Goal: Task Accomplishment & Management: Complete application form

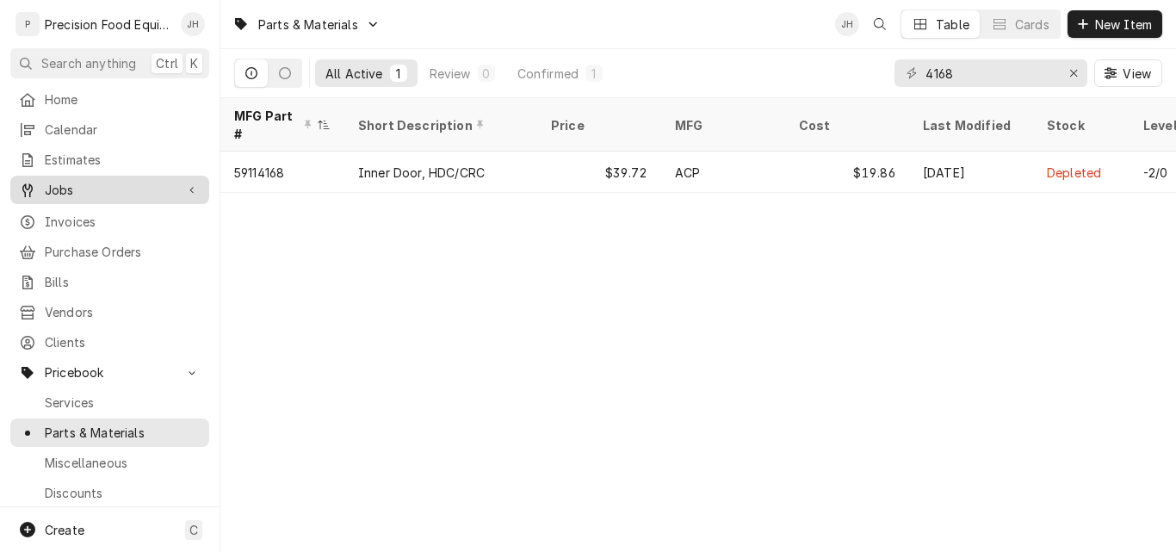
click at [101, 186] on span "Jobs" at bounding box center [110, 190] width 130 height 18
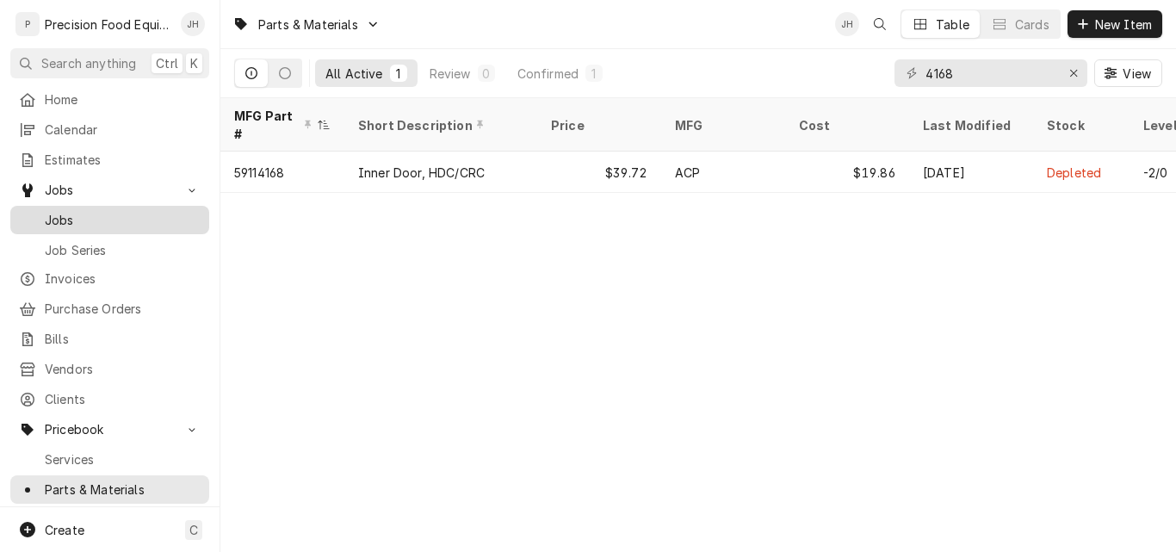
click at [80, 211] on span "Jobs" at bounding box center [123, 220] width 156 height 18
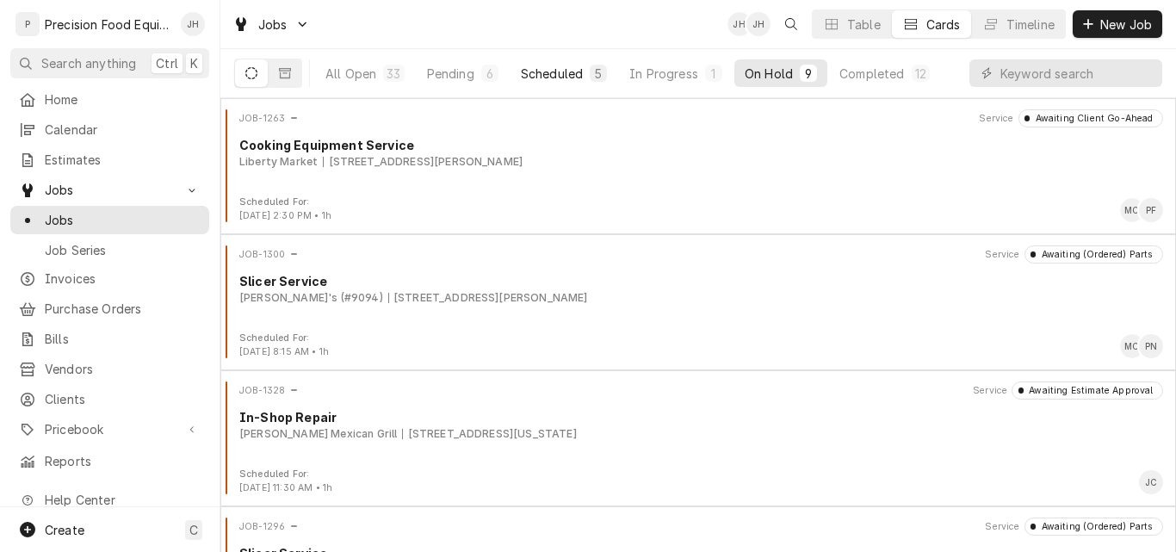
click at [542, 74] on div "Scheduled" at bounding box center [552, 74] width 62 height 18
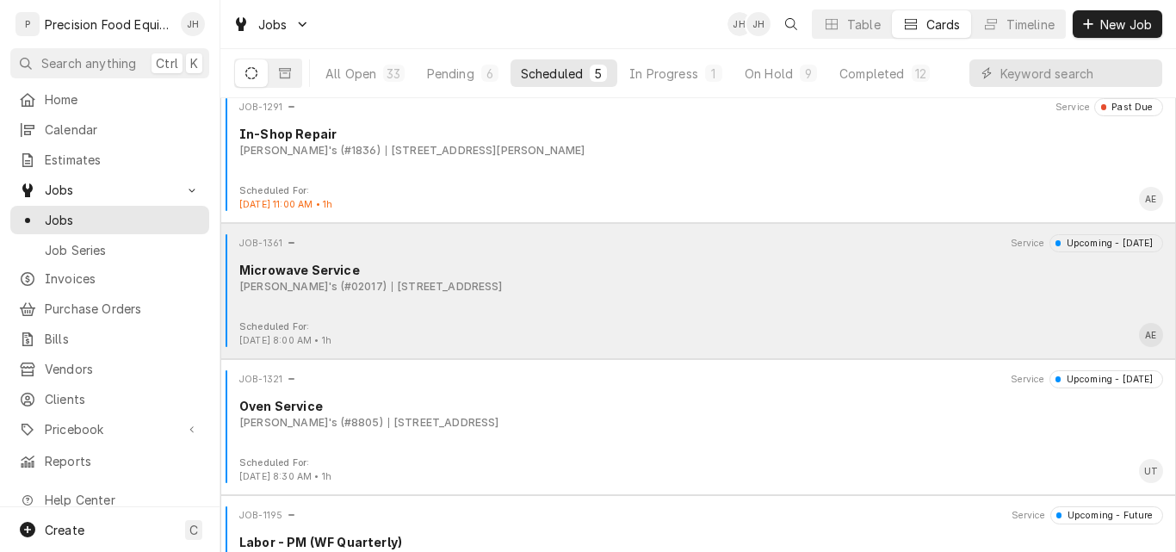
scroll to position [226, 0]
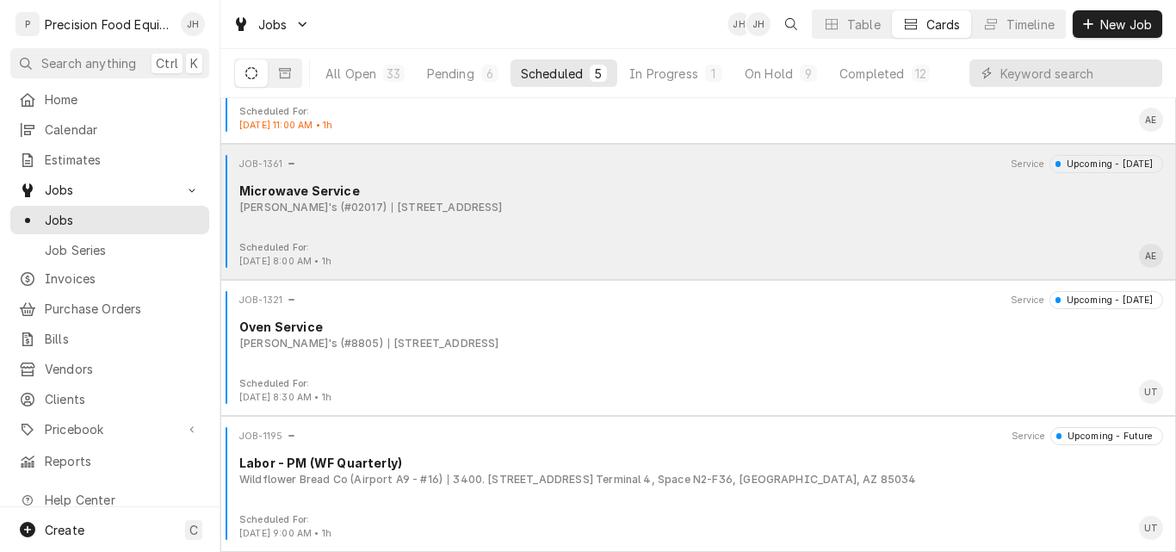
click at [755, 176] on div "JOB-1361 Service Upcoming - Tomorrow Microwave Service Wendy's (#02017) 2226 W …" at bounding box center [698, 198] width 942 height 86
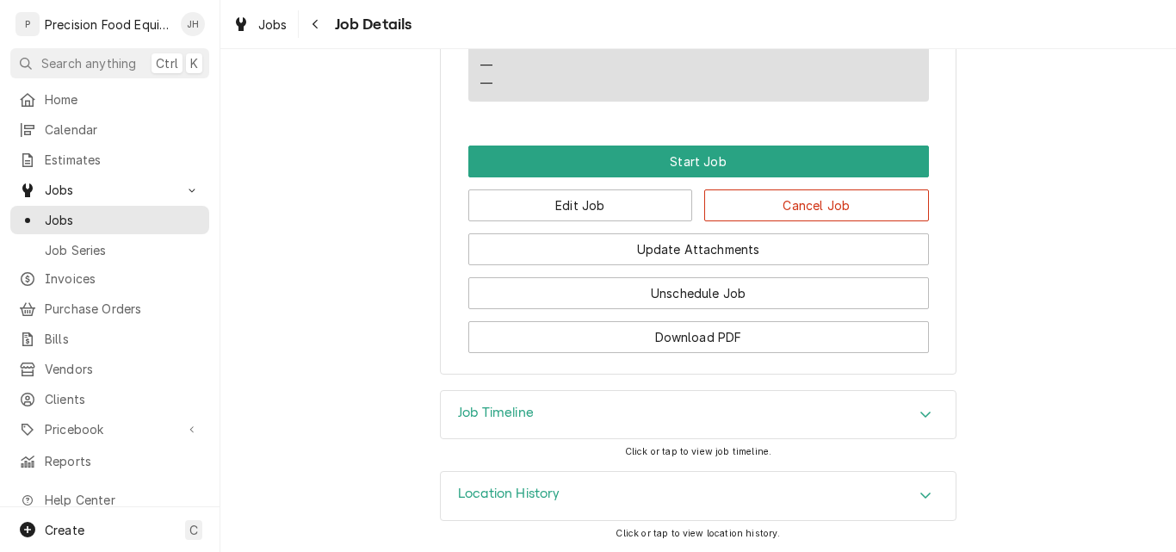
scroll to position [1195, 0]
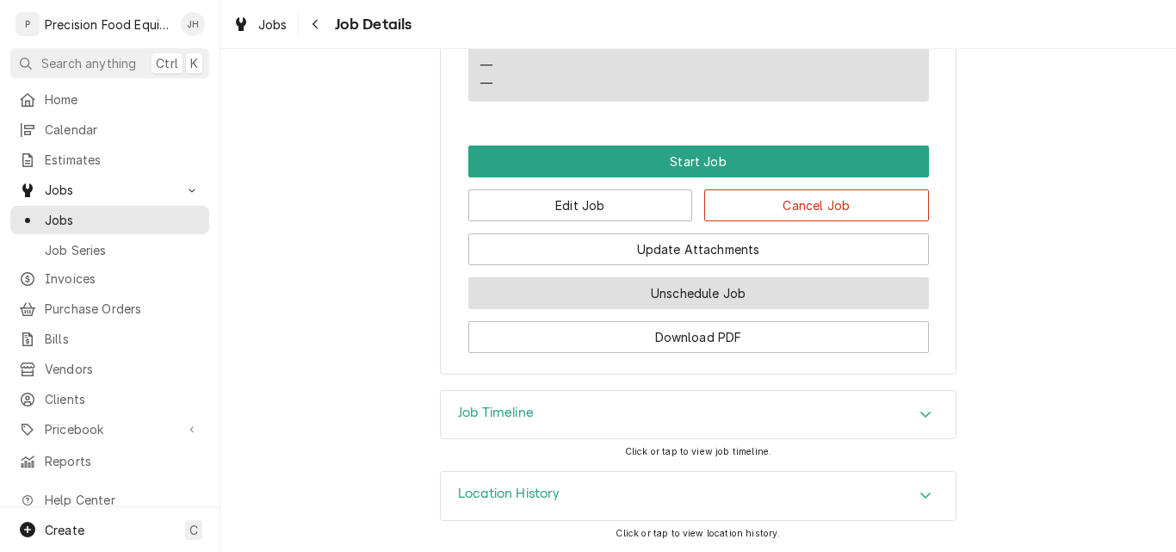
click at [700, 293] on button "Unschedule Job" at bounding box center [698, 293] width 461 height 32
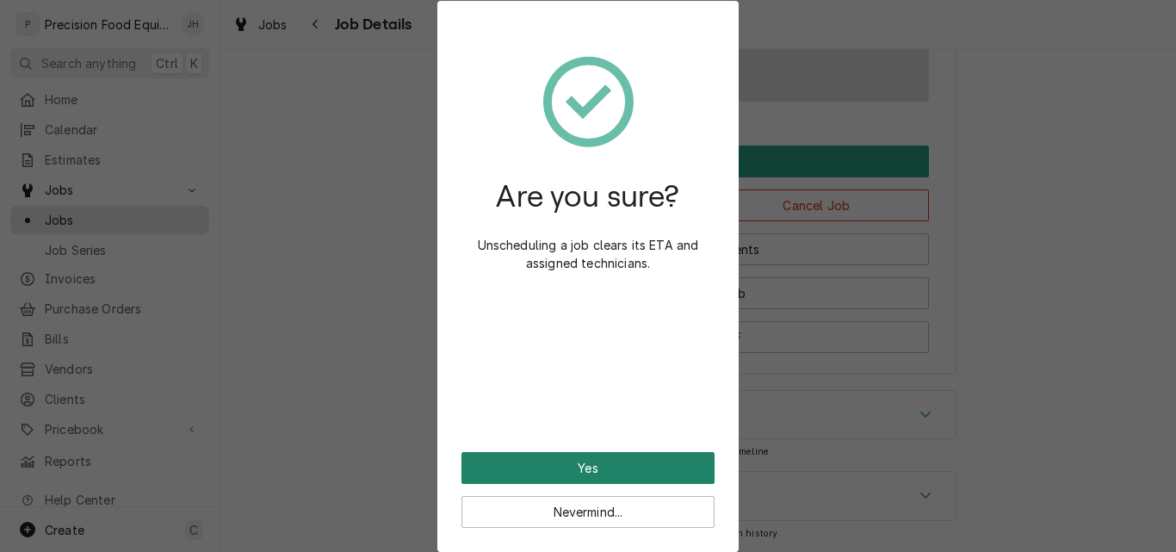
click at [606, 469] on button "Yes" at bounding box center [588, 468] width 253 height 32
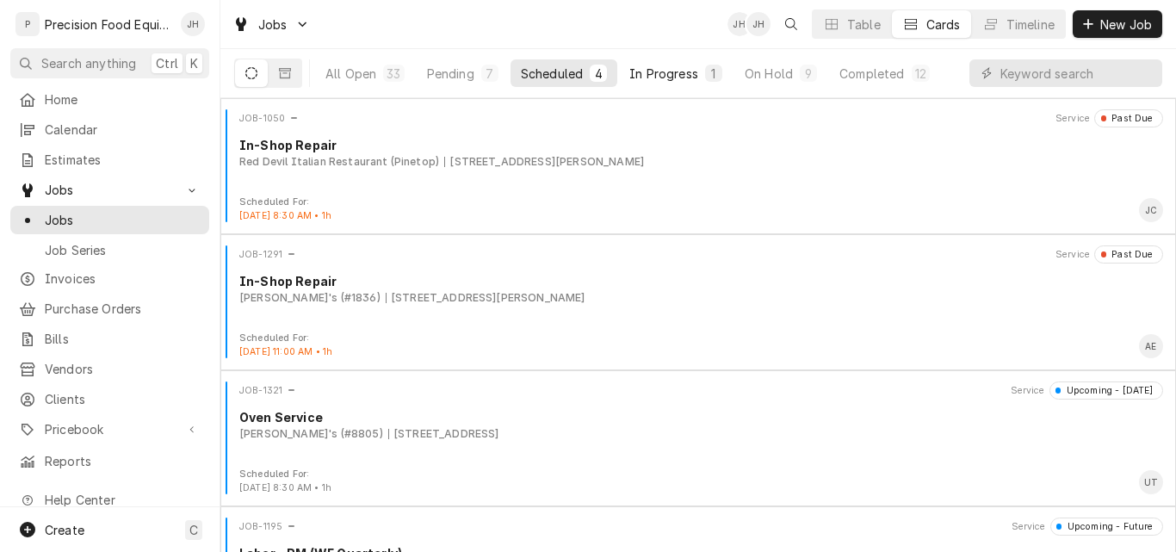
click at [678, 77] on div "In Progress" at bounding box center [663, 74] width 69 height 18
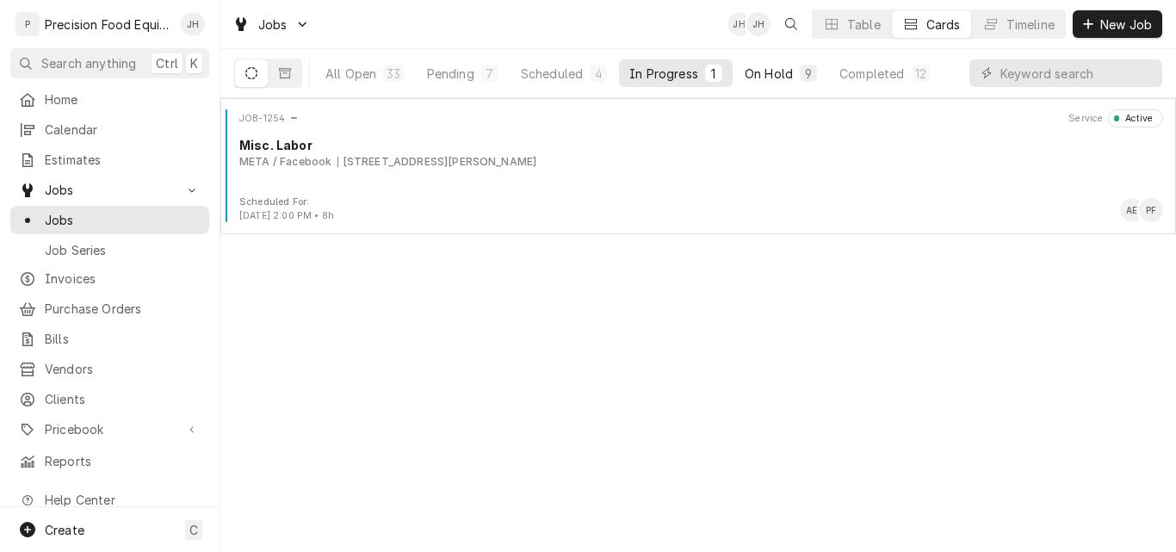
click at [772, 72] on div "On Hold" at bounding box center [769, 74] width 48 height 18
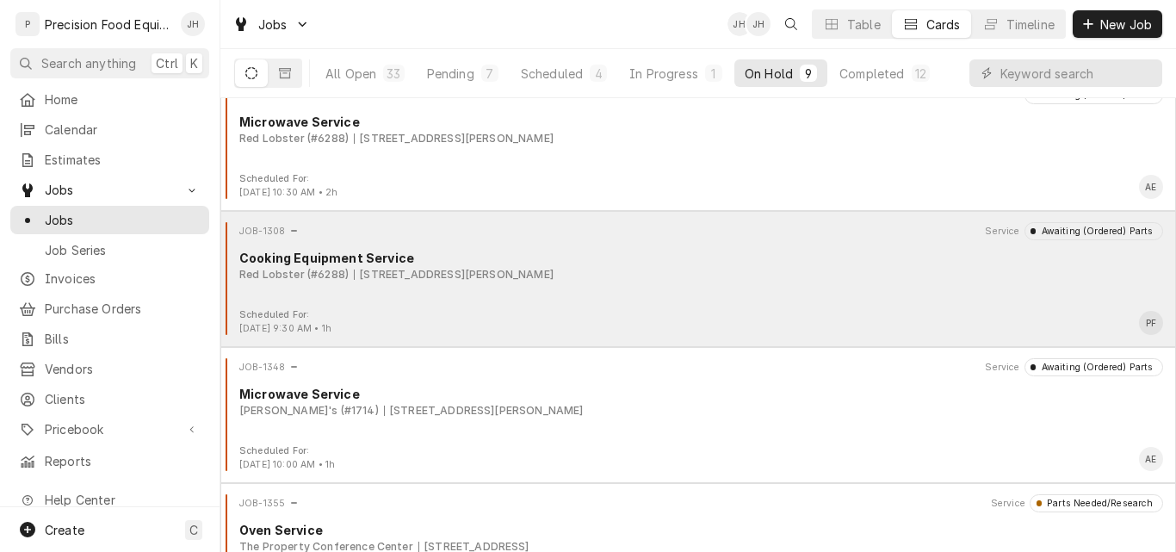
scroll to position [771, 0]
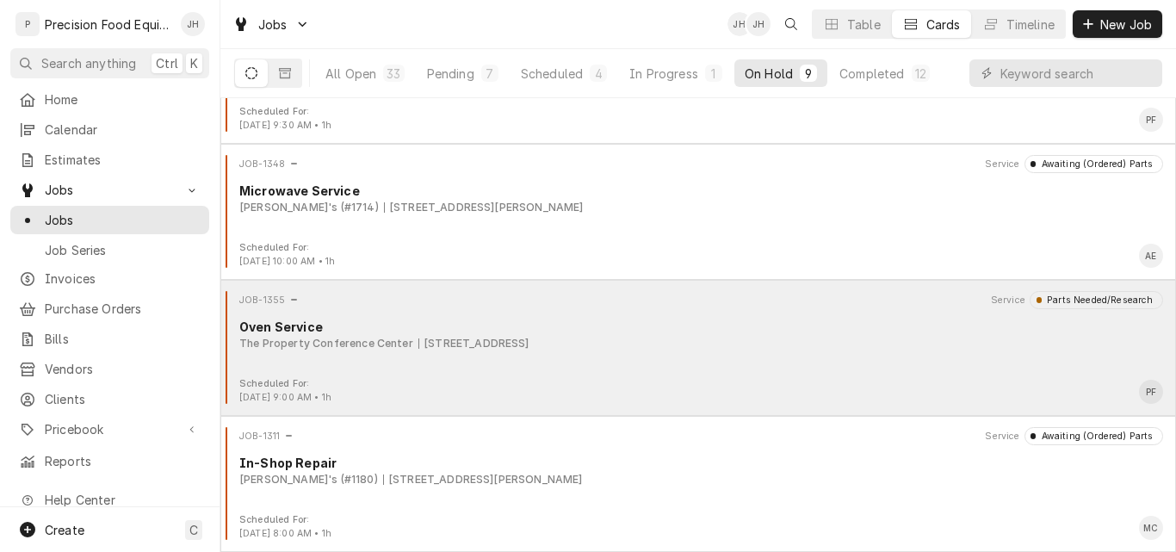
click at [764, 350] on div "The Property Conference Center 1251 W Gila Bend Hwy, Casa Grande, AZ 85193" at bounding box center [701, 343] width 924 height 15
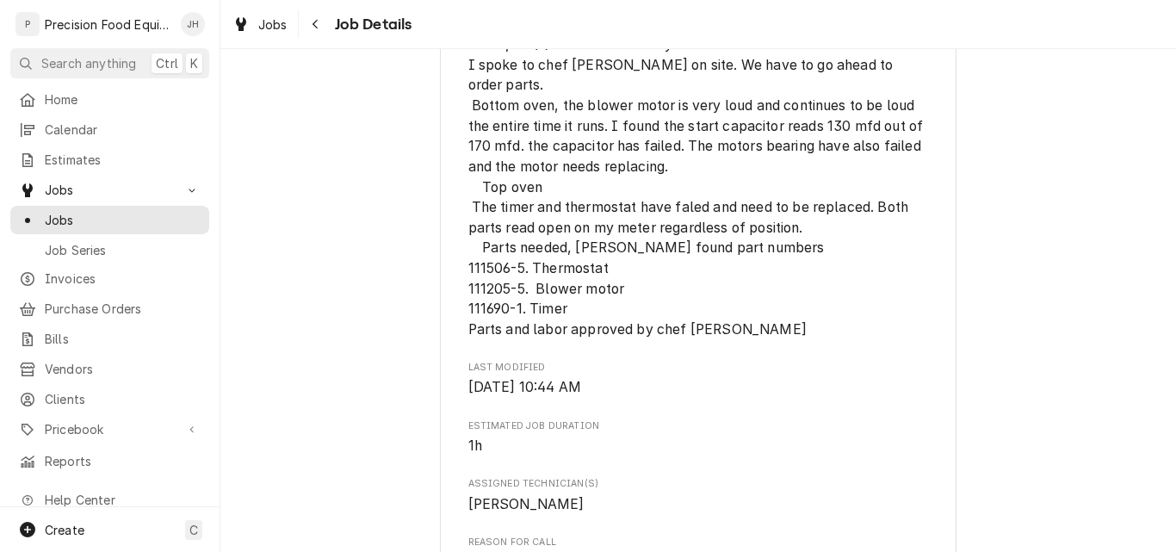
scroll to position [861, 0]
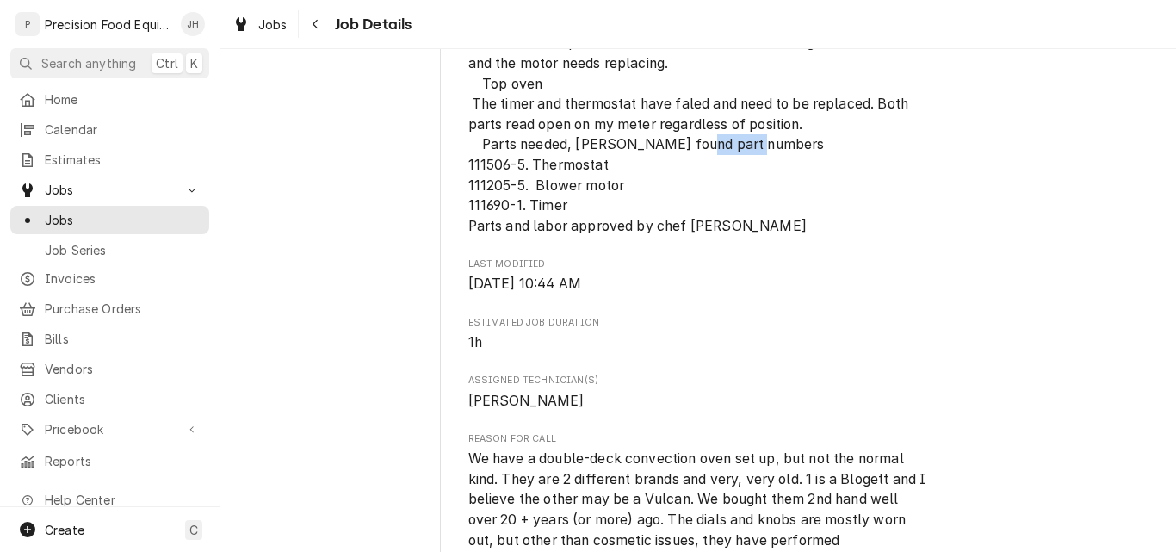
drag, startPoint x: 516, startPoint y: 177, endPoint x: 463, endPoint y: 177, distance: 52.5
click at [468, 177] on span "What part(s) are needed & why? I spoke to chef [PERSON_NAME] on site. We have t…" at bounding box center [697, 83] width 459 height 301
copy span "111506-5"
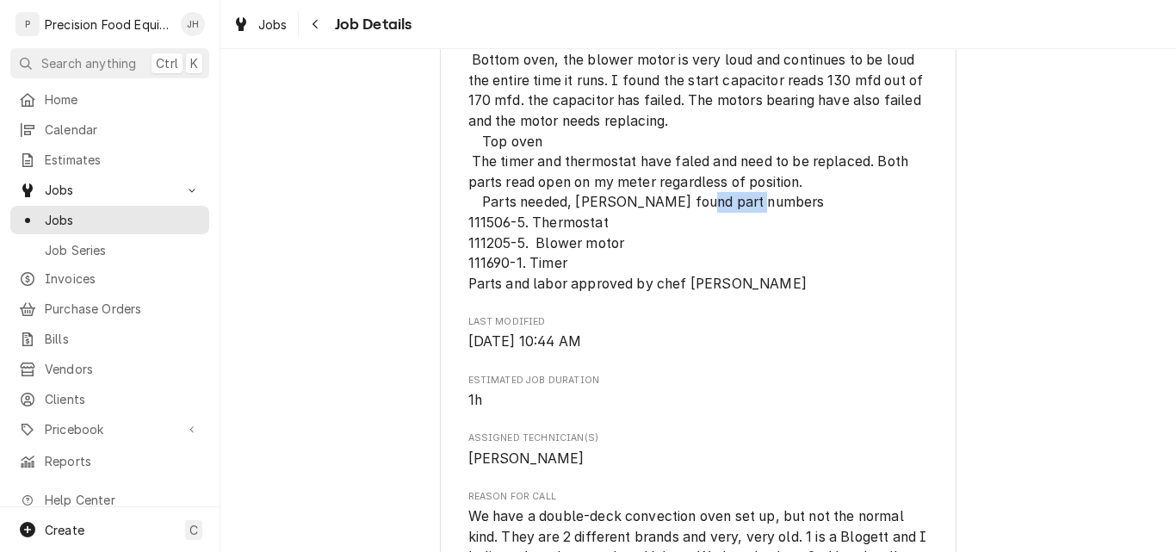
scroll to position [775, 0]
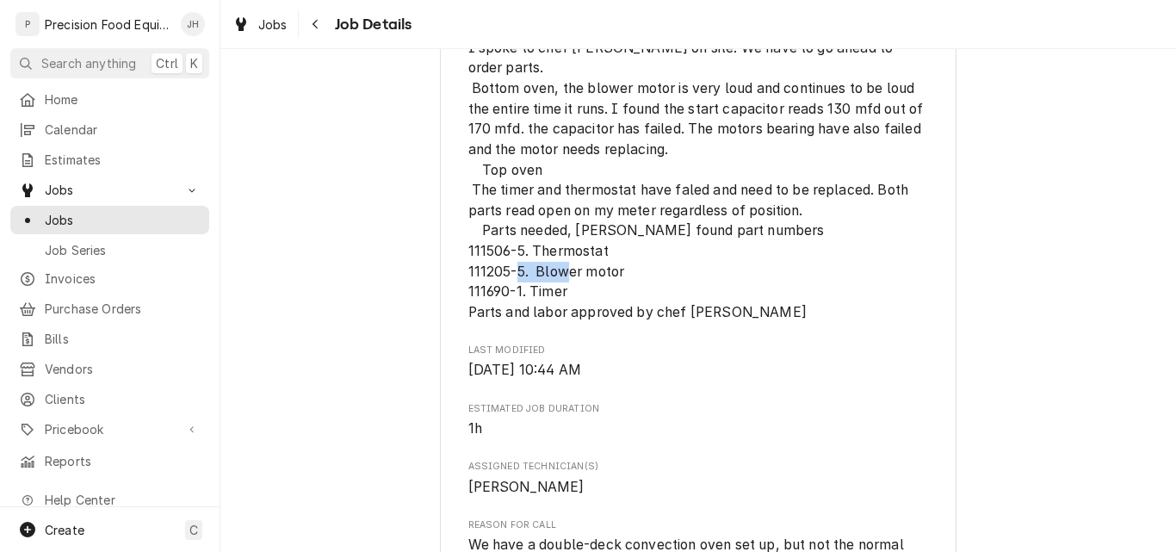
drag, startPoint x: 514, startPoint y: 307, endPoint x: 463, endPoint y: 307, distance: 50.8
click at [468, 307] on span "What part(s) are needed & why? I spoke to chef mike on site. We have to go ahea…" at bounding box center [697, 169] width 459 height 301
copy span "111690-1"
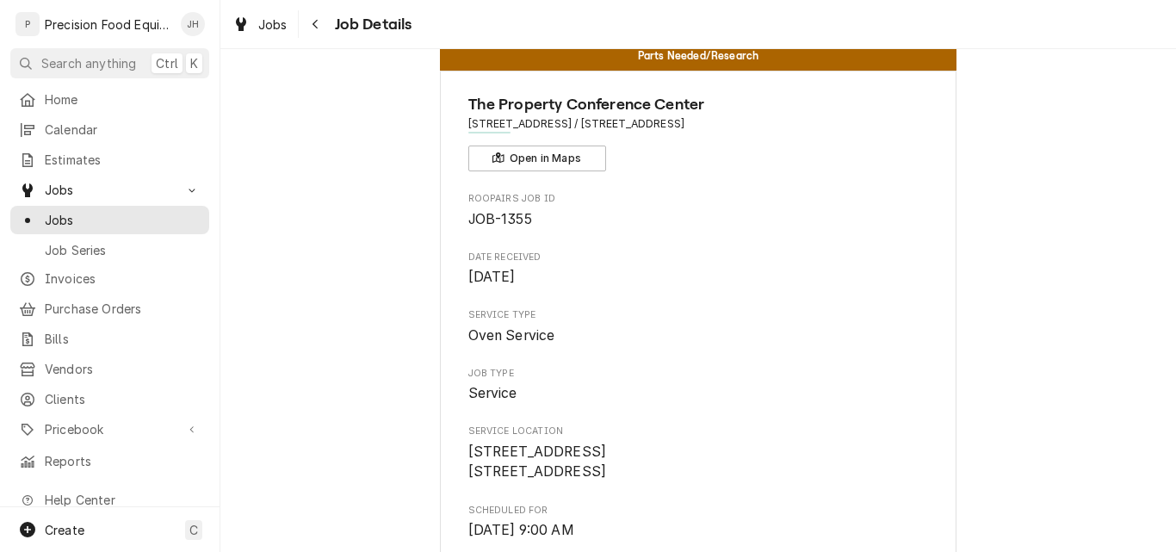
scroll to position [0, 0]
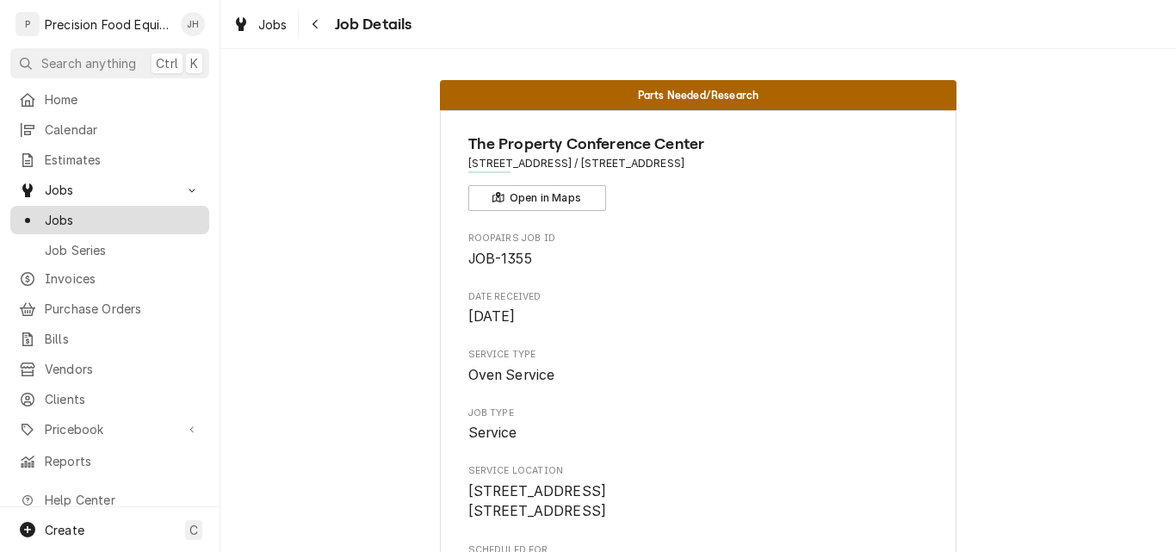
click at [96, 211] on span "Jobs" at bounding box center [123, 220] width 156 height 18
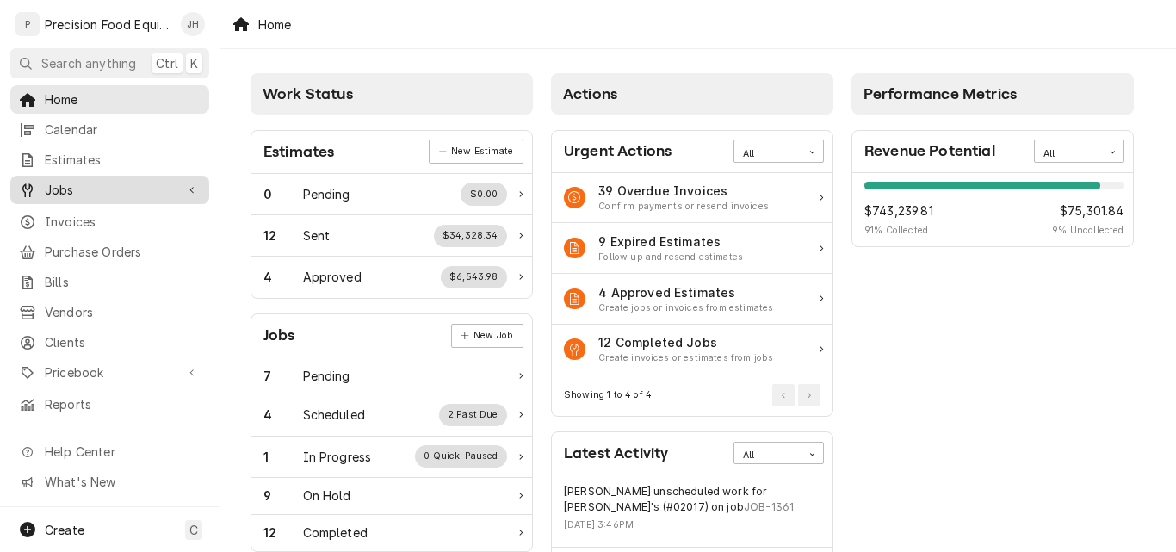
click at [108, 189] on span "Jobs" at bounding box center [110, 190] width 130 height 18
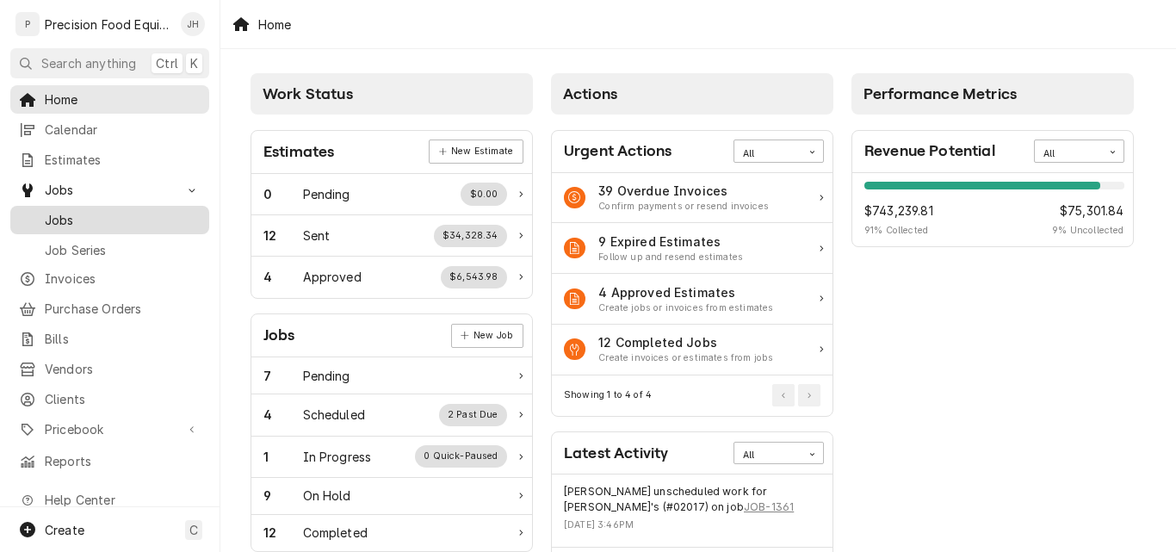
click at [95, 211] on span "Jobs" at bounding box center [123, 220] width 156 height 18
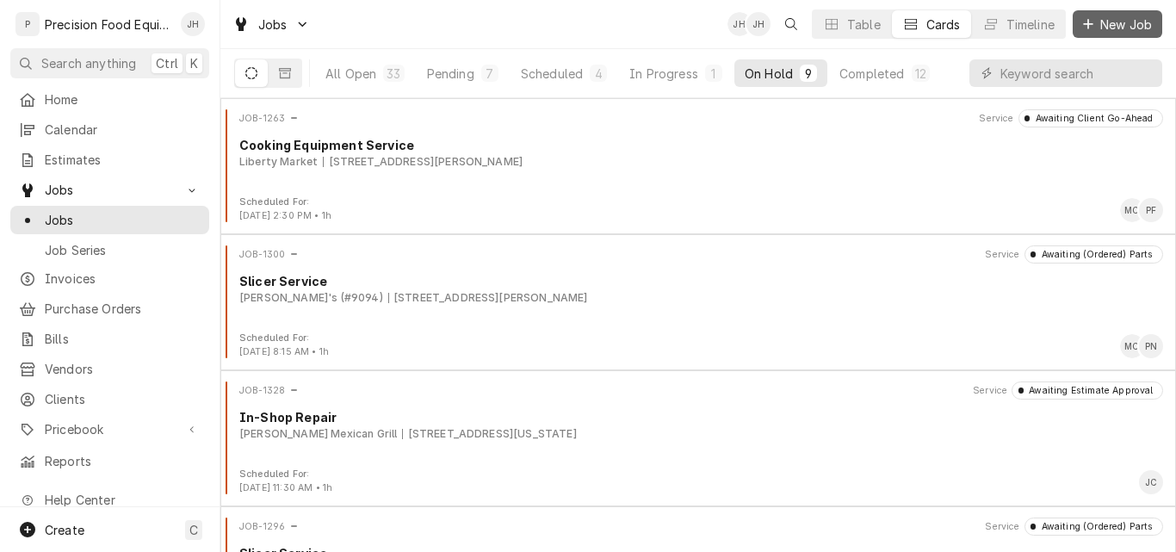
click at [1119, 27] on span "New Job" at bounding box center [1126, 24] width 59 height 18
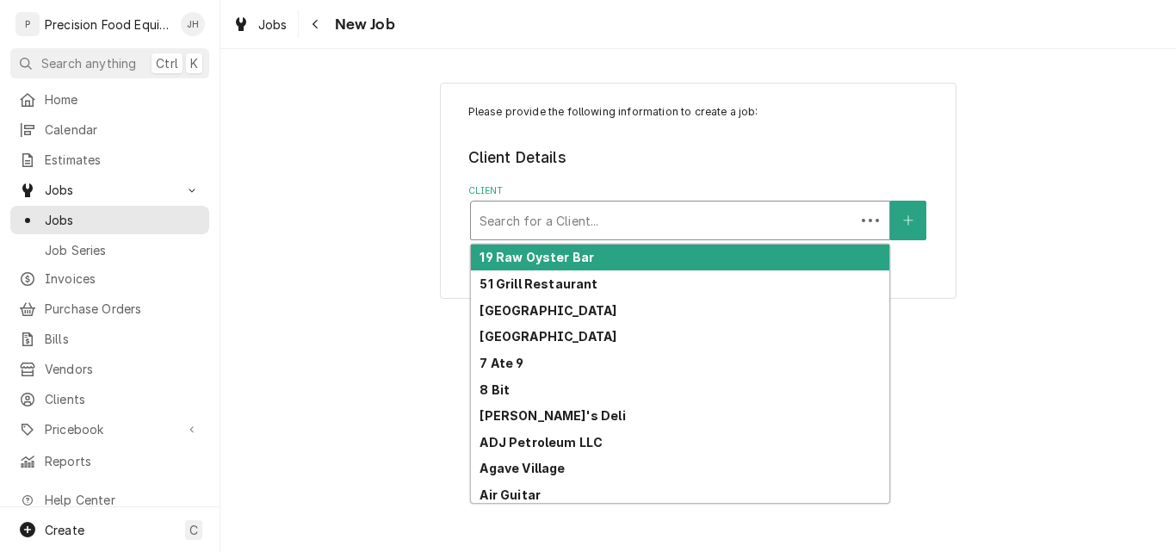
click at [545, 226] on div "Client" at bounding box center [663, 220] width 367 height 31
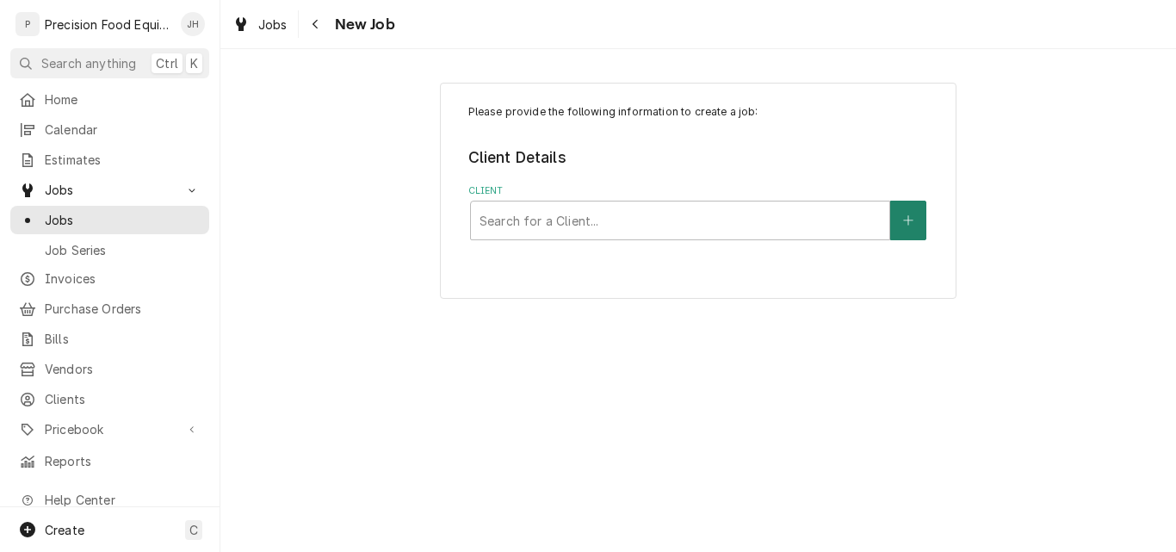
click at [902, 232] on button "Client" at bounding box center [908, 221] width 36 height 40
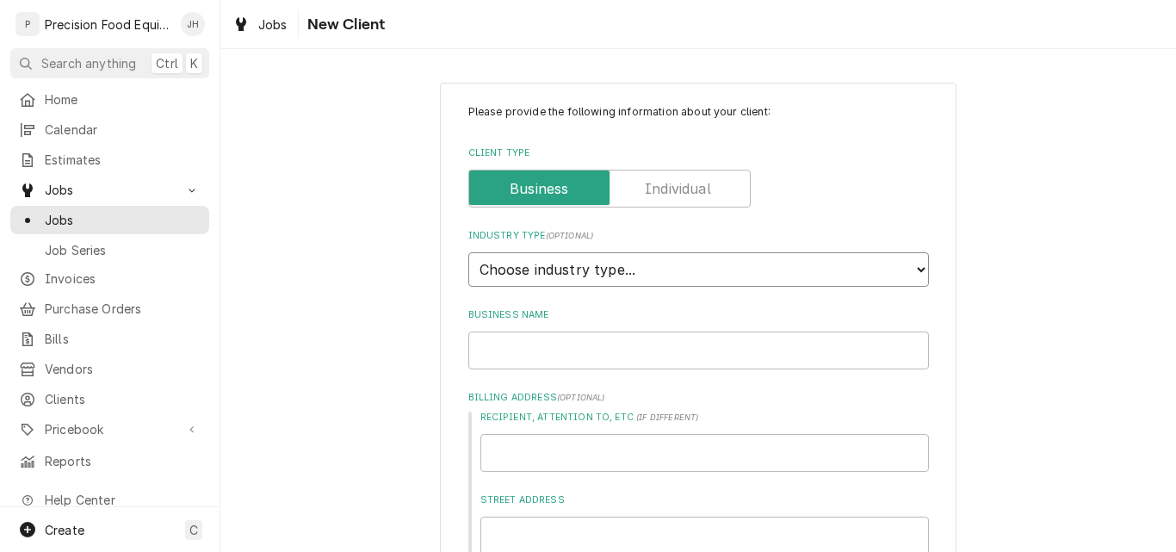
click at [660, 263] on select "Choose industry type... Residential Commercial Industrial Government" at bounding box center [698, 269] width 461 height 34
select select "2"
click at [468, 252] on select "Choose industry type... Residential Commercial Industrial Government" at bounding box center [698, 269] width 461 height 34
click at [570, 351] on input "Business Name" at bounding box center [698, 351] width 461 height 38
type textarea "x"
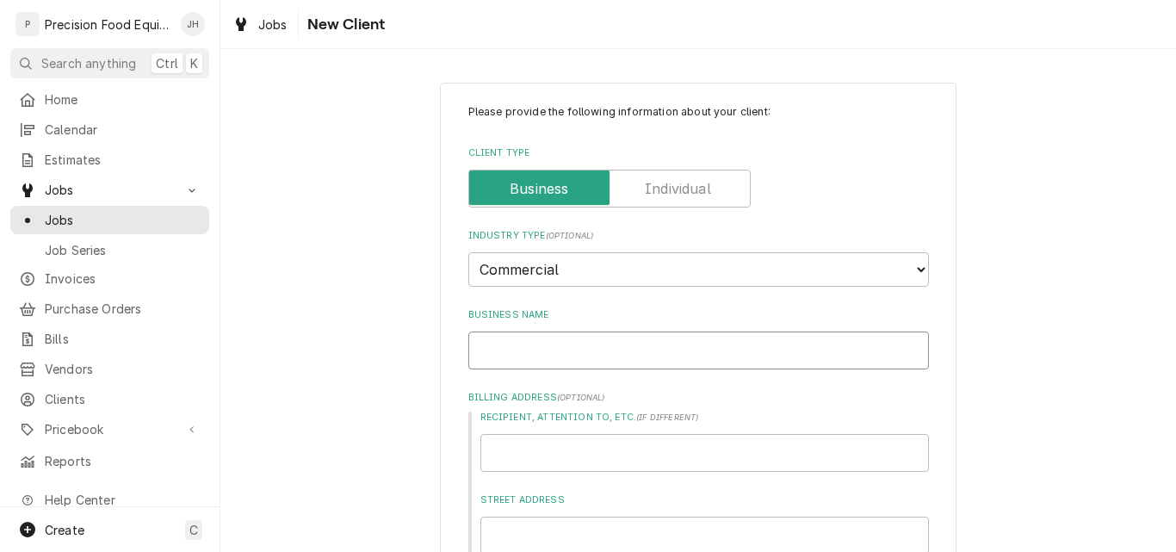
type input "Z"
type textarea "x"
type input "Za"
type textarea "x"
type input "Zax"
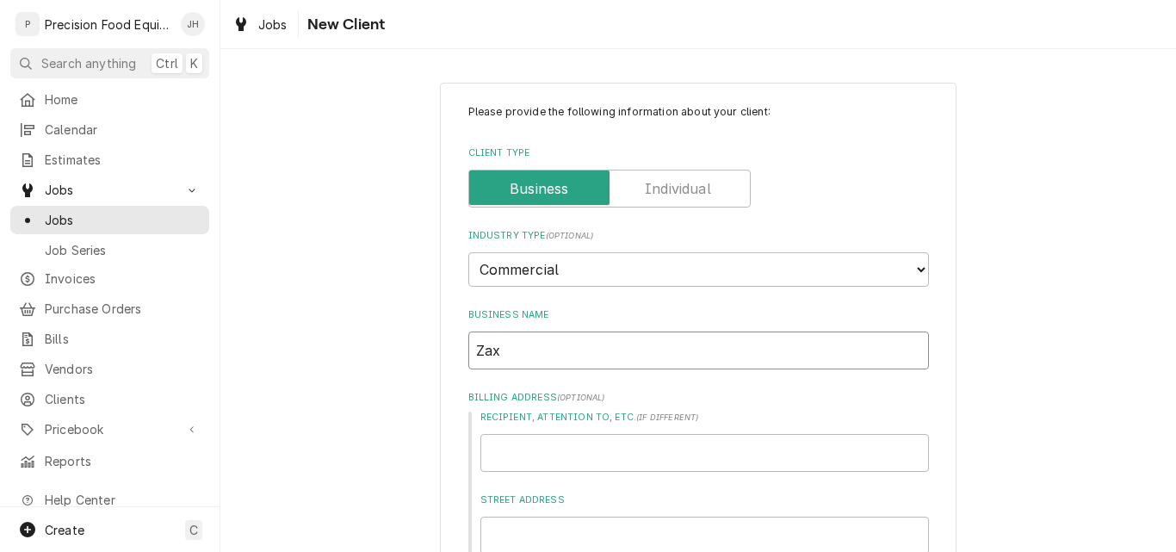
type textarea "x"
type input "Zaxb"
type textarea "x"
type input "Zaxby"
type textarea "x"
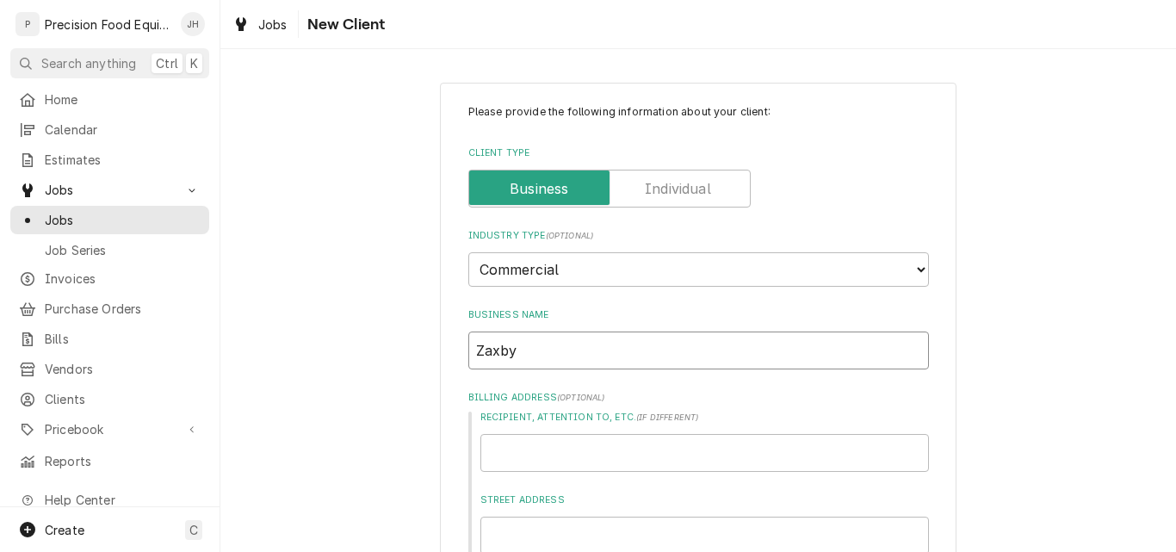
type input "Zaxby'"
type textarea "x"
type input "Zaxby's"
type textarea "x"
type input "Zaxby's"
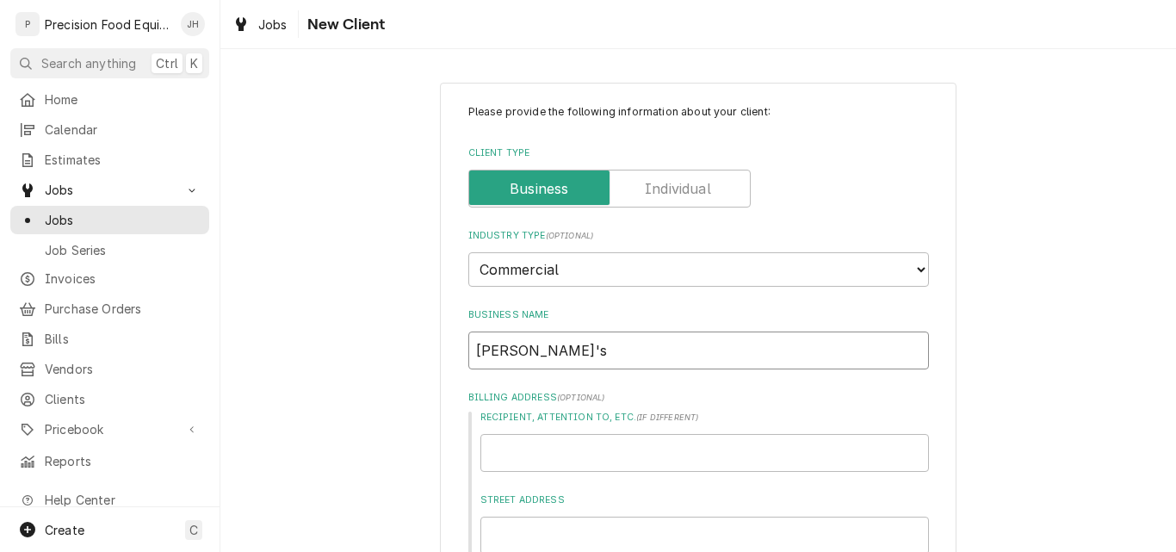
type textarea "x"
type input "Zaxby's ("
type textarea "x"
type input "Zaxby's (S"
type textarea "x"
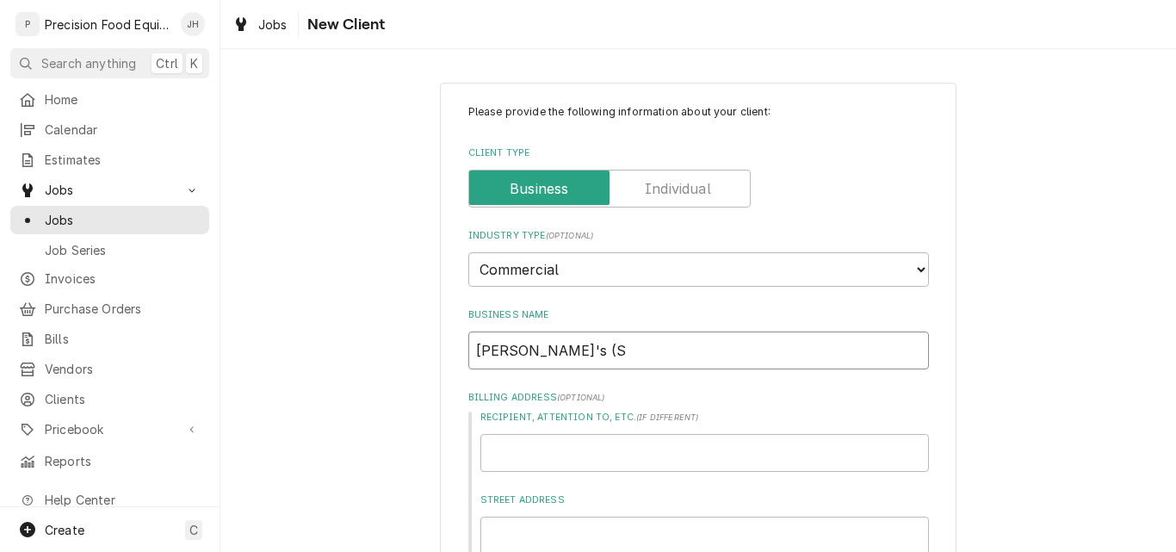
type input "Zaxby's (ST"
type textarea "x"
type input "Zaxby's (STV"
type textarea "x"
type input "Zaxby's (STV)"
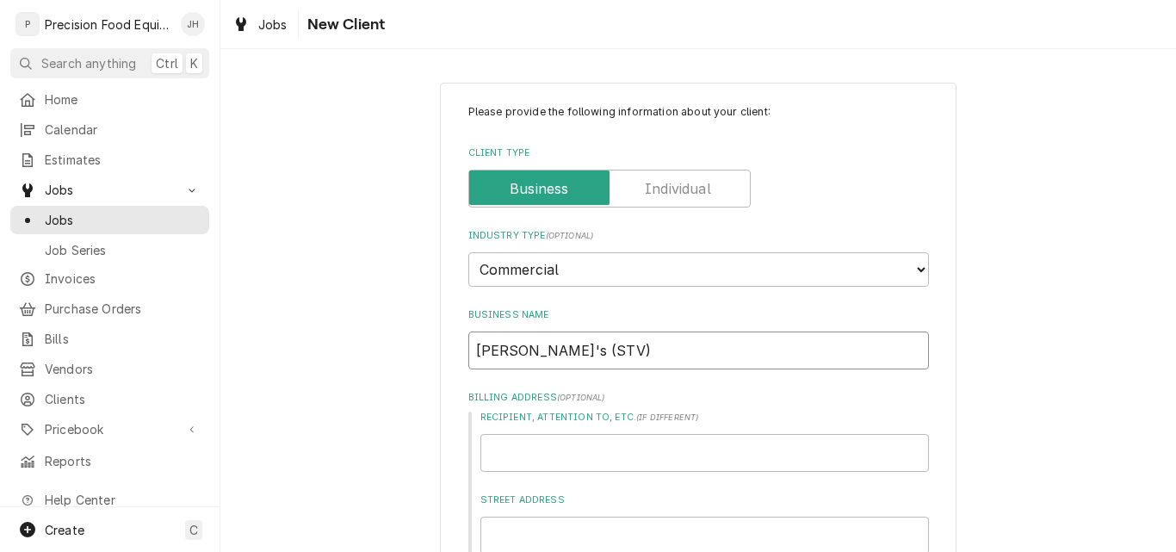
type textarea "x"
type input "Zaxby's (STV)"
drag, startPoint x: 568, startPoint y: 354, endPoint x: 460, endPoint y: 354, distance: 108.5
click at [530, 449] on input "Recipient, Attention To, etc. ( if different )" at bounding box center [704, 453] width 449 height 38
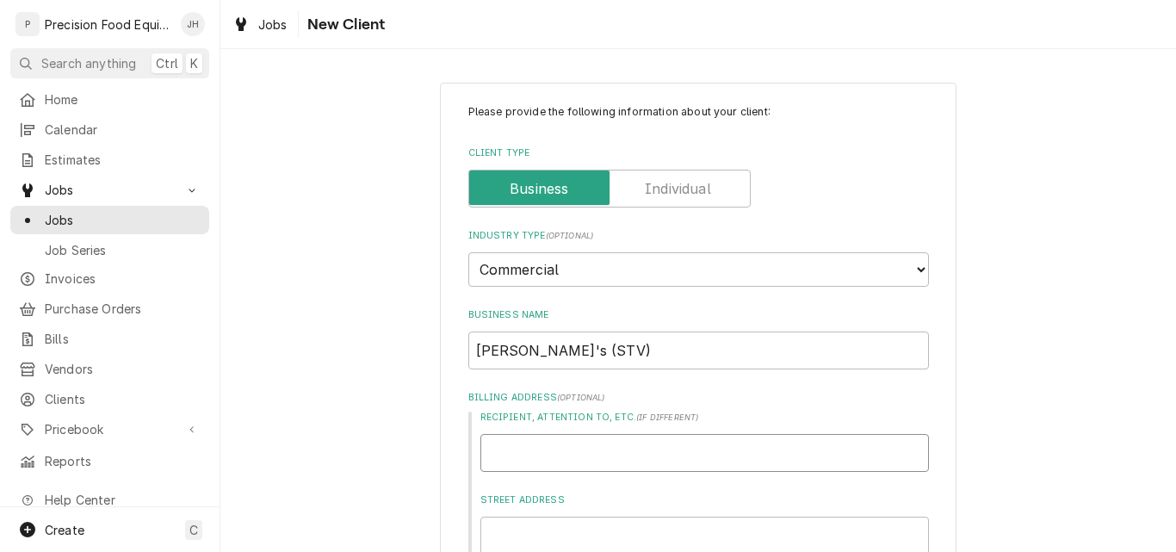
paste input "Zaxby's (STV)"
type textarea "x"
type input "Zaxby's (STV)"
type textarea "x"
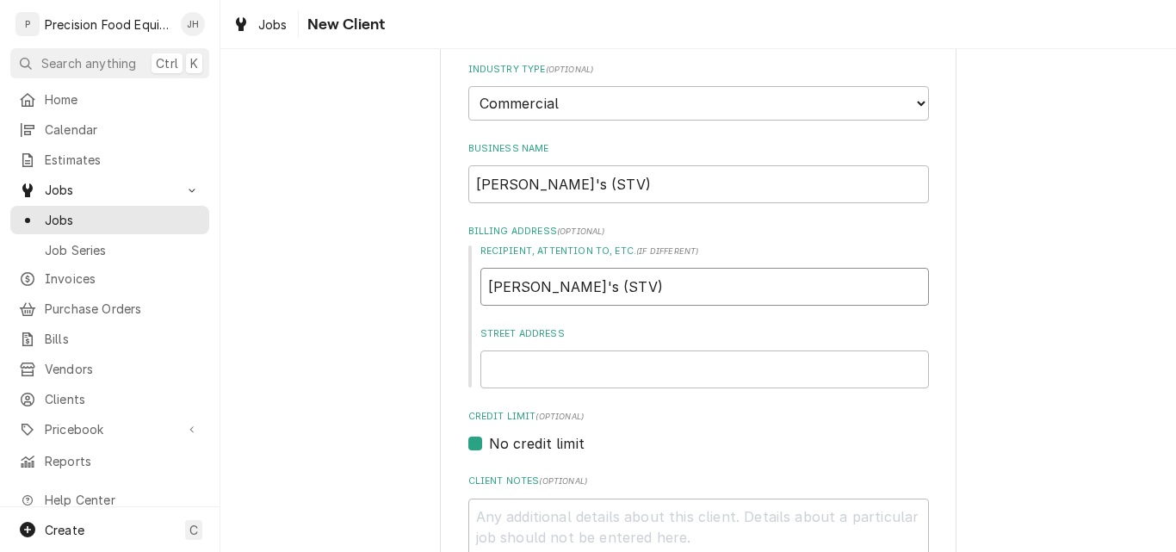
scroll to position [172, 0]
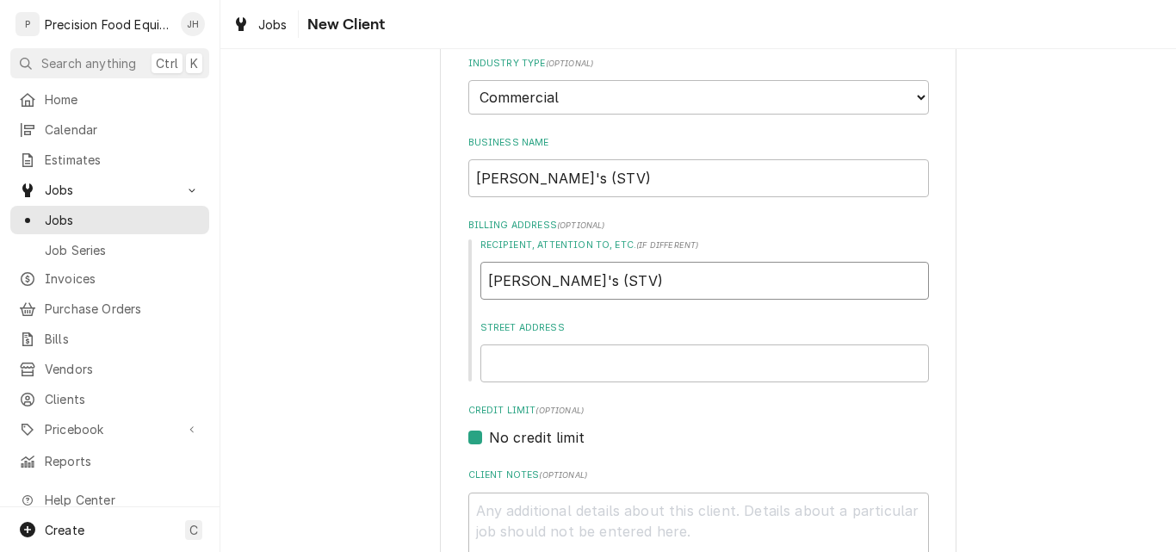
type input "Zaxby's (STV)"
click at [542, 368] on input "Street Address" at bounding box center [704, 363] width 449 height 38
type textarea "x"
type input "3"
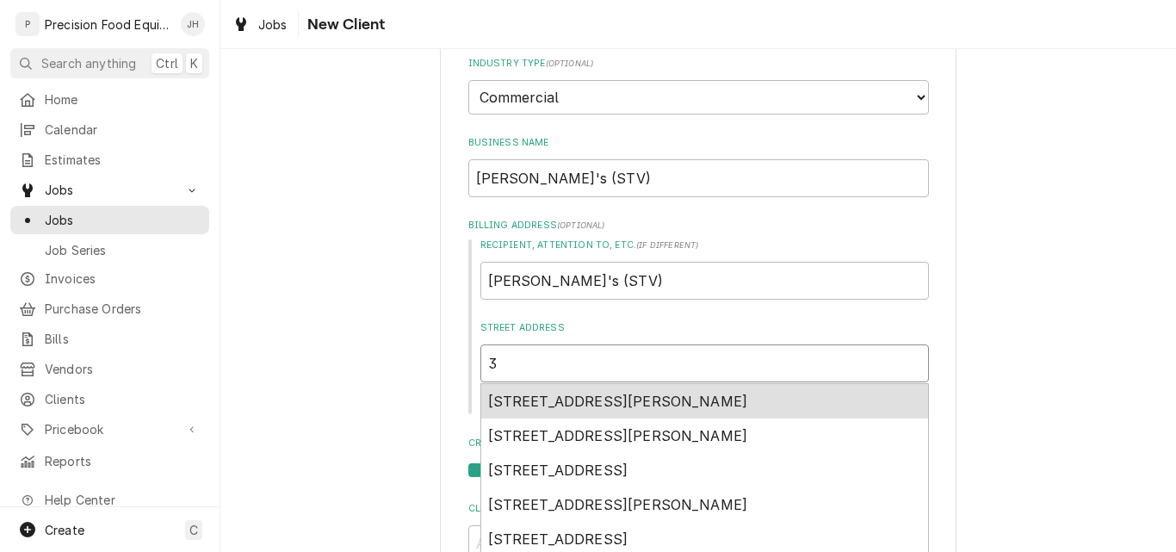
type textarea "x"
type input "37"
type textarea "x"
type input "377"
type textarea "x"
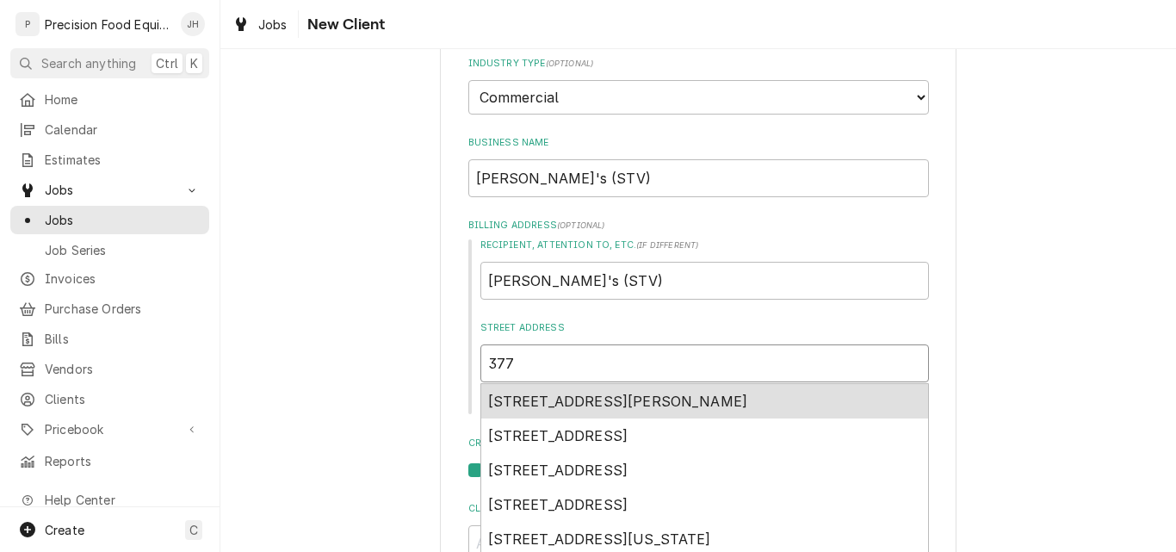
type input "3775"
type textarea "x"
type input "37756"
type textarea "x"
type input "37756"
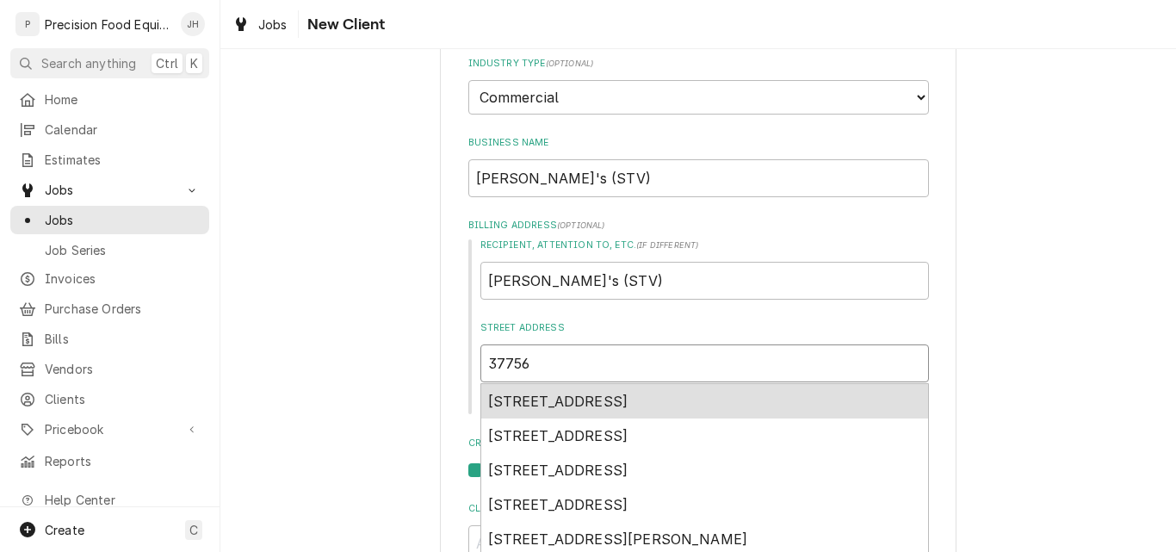
type textarea "x"
type input "37756 N"
type textarea "x"
type input "37756 N."
type textarea "x"
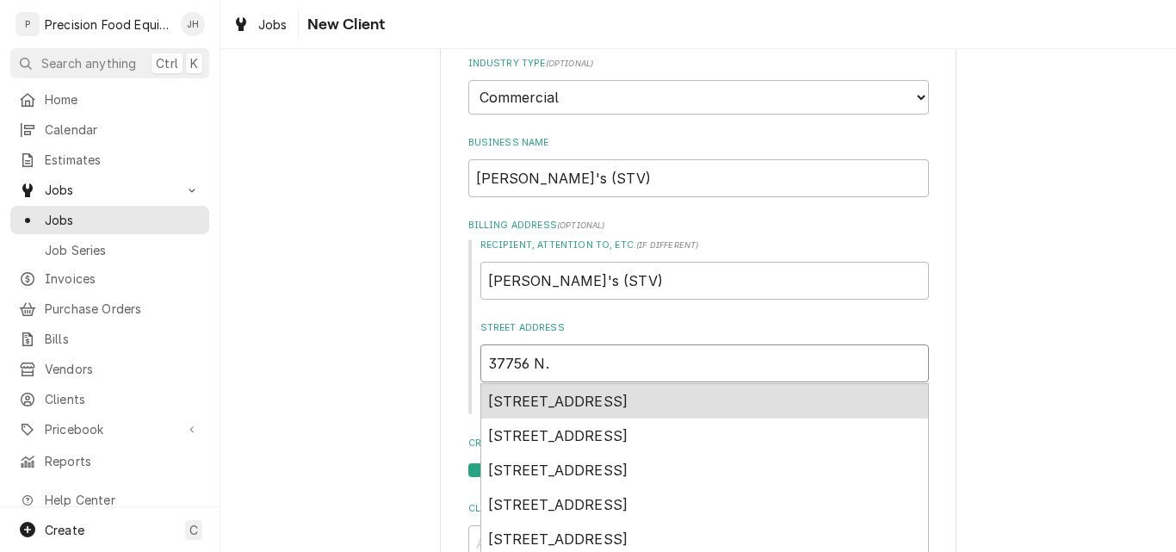
type input "37756 N."
type textarea "x"
type input "37756 N. G"
type textarea "x"
type input "37756 N. Ga"
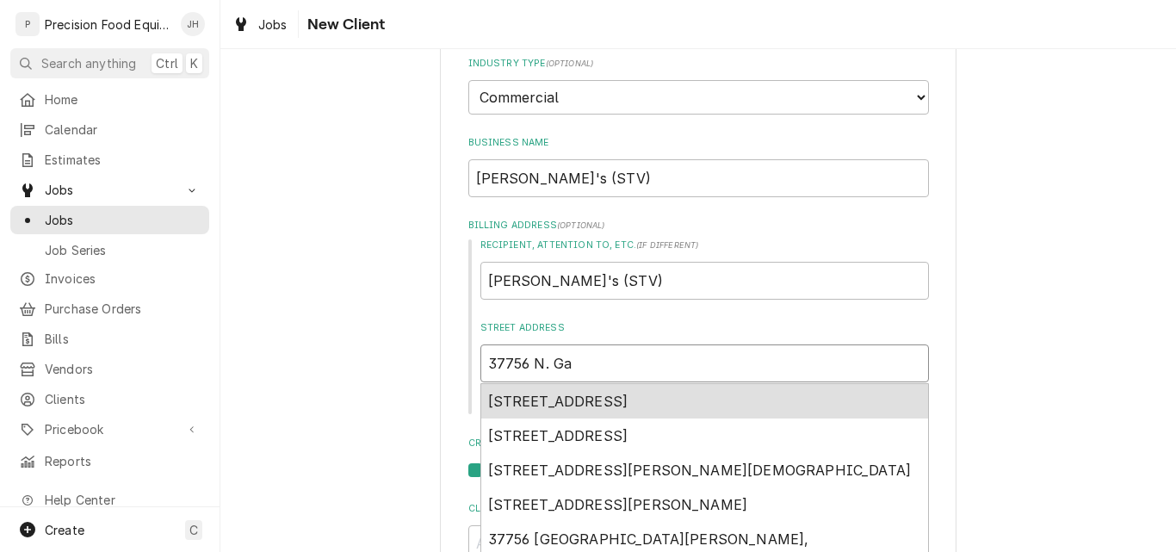
type textarea "x"
type input "37756 N. Gan"
type textarea "x"
type input "37756 N. Gant"
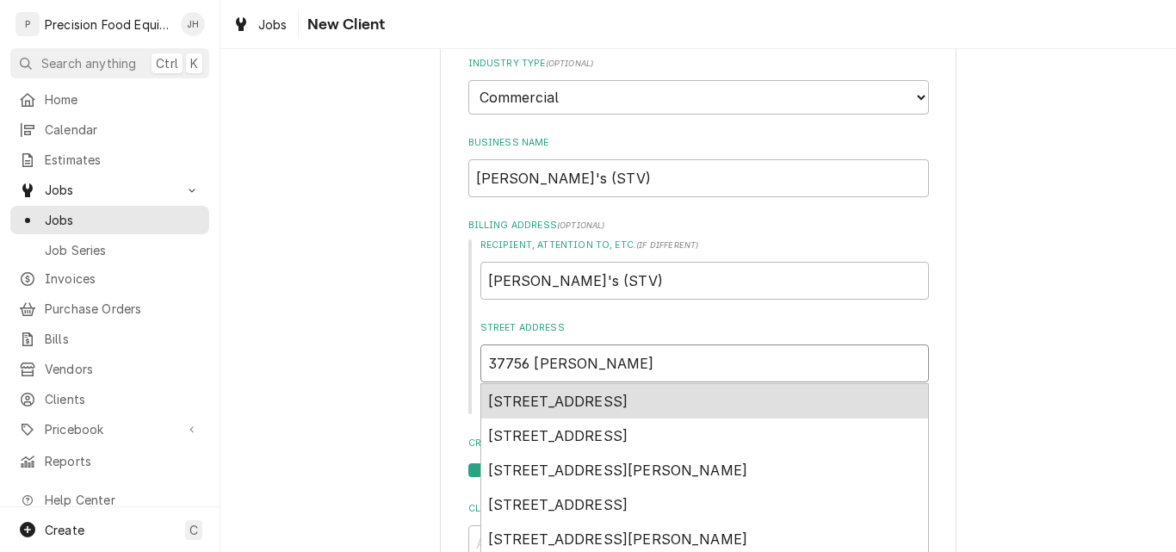
click at [628, 399] on span "37756 North Gantzel Road, San Tan Valley, AZ, USA" at bounding box center [558, 401] width 140 height 17
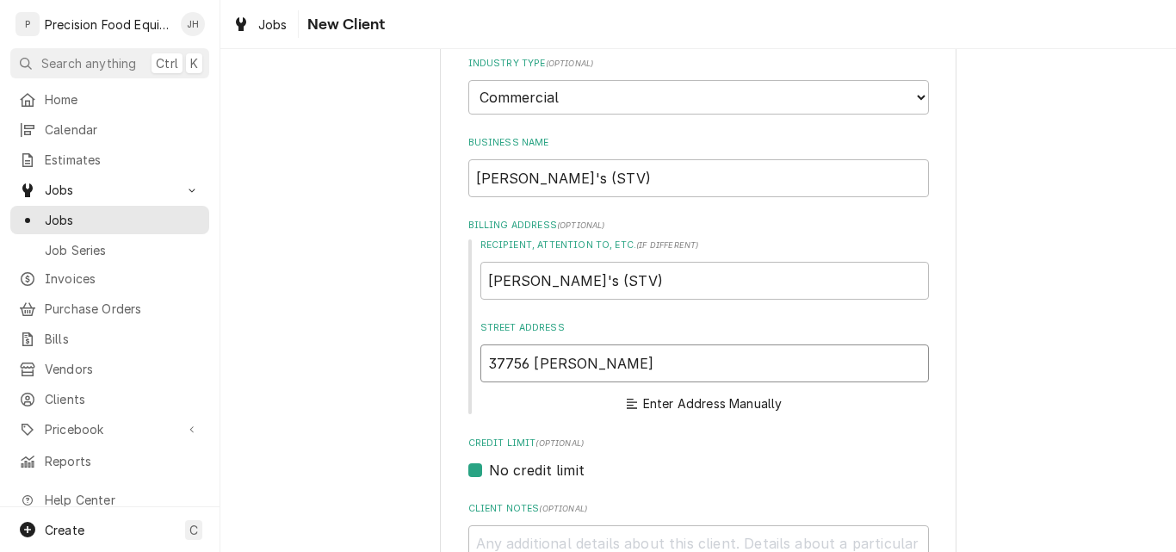
type textarea "x"
type input "37756 N Gantzel Rd"
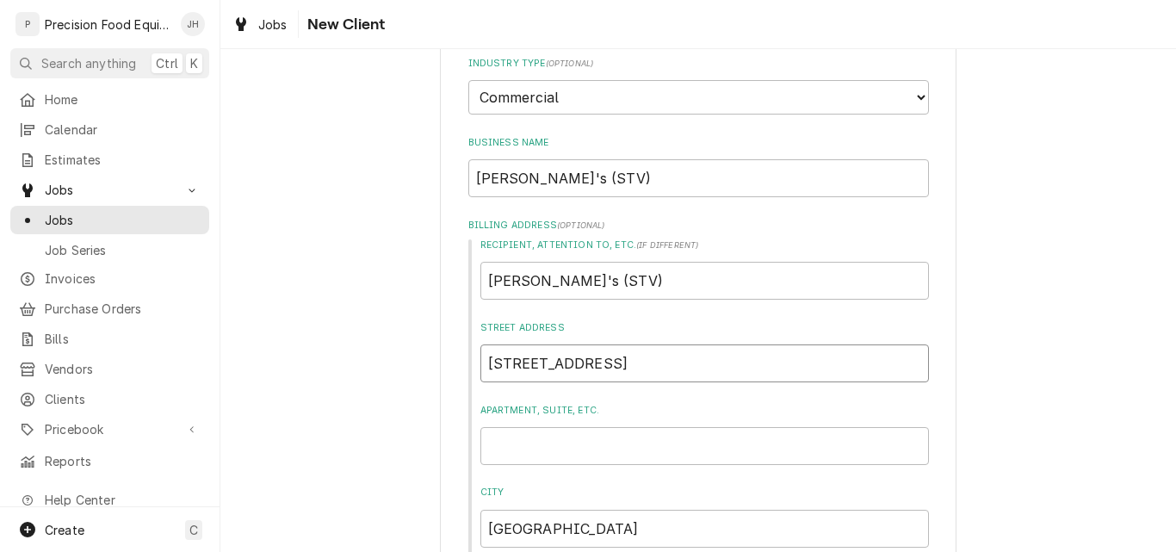
type textarea "x"
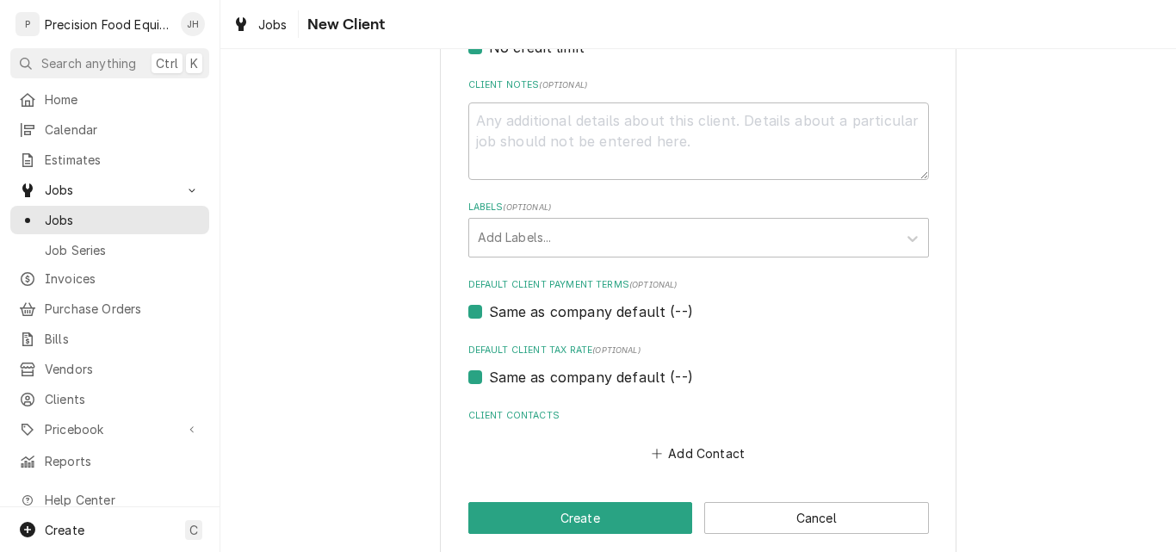
scroll to position [829, 0]
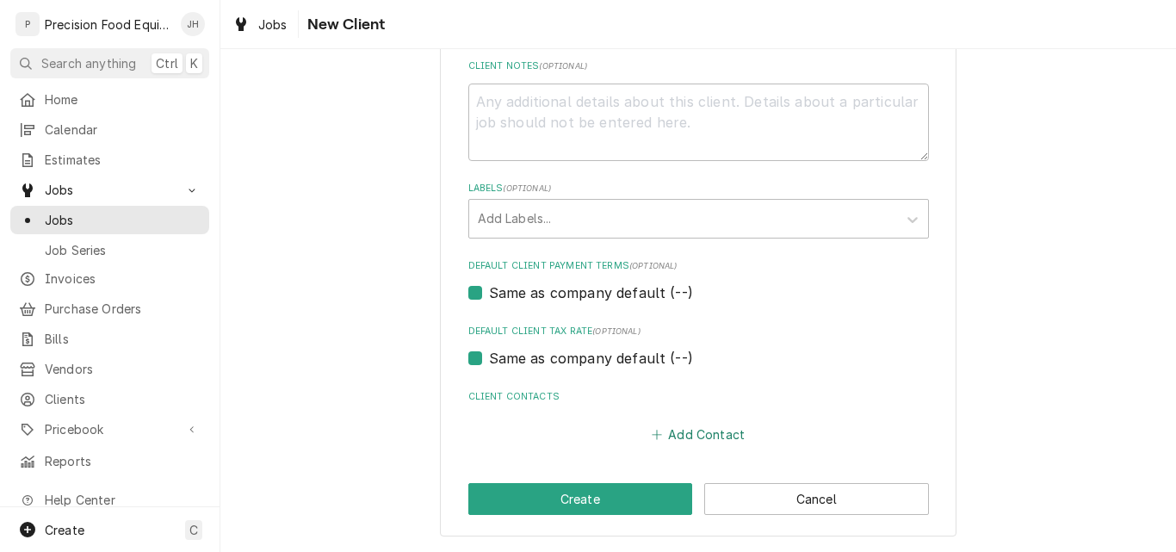
type input "37756 N Gantzel Rd"
click at [713, 438] on button "Add Contact" at bounding box center [697, 435] width 99 height 24
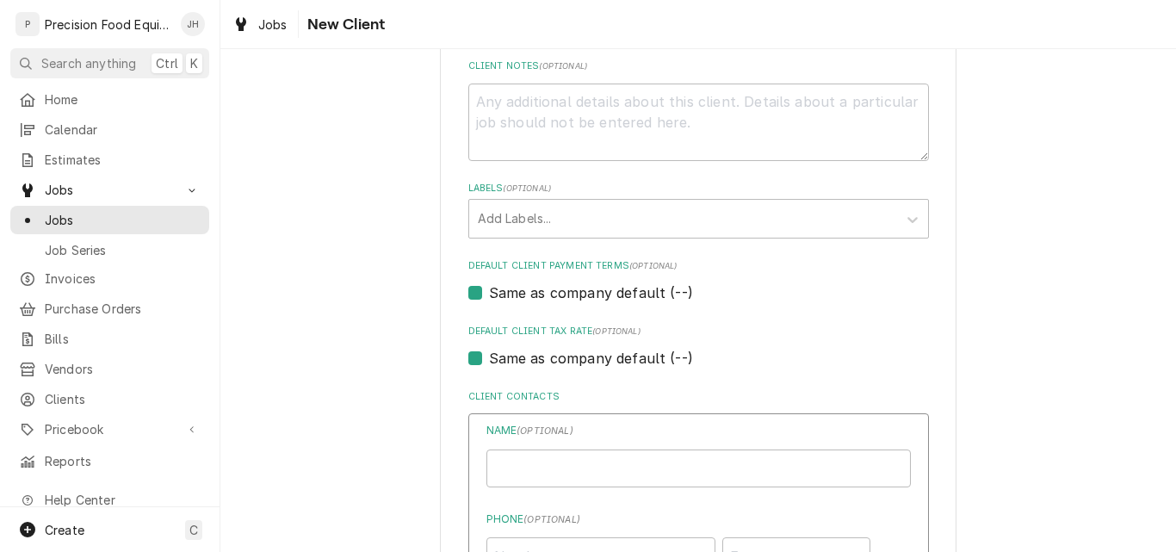
type textarea "x"
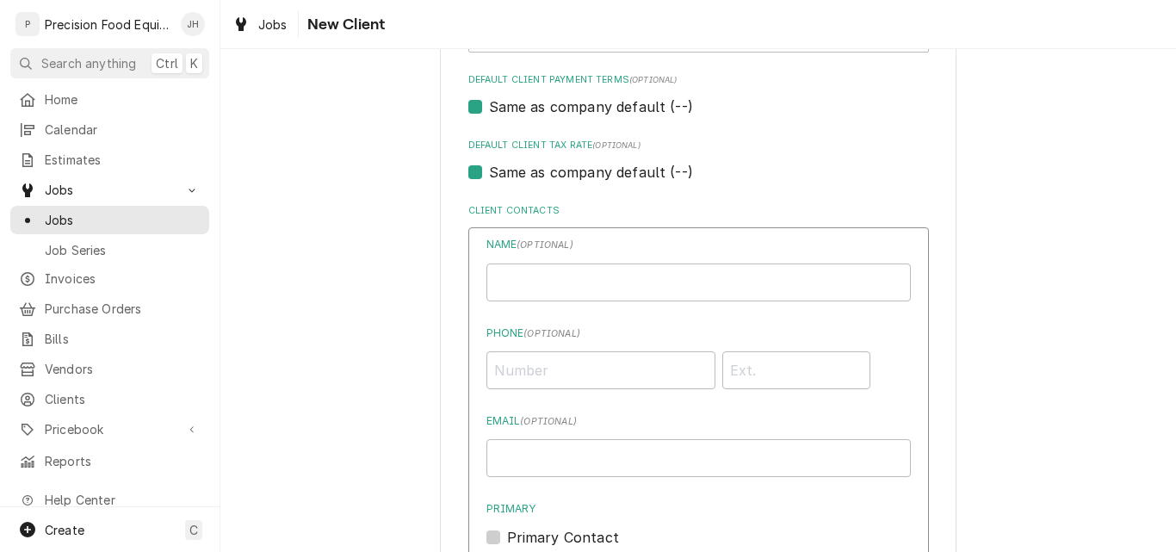
scroll to position [1001, 0]
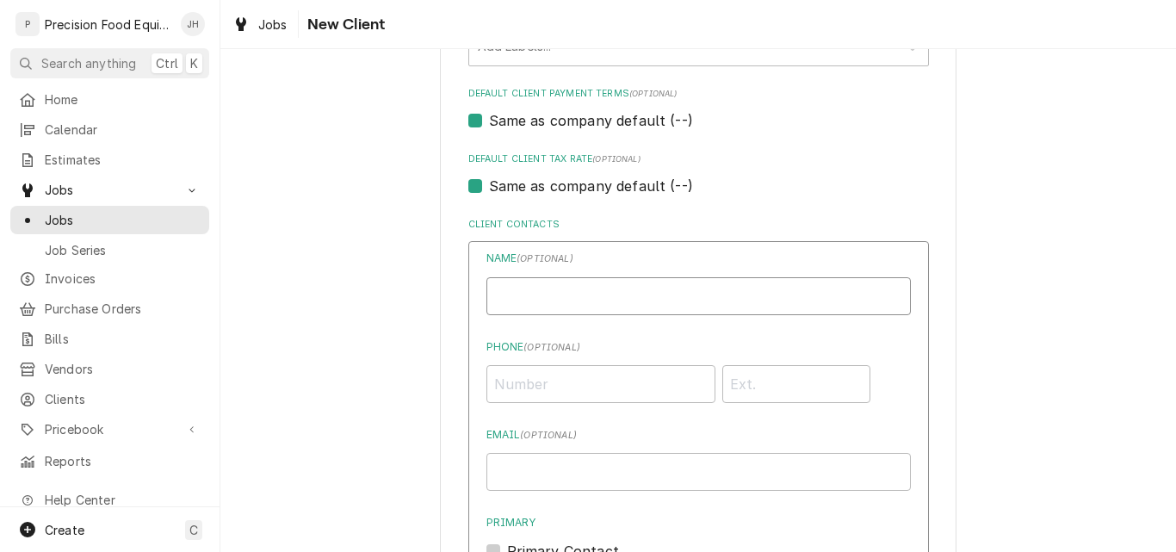
click at [521, 300] on input "Business Name" at bounding box center [698, 296] width 424 height 38
type input "Brian Nelson"
type input "(623) 707-6006"
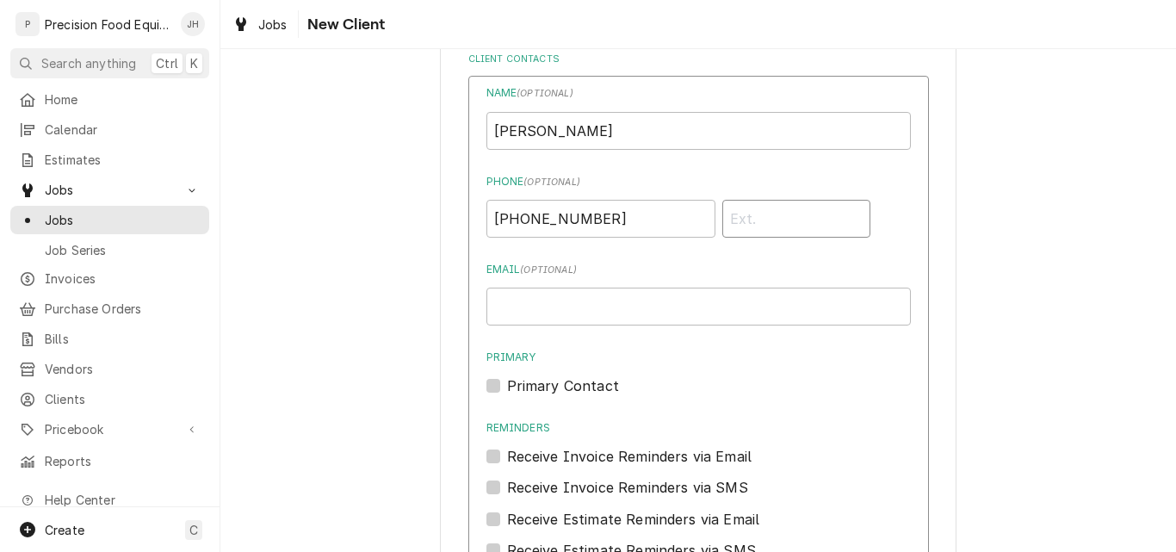
scroll to position [1174, 0]
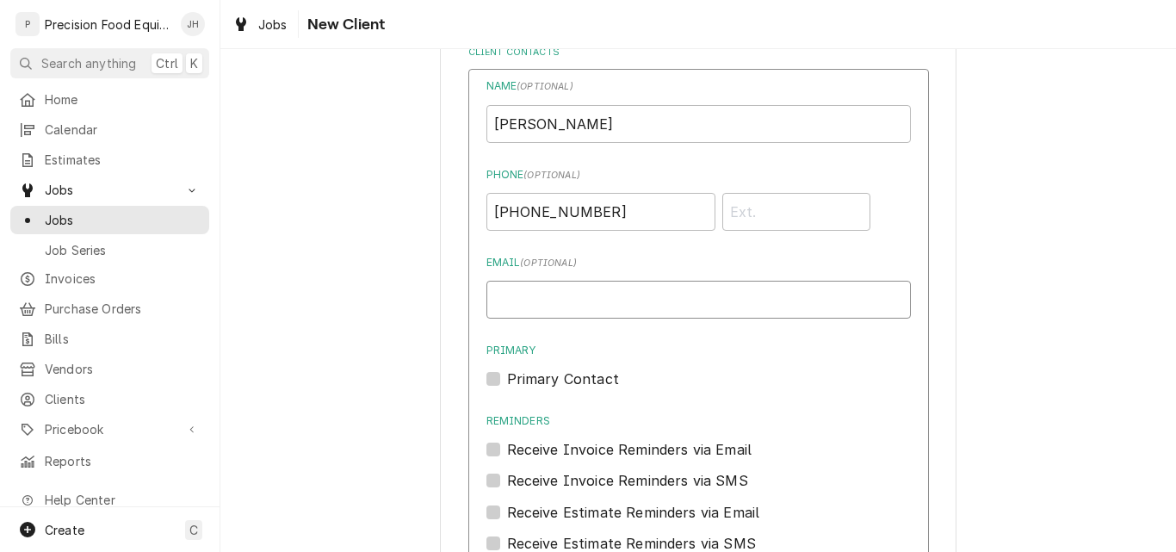
click at [530, 301] on input "Email ( optional )" at bounding box center [698, 300] width 424 height 38
type input "bnelson@zaxbysaz.com"
click at [507, 378] on label "Primary Contact" at bounding box center [563, 379] width 112 height 21
click at [507, 378] on input "Primary" at bounding box center [719, 388] width 424 height 38
checkbox input "true"
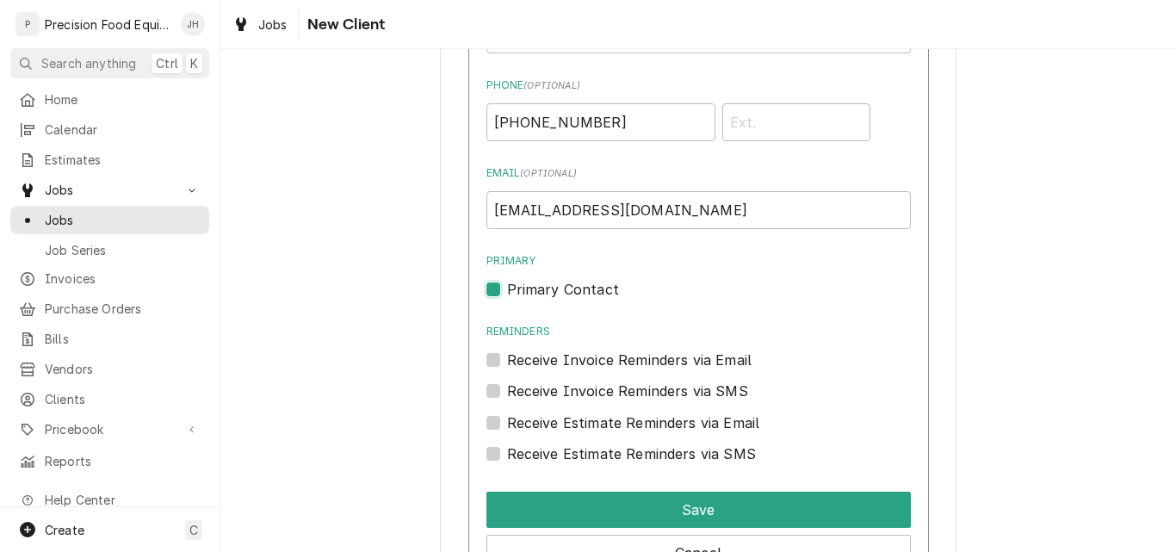
scroll to position [1346, 0]
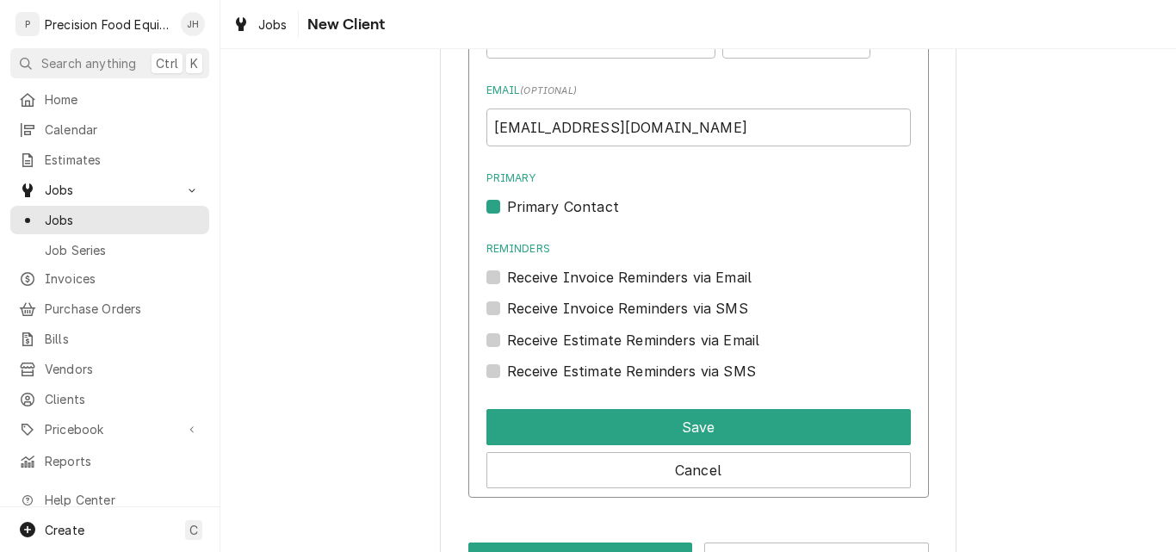
click at [507, 278] on label "Receive Invoice Reminders via Email" at bounding box center [629, 277] width 245 height 21
click at [507, 278] on input "Reminders" at bounding box center [719, 286] width 424 height 38
checkbox input "true"
click at [507, 312] on label "Receive Invoice Reminders via SMS" at bounding box center [627, 308] width 241 height 21
click at [507, 312] on input "Contact Edit Form" at bounding box center [719, 317] width 424 height 38
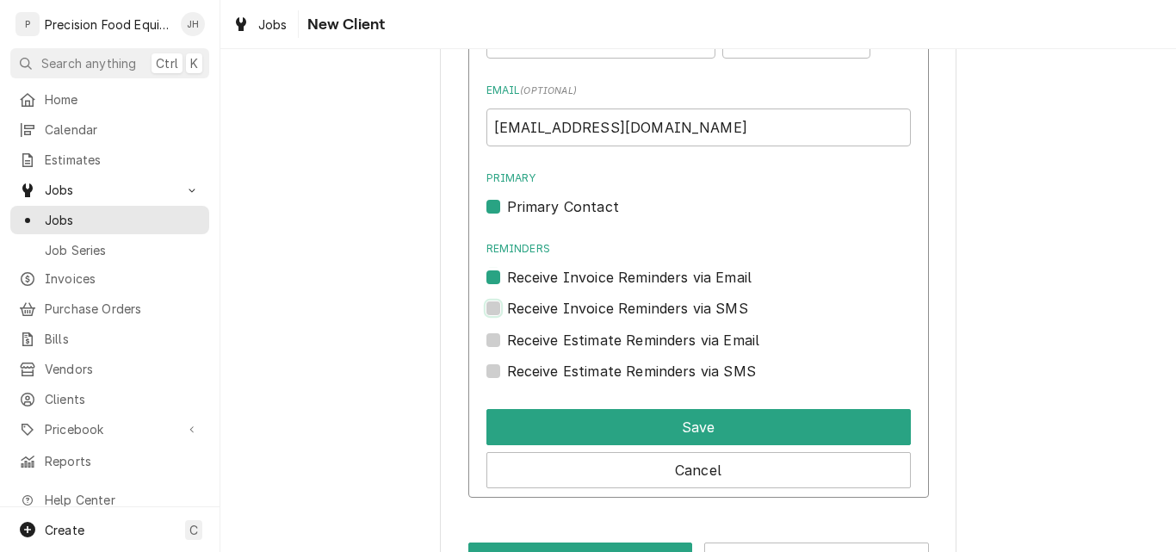
checkbox input "true"
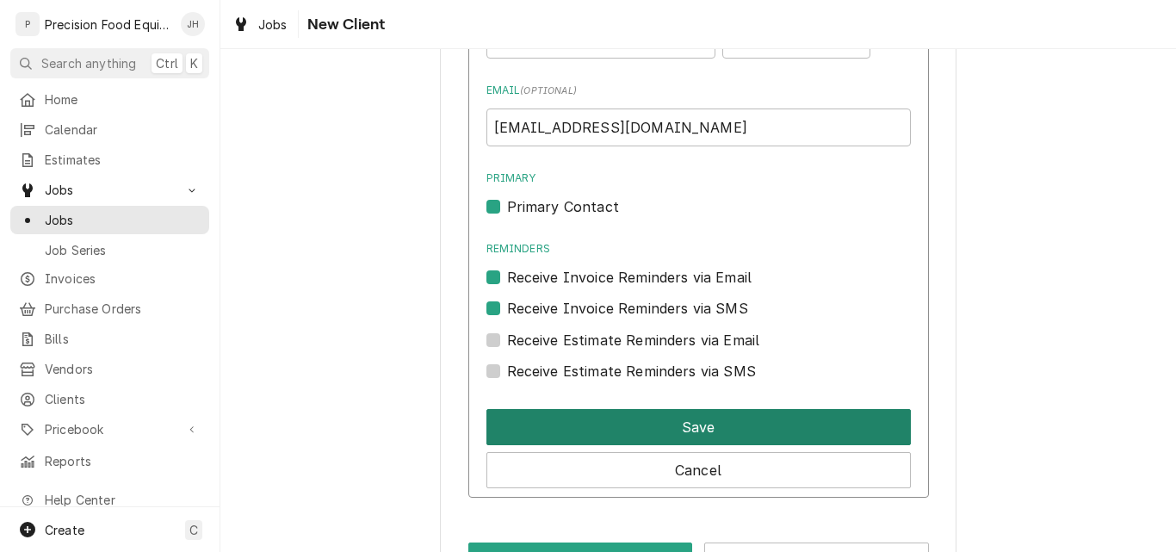
click at [737, 432] on button "Save" at bounding box center [698, 427] width 424 height 36
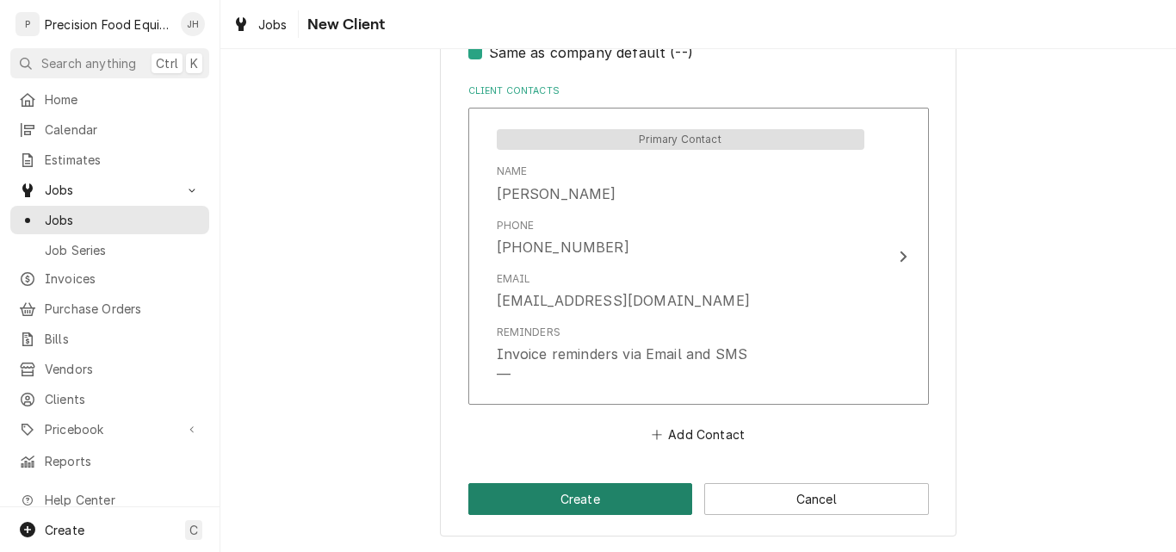
click at [573, 499] on button "Create" at bounding box center [580, 499] width 225 height 32
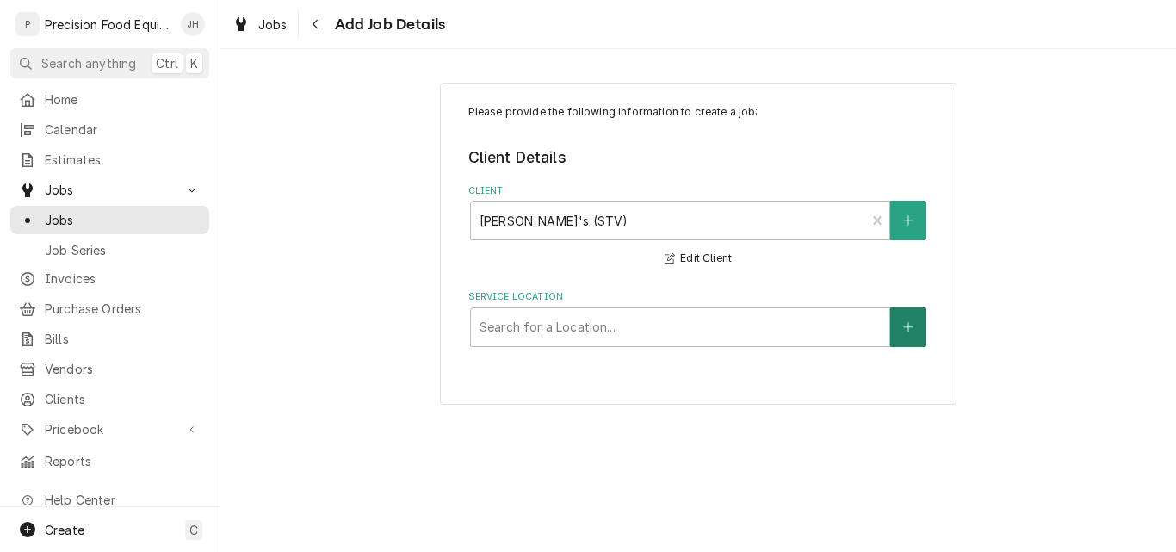
click at [911, 327] on icon "Create New Location" at bounding box center [907, 326] width 9 height 9
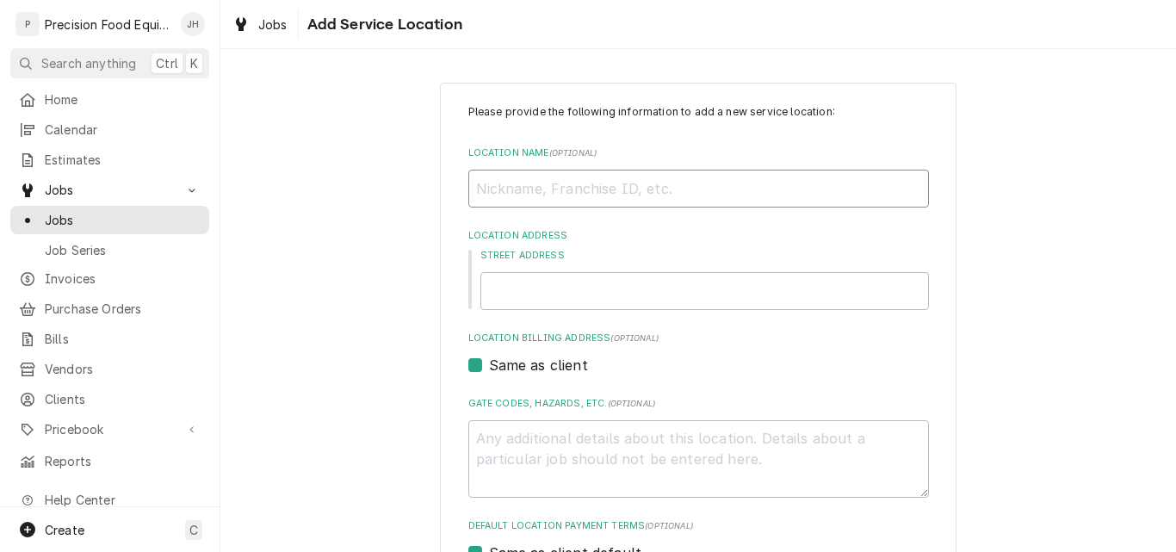
click at [519, 186] on input "Location Name ( optional )" at bounding box center [698, 189] width 461 height 38
paste input "Zaxby's (STV)"
type textarea "x"
type input "Zaxby's (STV)"
type textarea "x"
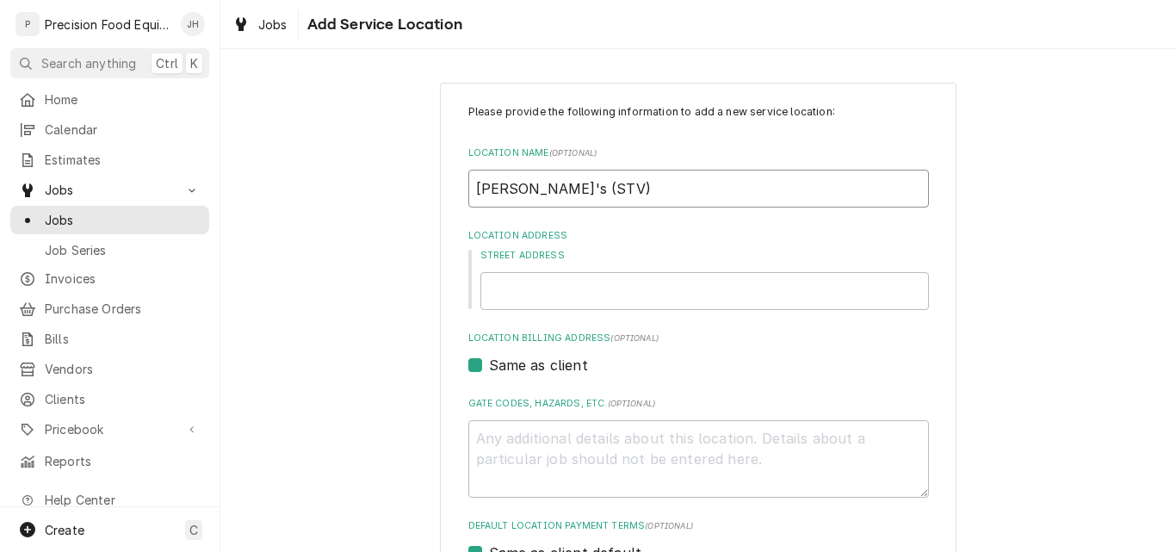
type input "Zaxby's (STV)"
click at [526, 300] on input "Street Address" at bounding box center [704, 291] width 449 height 38
type textarea "x"
type input "3"
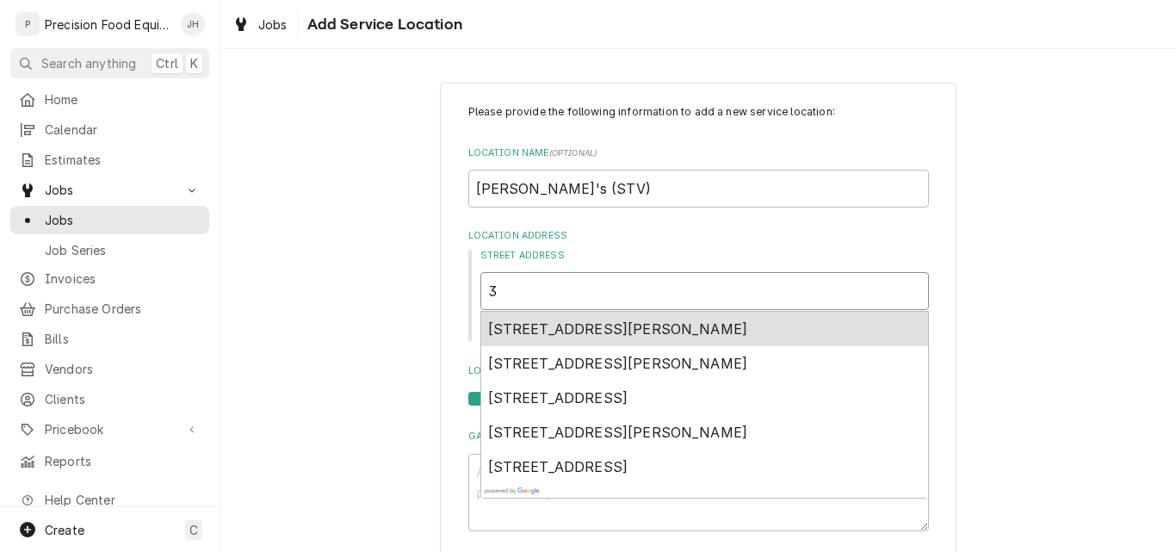
type textarea "x"
type input "37"
type textarea "x"
type input "377"
type textarea "x"
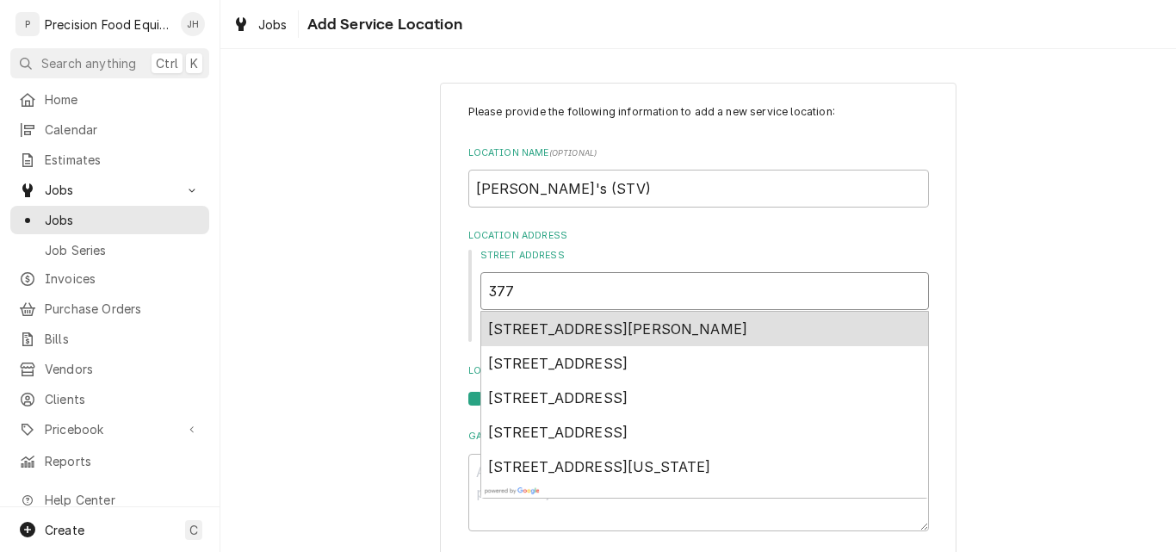
type input "3775"
type textarea "x"
type input "37756"
type textarea "x"
type input "37756"
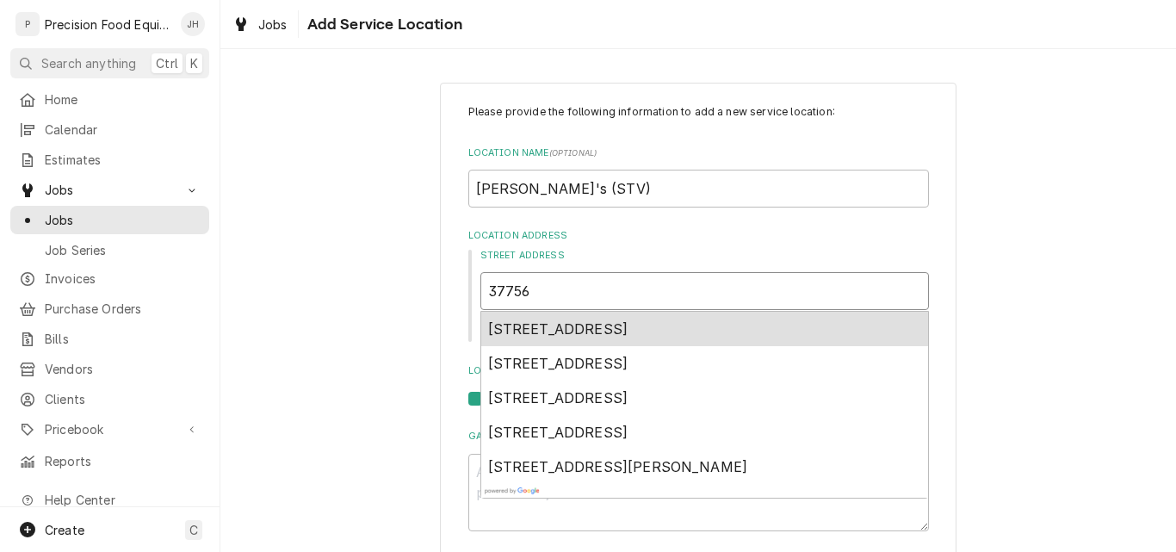
type textarea "x"
type input "37756 n"
type textarea "x"
type input "37756 n"
type textarea "x"
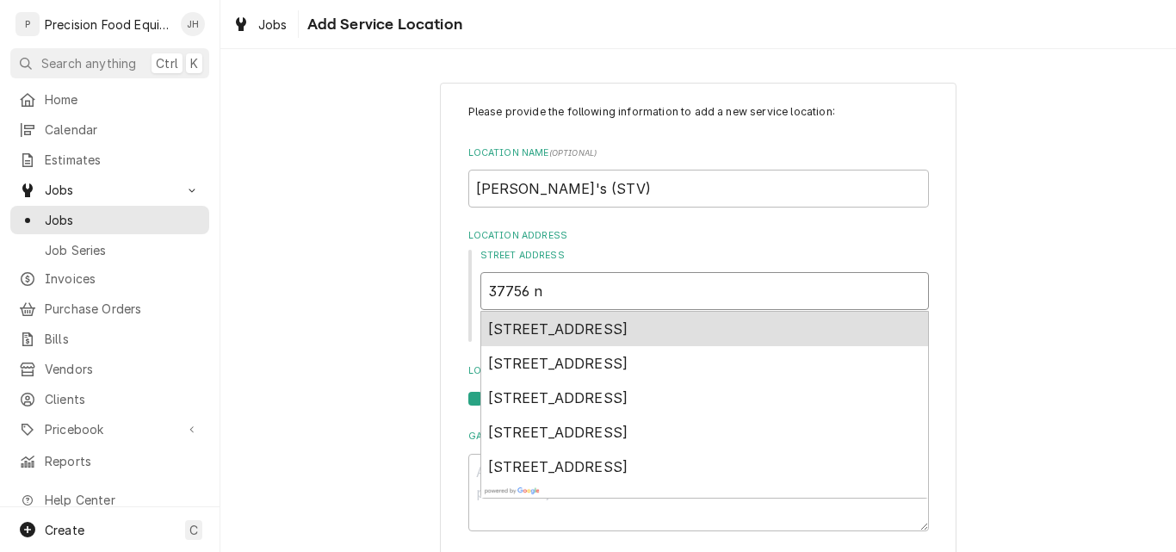
type input "37756 n g"
type textarea "x"
type input "37756 n ga"
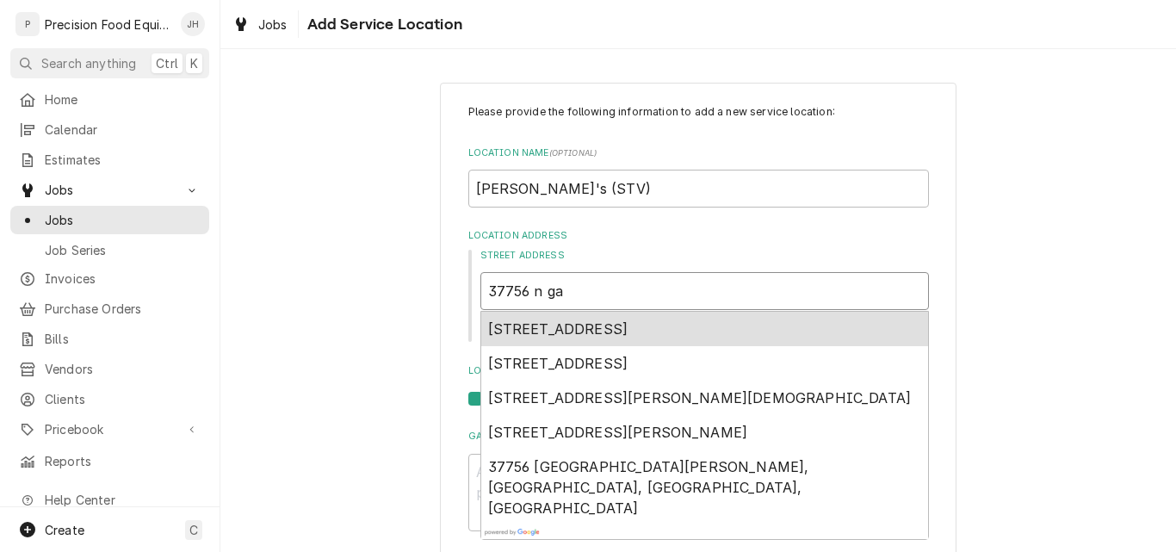
type textarea "x"
type input "37756 n gan"
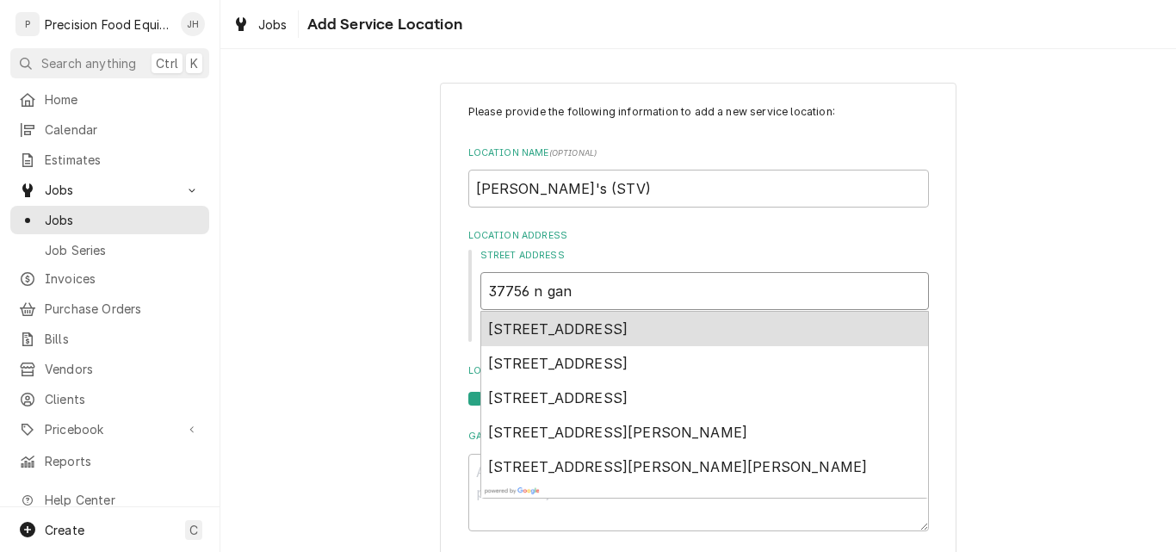
type textarea "x"
type input "37756 n gant"
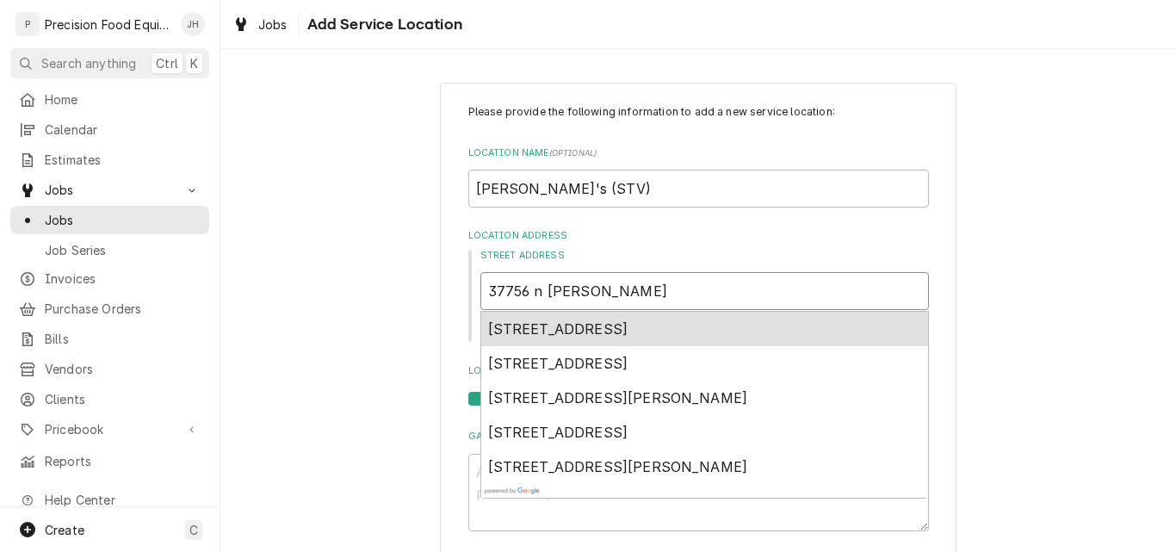
click at [567, 327] on span "37756 North Gantzel Road, San Tan Valley, AZ, USA" at bounding box center [558, 328] width 140 height 17
type textarea "x"
type input "37756 N Gantzel Rd"
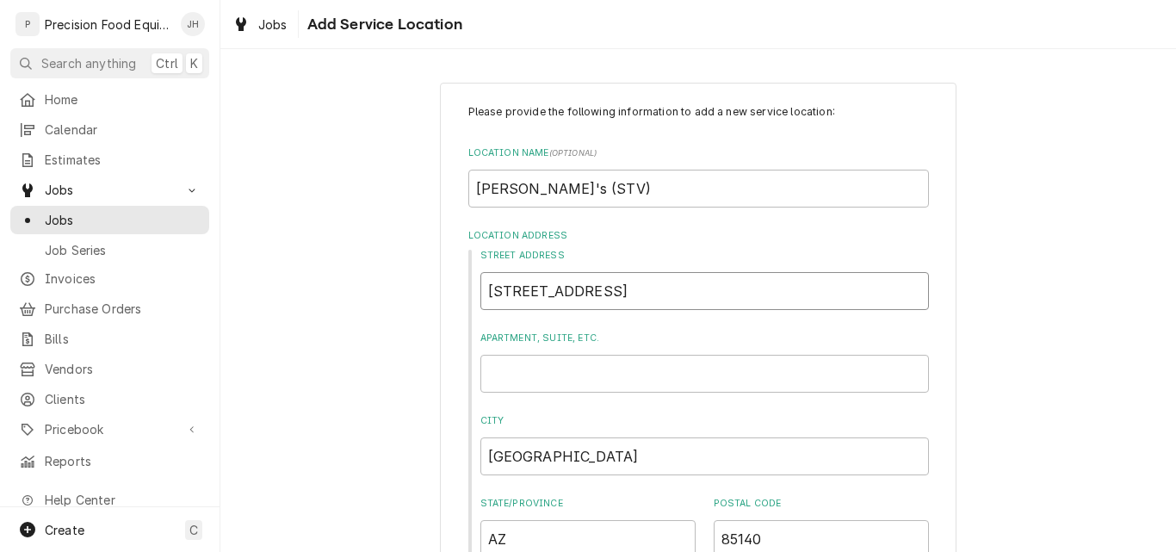
type textarea "x"
type input "37756 N Gantzel Rd"
click at [546, 376] on input "Apartment, Suite, etc." at bounding box center [704, 374] width 449 height 38
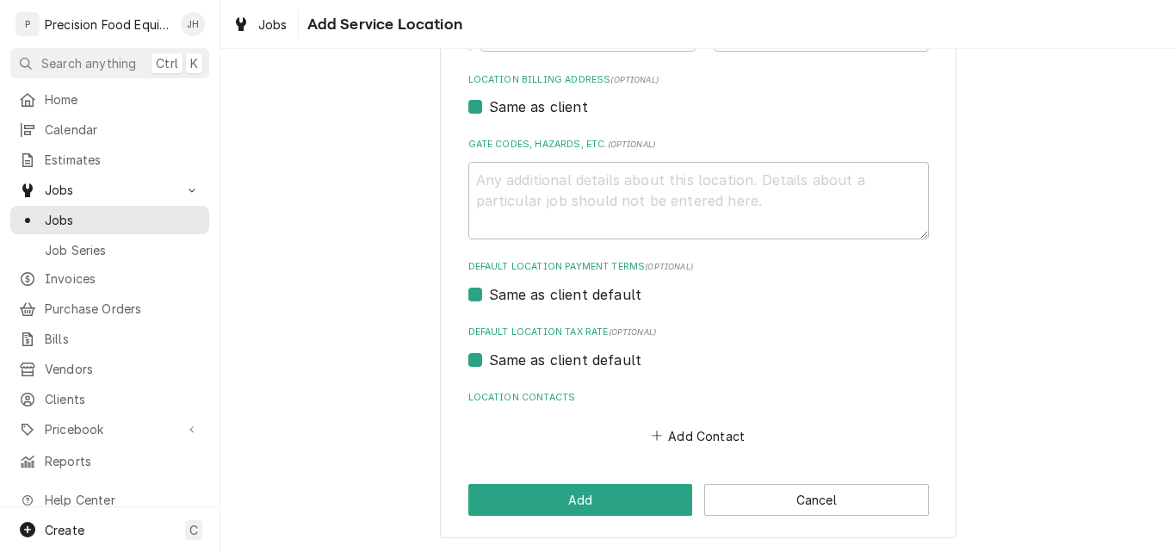
scroll to position [507, 0]
click at [571, 505] on button "Add" at bounding box center [580, 499] width 225 height 32
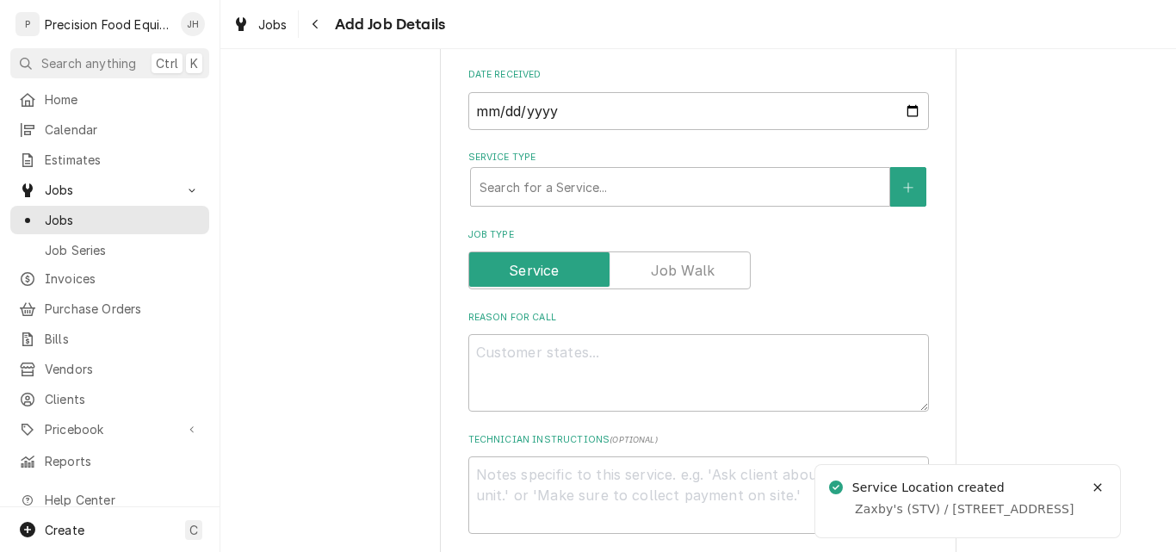
scroll to position [431, 0]
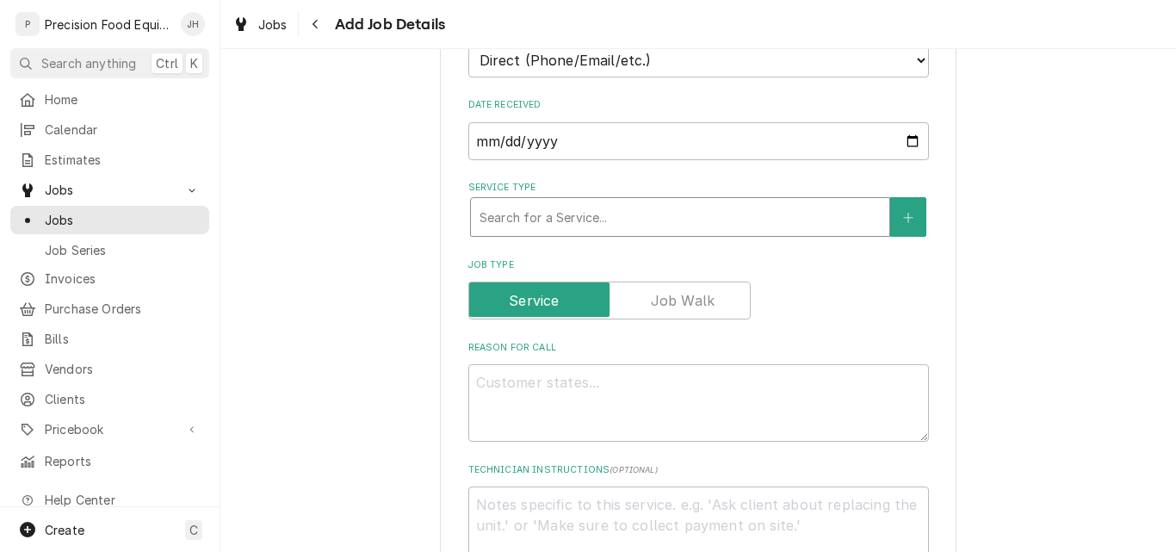
click at [716, 220] on div "Service Type" at bounding box center [680, 216] width 401 height 31
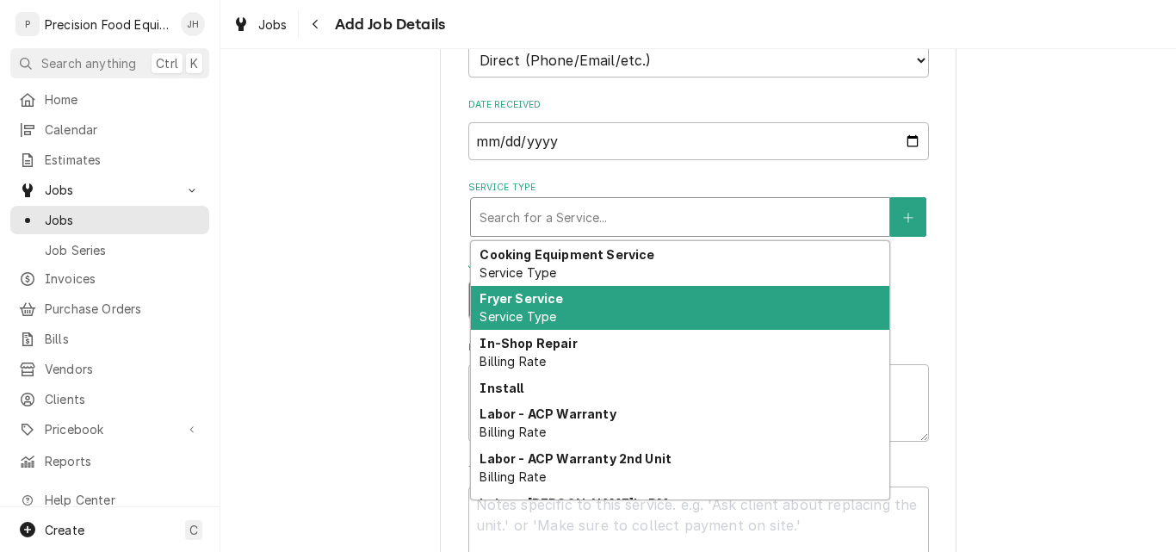
click at [743, 308] on div "Fryer Service Service Type" at bounding box center [680, 308] width 418 height 45
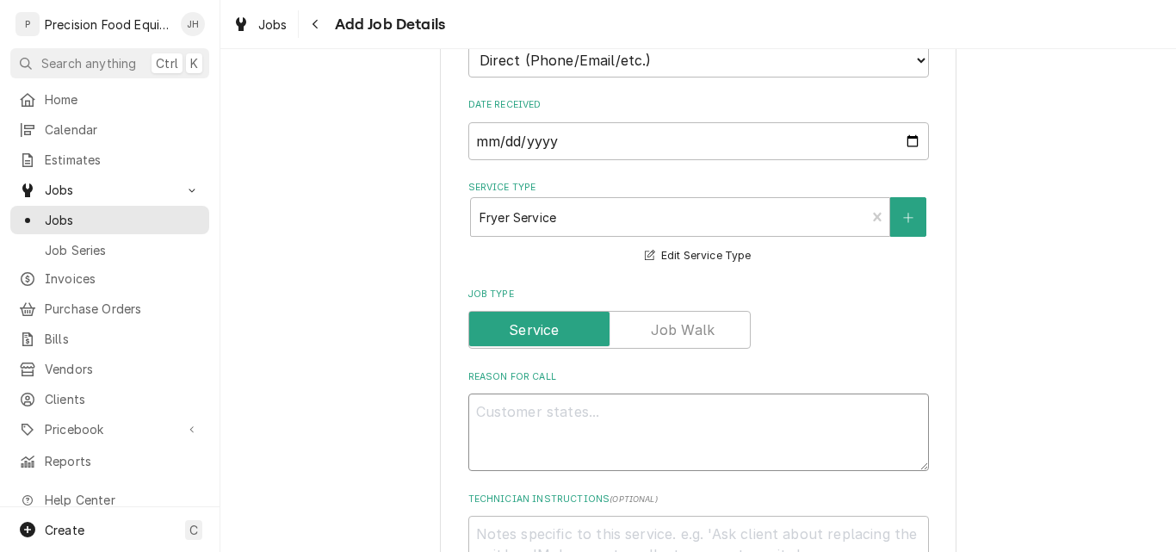
click at [536, 412] on textarea "Reason For Call" at bounding box center [698, 432] width 461 height 77
type textarea "x"
type textarea "B"
type textarea "x"
type textarea "Br"
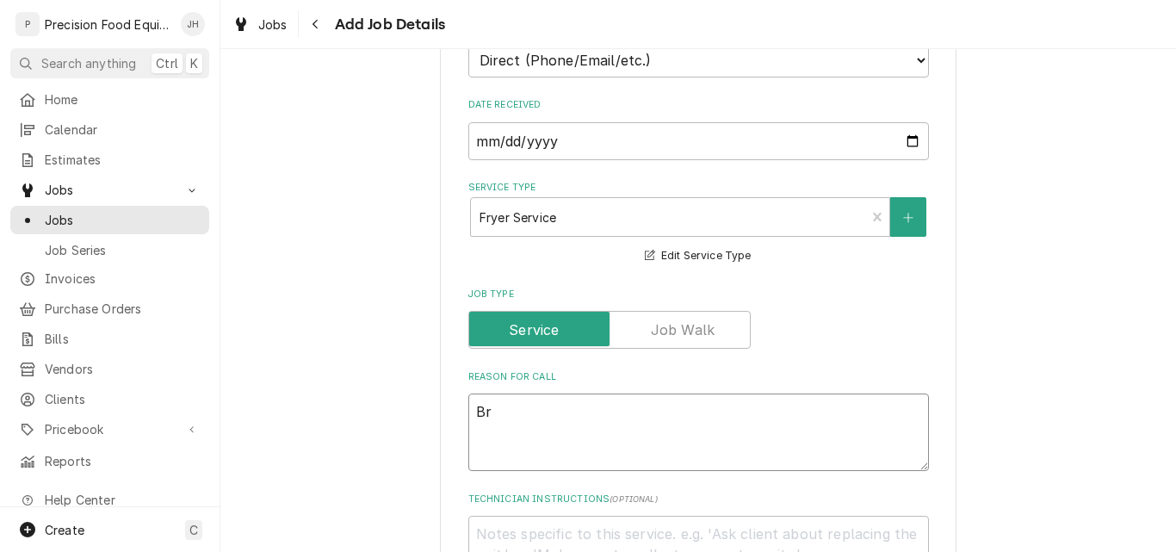
type textarea "x"
type textarea "Bri"
type textarea "x"
type textarea "Bria"
type textarea "x"
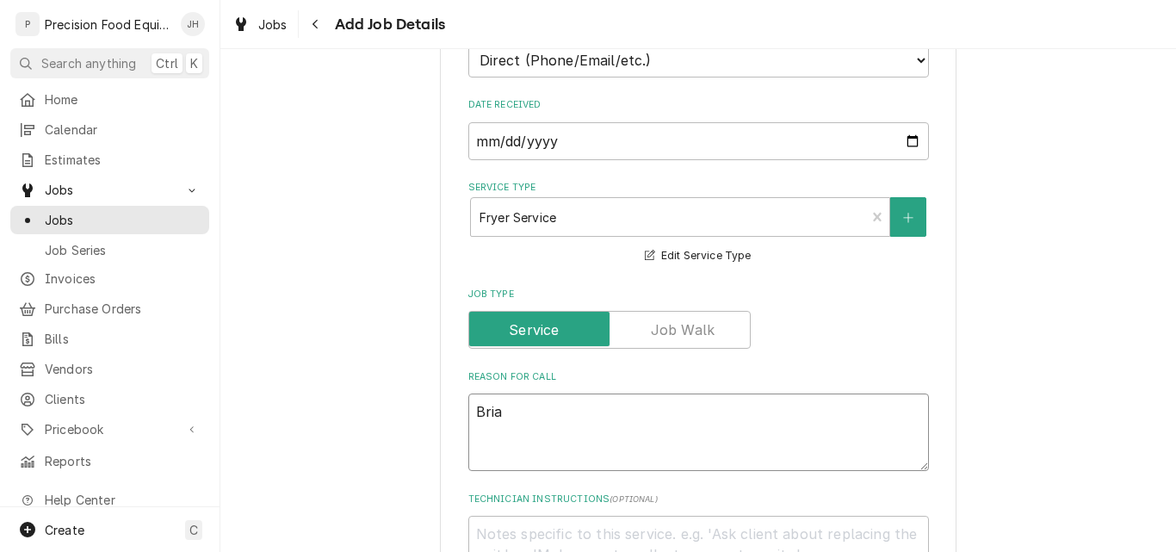
type textarea "Brian"
type textarea "x"
type textarea "Brian"
type textarea "x"
type textarea "Brian c"
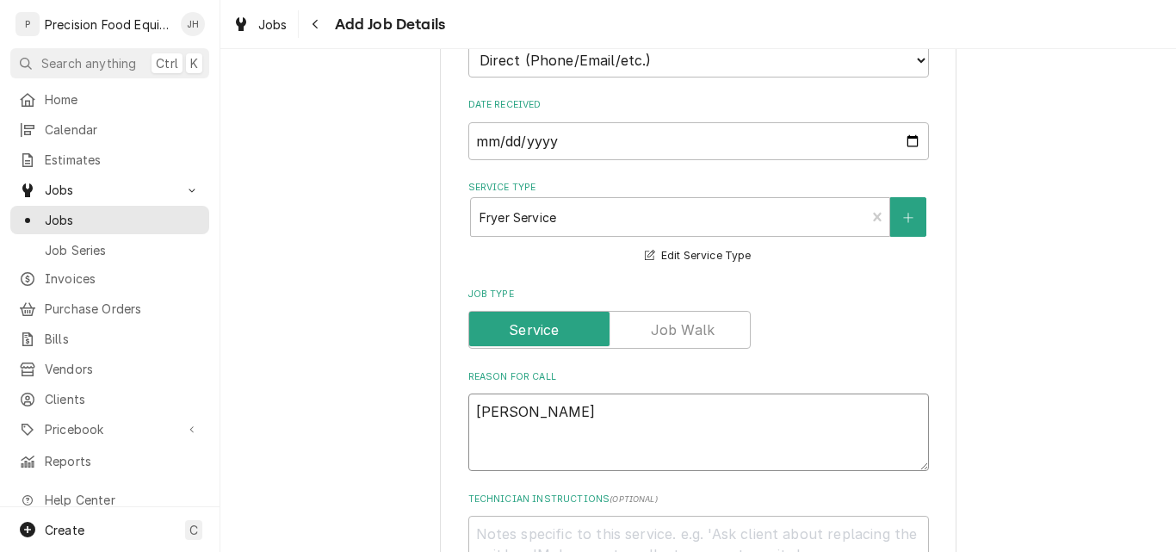
type textarea "x"
type textarea "Brian ca"
type textarea "x"
type textarea "Brian cal"
type textarea "x"
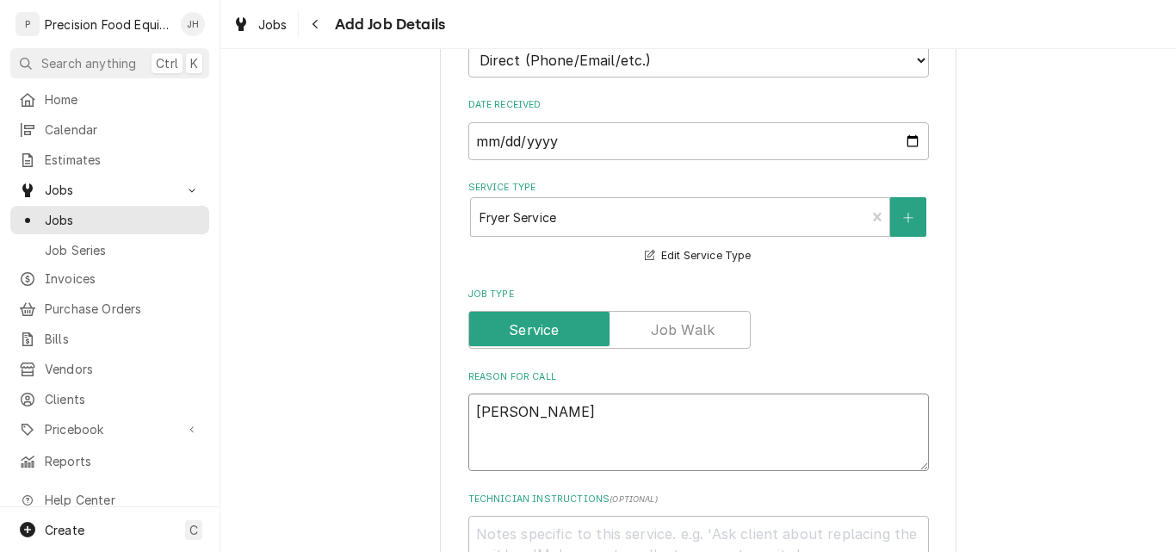
type textarea "Brian call"
type textarea "x"
type textarea "Brian calle"
type textarea "x"
type textarea "Brian called"
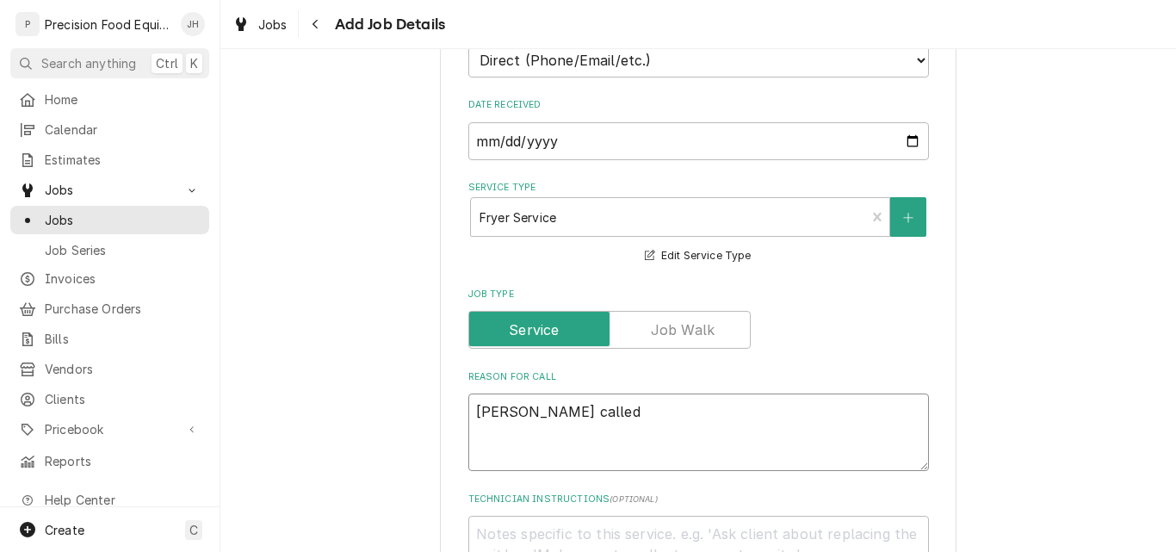
type textarea "x"
type textarea "Brian called"
type textarea "x"
type textarea "Brian called a"
type textarea "x"
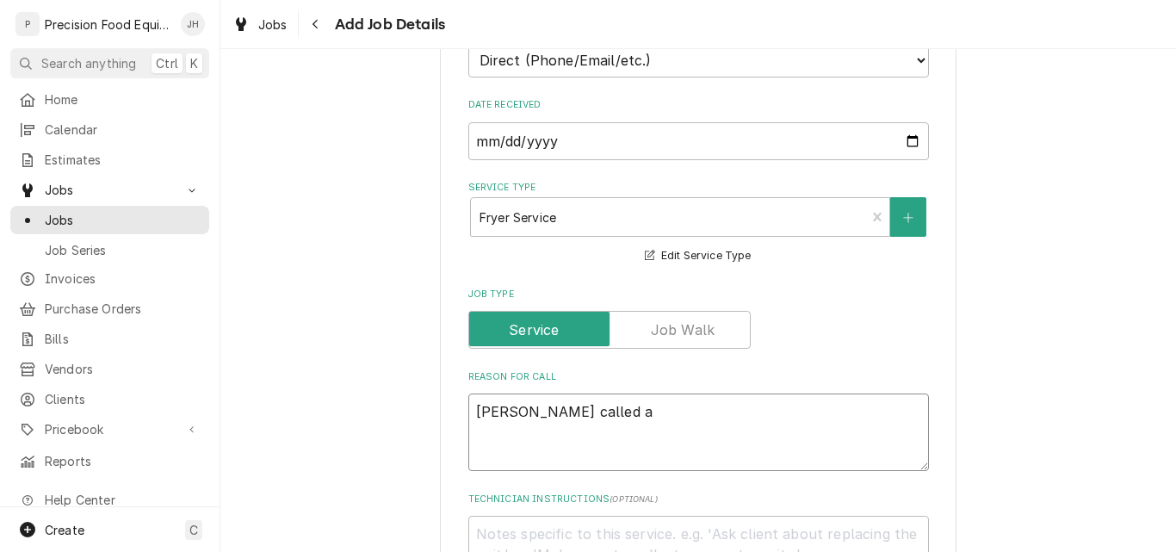
type textarea "Brian called an"
type textarea "x"
type textarea "Brian called and"
type textarea "x"
type textarea "Brian called and"
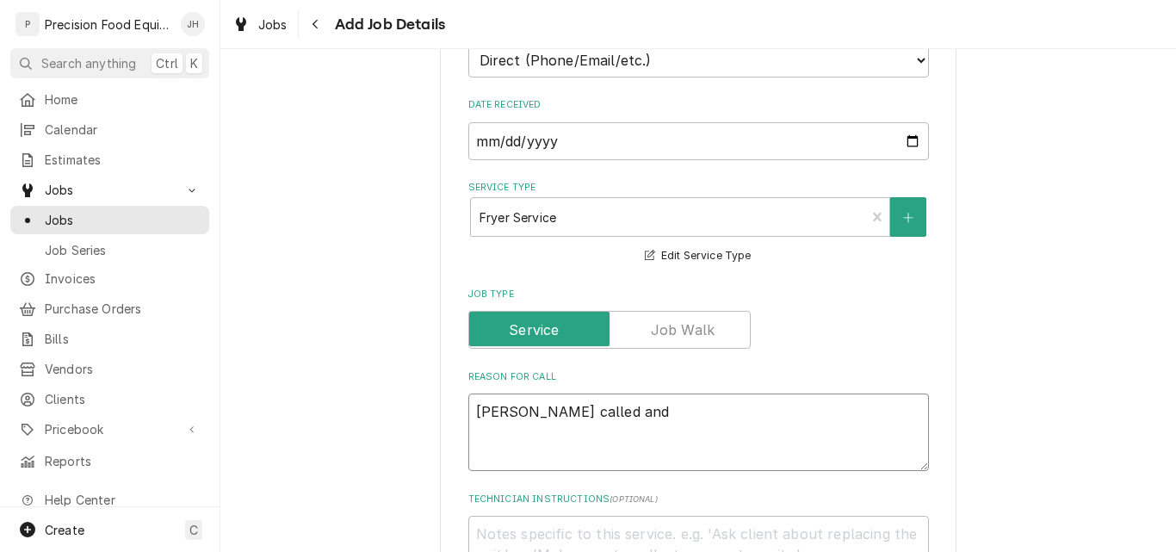
type textarea "x"
type textarea "Brian called and i"
type textarea "x"
type textarea "Brian called and is"
type textarea "x"
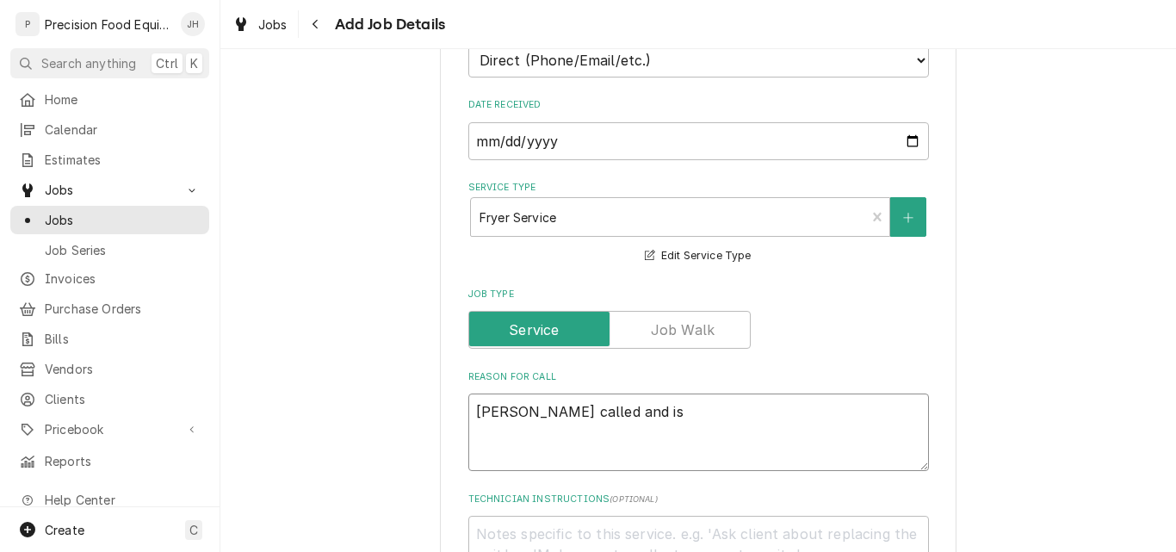
type textarea "Brian called and is"
type textarea "x"
type textarea "Brian called and is re"
type textarea "x"
type textarea "Brian called and is req"
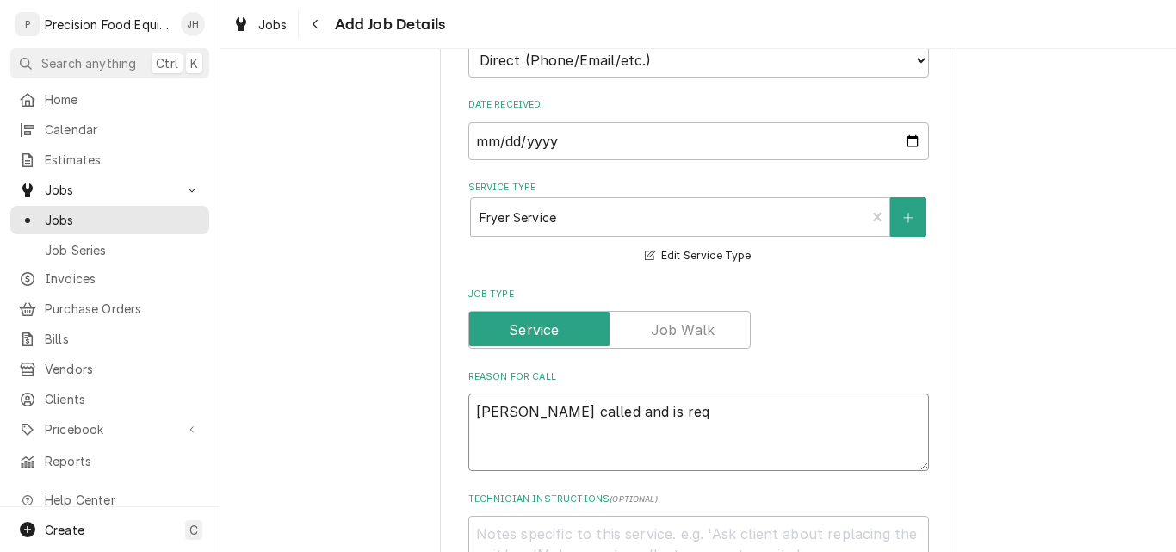
type textarea "x"
type textarea "Brian called and is requ"
type textarea "x"
type textarea "Brian called and is reque"
type textarea "x"
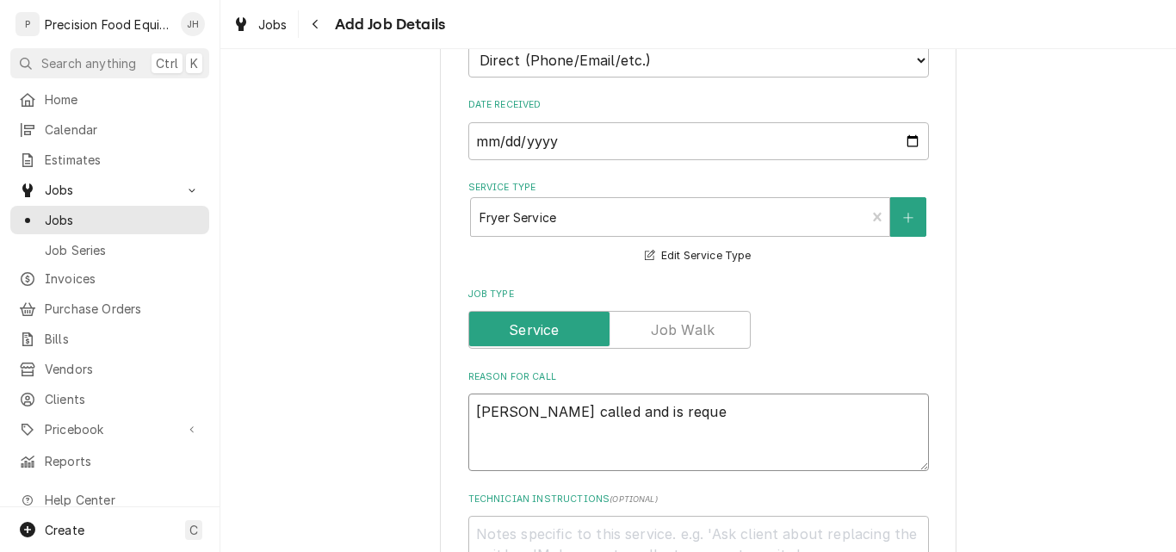
type textarea "Brian called and is reques"
type textarea "x"
type textarea "Brian called and is request"
type textarea "x"
type textarea "Brian called and is requestin"
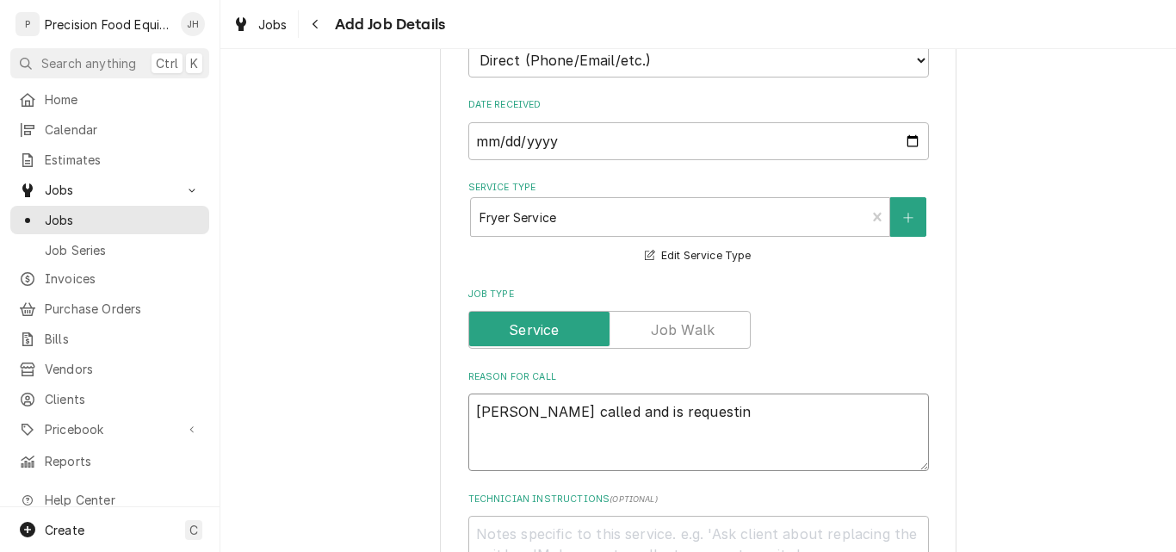
type textarea "x"
type textarea "Brian called and is requesting"
type textarea "x"
type textarea "Brian called and is requesting"
type textarea "x"
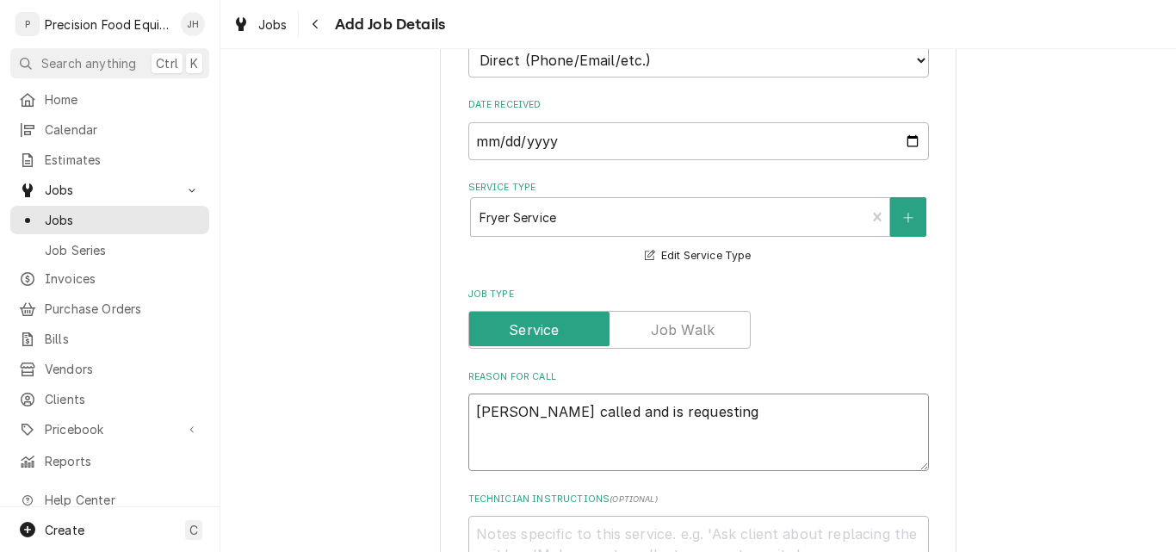
type textarea "Brian called and is requesting e"
type textarea "x"
type textarea "Brian called and is requesting em"
type textarea "x"
type textarea "Brian called and is requesting eme"
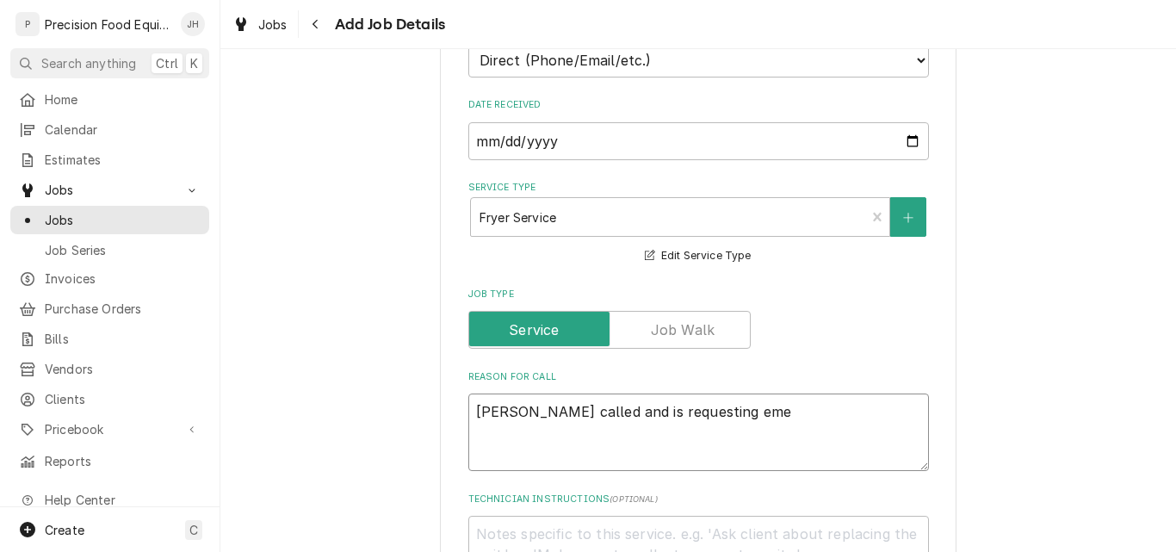
type textarea "x"
type textarea "Brian called and is requesting emer"
type textarea "x"
type textarea "Brian called and is requesting emerg"
type textarea "x"
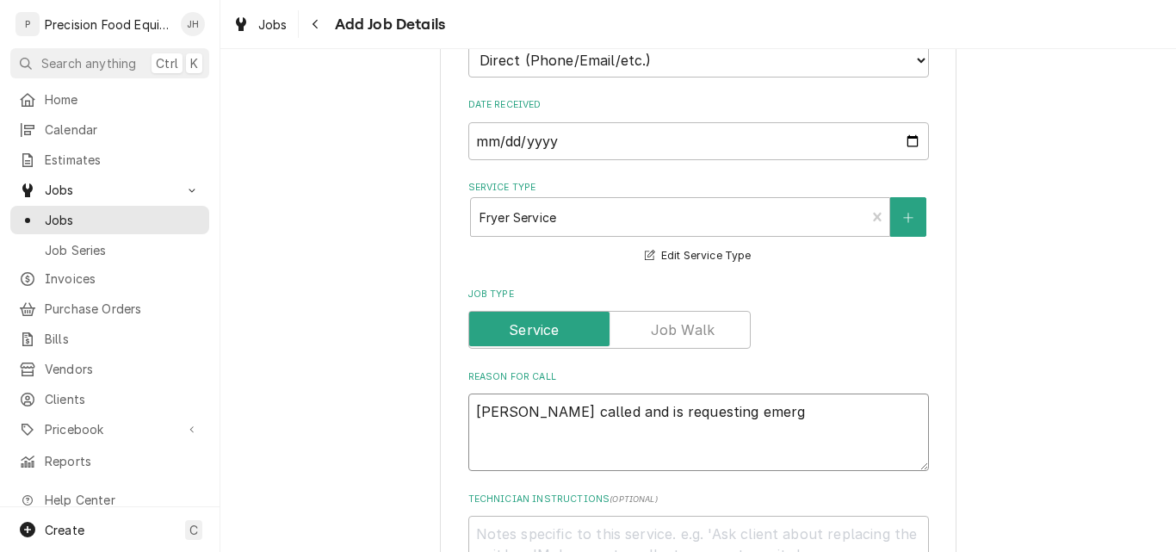
type textarea "Brian called and is requesting emerga"
type textarea "x"
type textarea "Brian called and is requesting emergan"
type textarea "x"
type textarea "Brian called and is requesting emerganc"
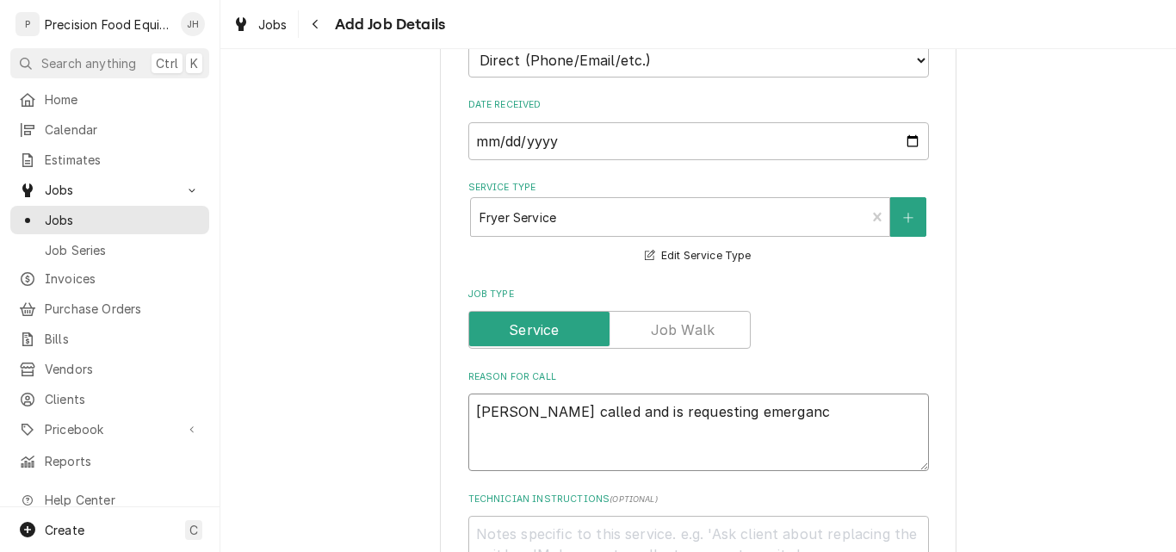
type textarea "x"
type textarea "Brian called and is requesting emergancy"
type textarea "x"
type textarea "Brian called and is requesting emergancy"
type textarea "x"
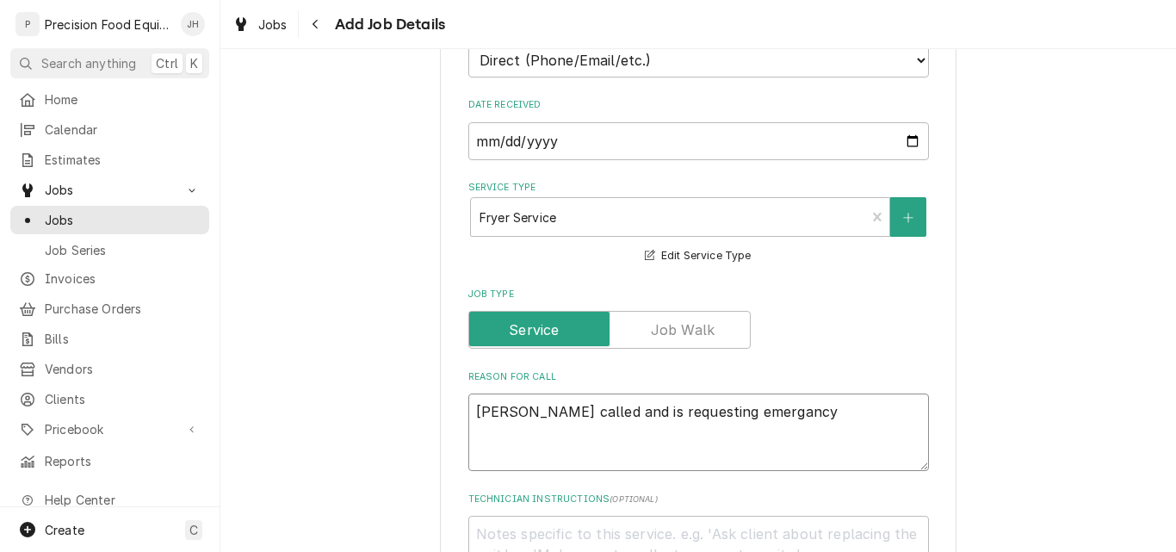
type textarea "Brian called and is requesting emergncy"
type textarea "x"
type textarea "Brian called and is requesting emergency"
type textarea "x"
type textarea "Brian called and is requesting emergency f"
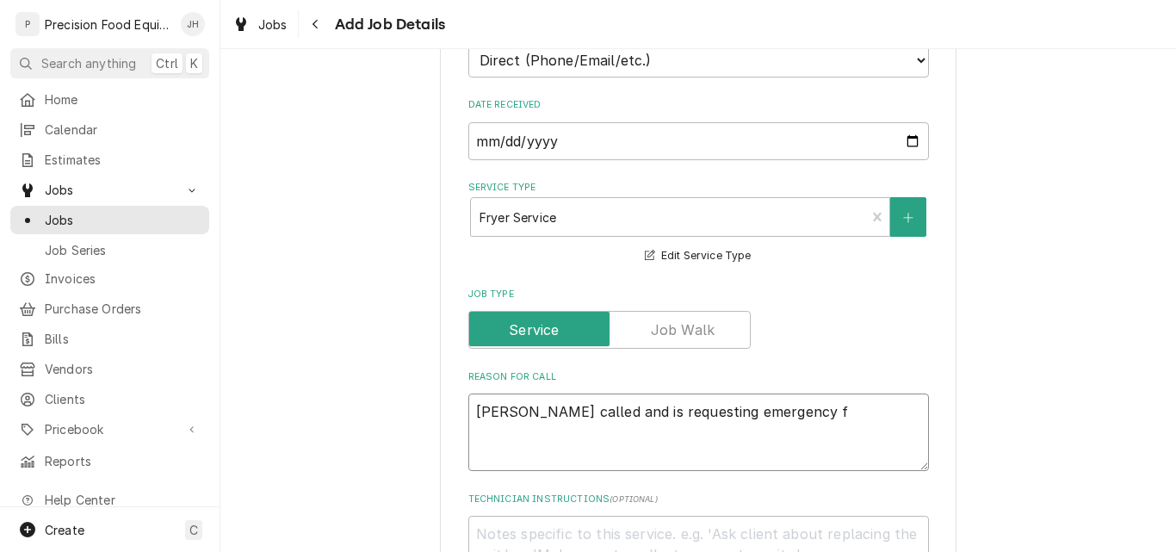
type textarea "x"
type textarea "Brian called and is requesting emergency fr"
type textarea "x"
type textarea "Brian called and is requesting emergency fry"
type textarea "x"
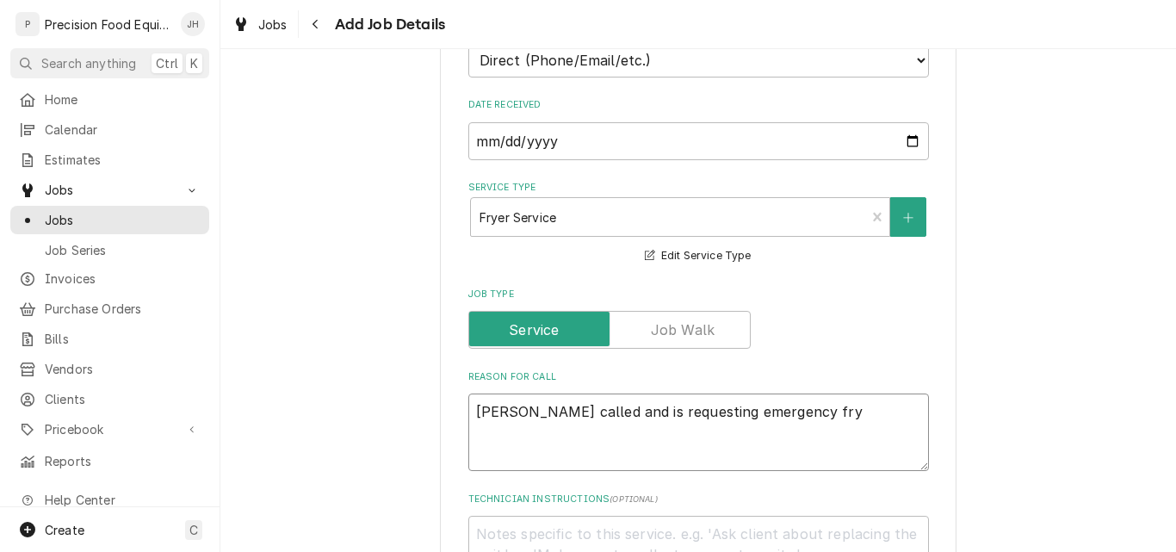
type textarea "Brian called and is requesting emergency frye"
type textarea "x"
type textarea "Brian called and is requesting emergency fryer"
type textarea "x"
type textarea "Brian called and is requesting emergency fryer"
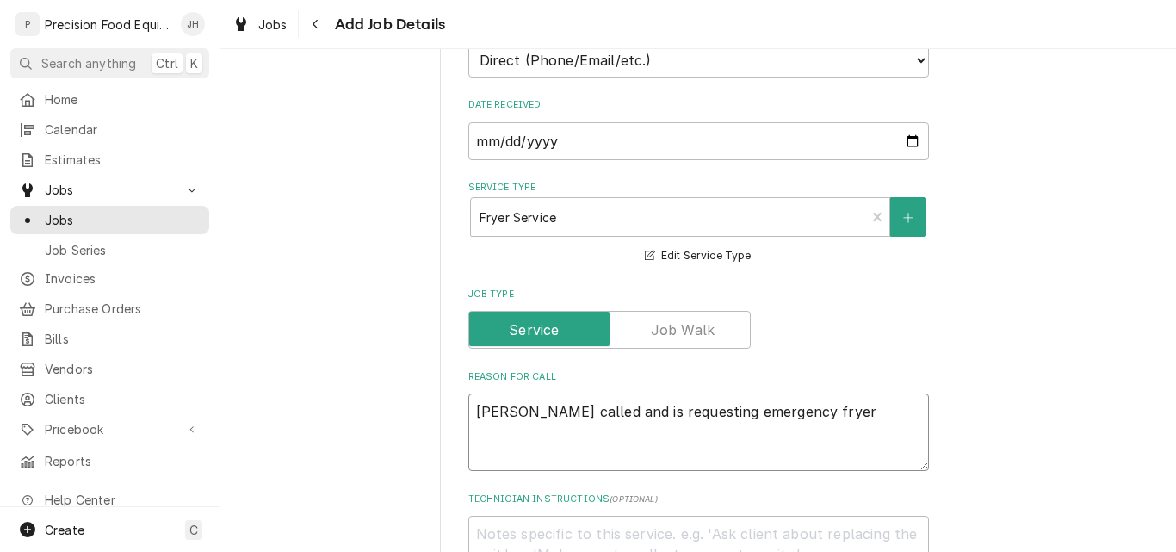
type textarea "x"
type textarea "Brian called and is requesting emergency fryer s"
type textarea "x"
type textarea "Brian called and is requesting emergency fryer se"
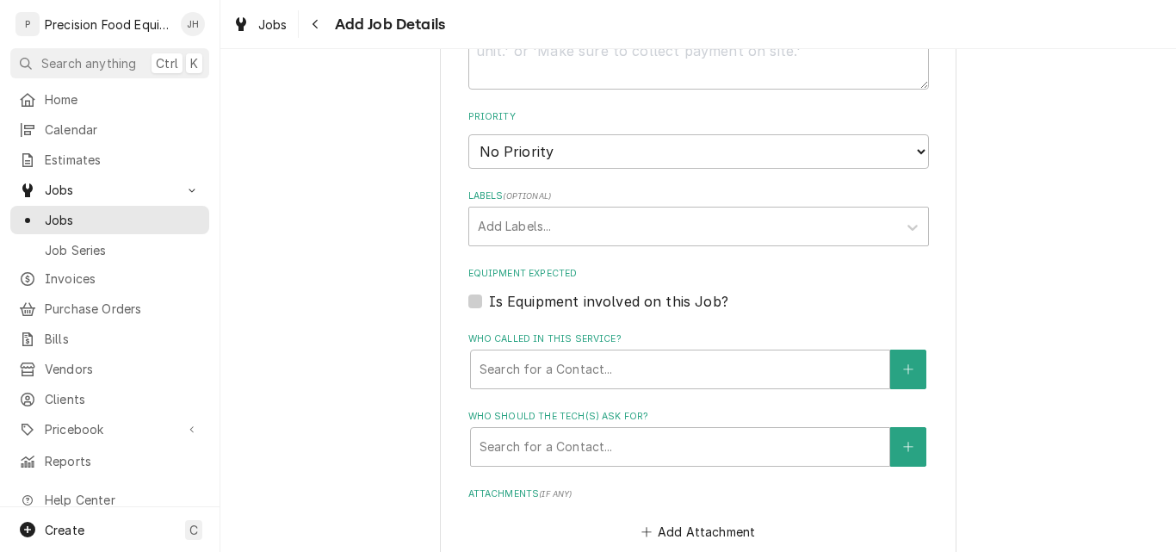
scroll to position [1033, 0]
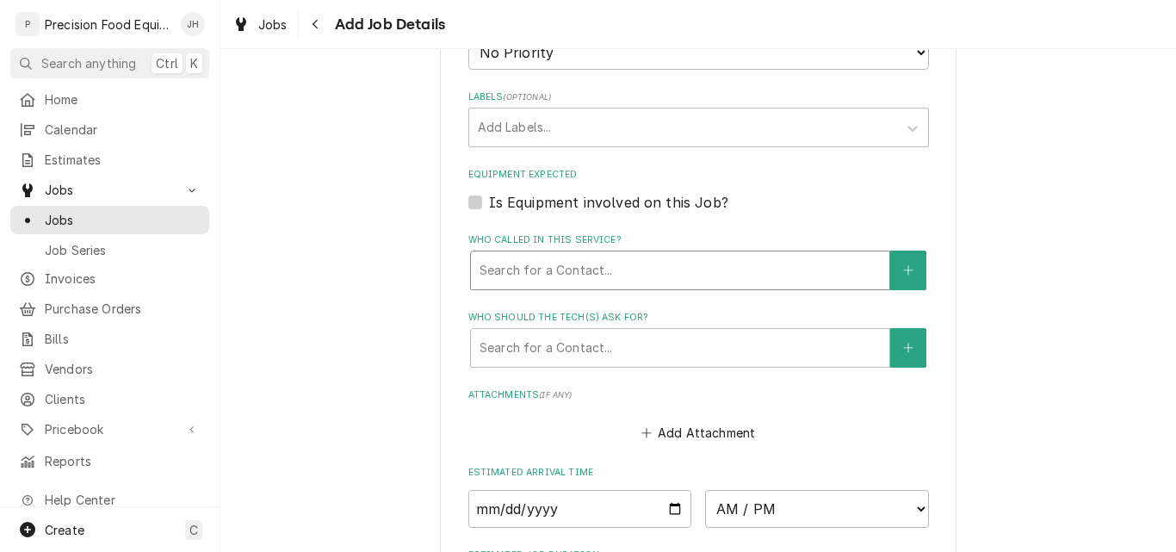
click at [627, 263] on div "Who called in this service?" at bounding box center [680, 270] width 401 height 31
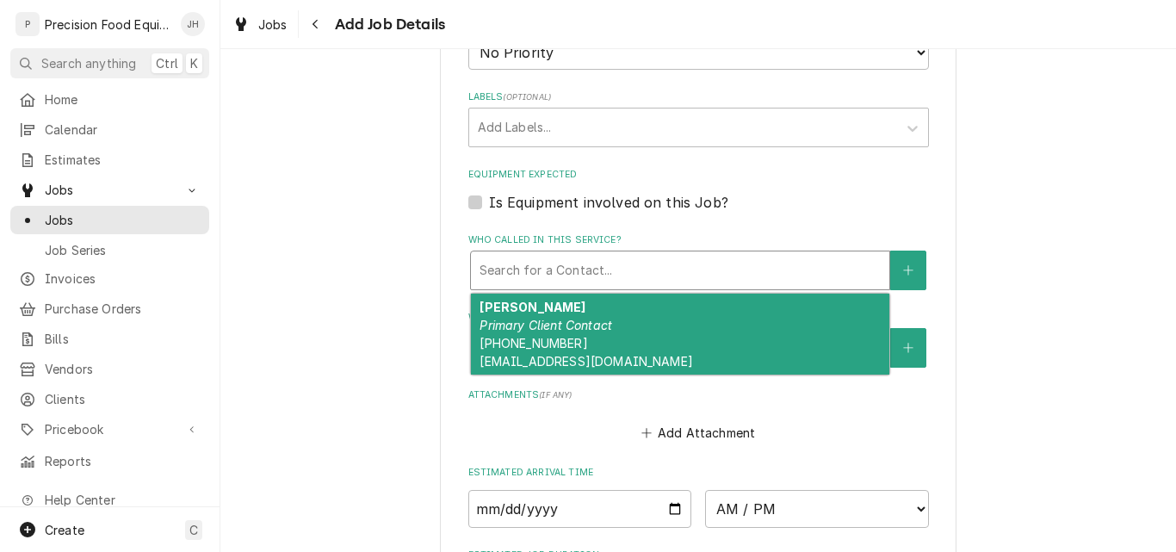
click at [591, 332] on div "Brian Nelson Primary Client Contact (623) 707-6006 bnelson@zaxbysaz.com" at bounding box center [680, 334] width 418 height 81
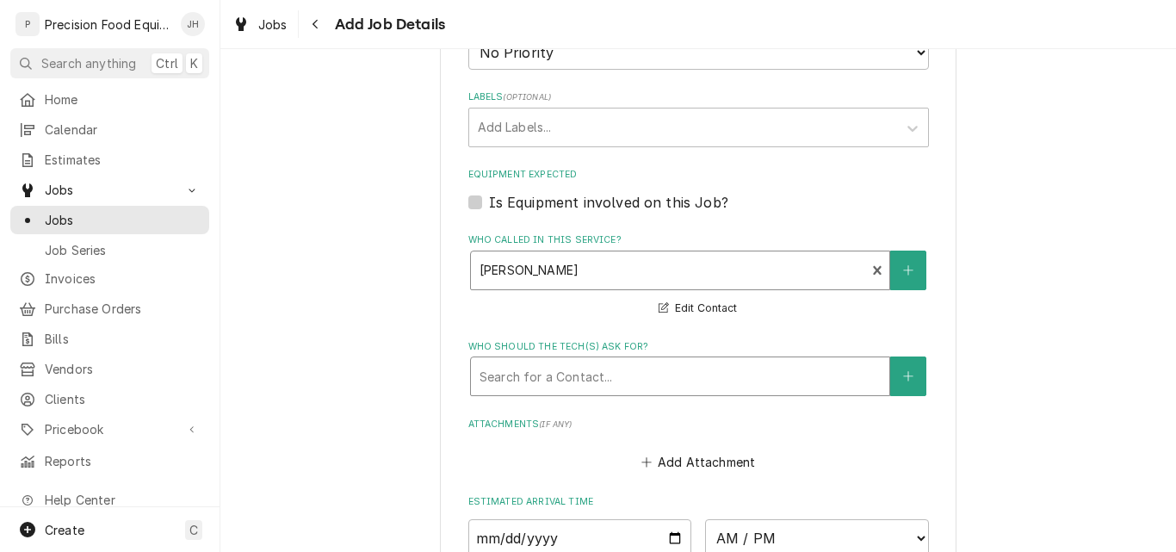
click at [611, 375] on div "Who should the tech(s) ask for?" at bounding box center [680, 376] width 401 height 31
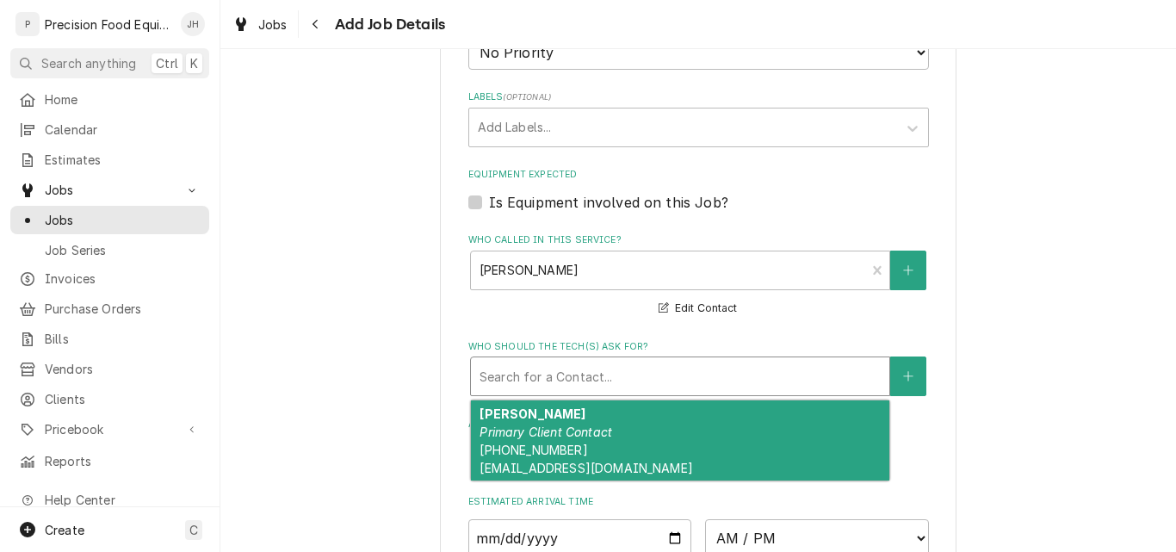
click at [594, 422] on div "Brian Nelson Primary Client Contact (623) 707-6006 bnelson@zaxbysaz.com" at bounding box center [680, 440] width 418 height 81
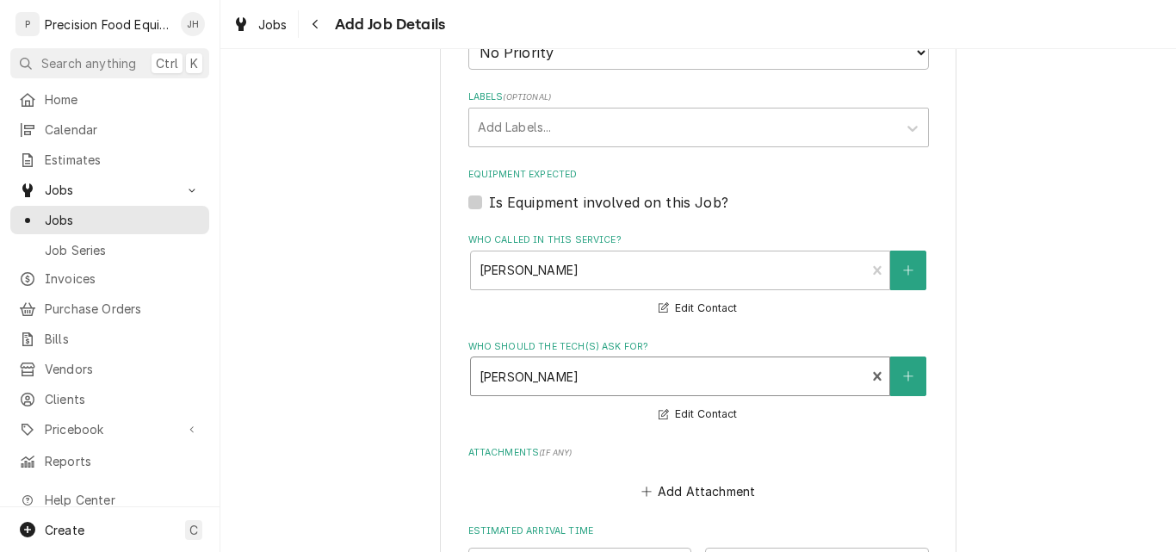
scroll to position [1292, 0]
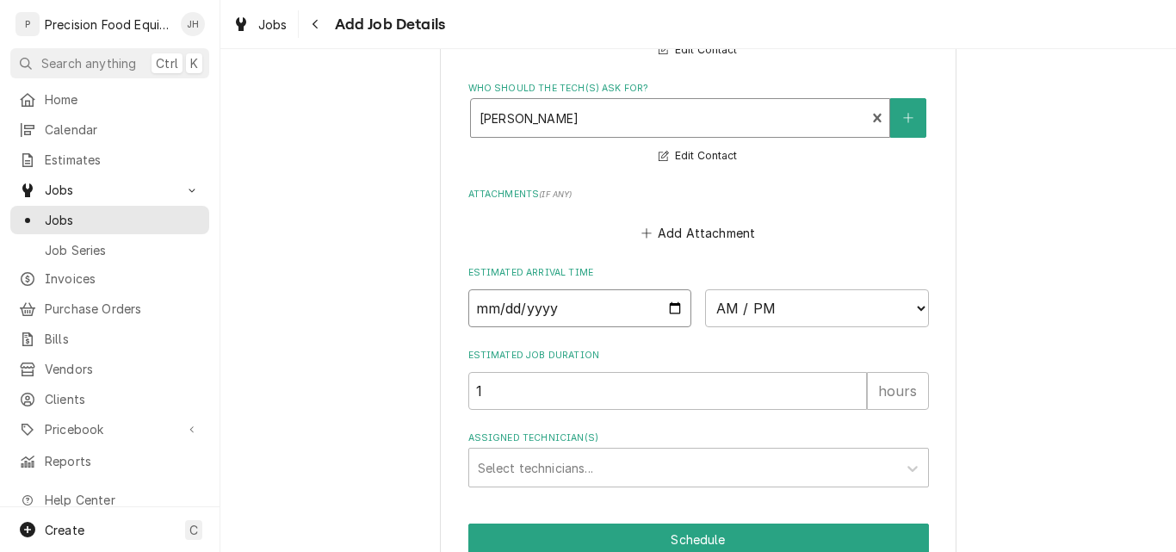
click at [669, 309] on input "Date" at bounding box center [580, 308] width 224 height 38
click at [818, 313] on select "AM / PM 6:00 AM 6:15 AM 6:30 AM 6:45 AM 7:00 AM 7:15 AM 7:30 AM 7:45 AM 8:00 AM…" at bounding box center [817, 308] width 224 height 38
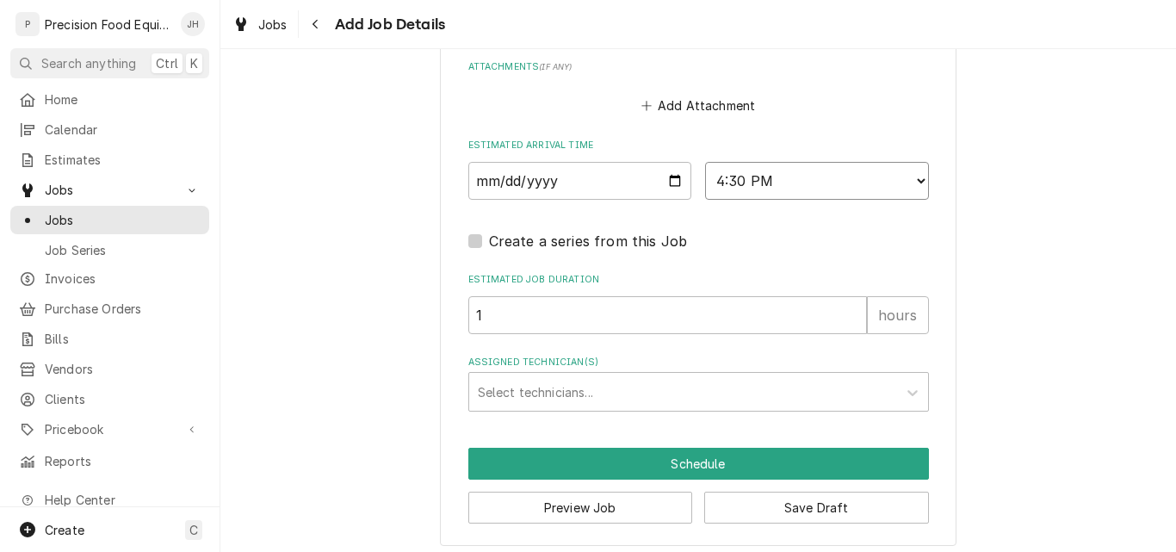
scroll to position [1428, 0]
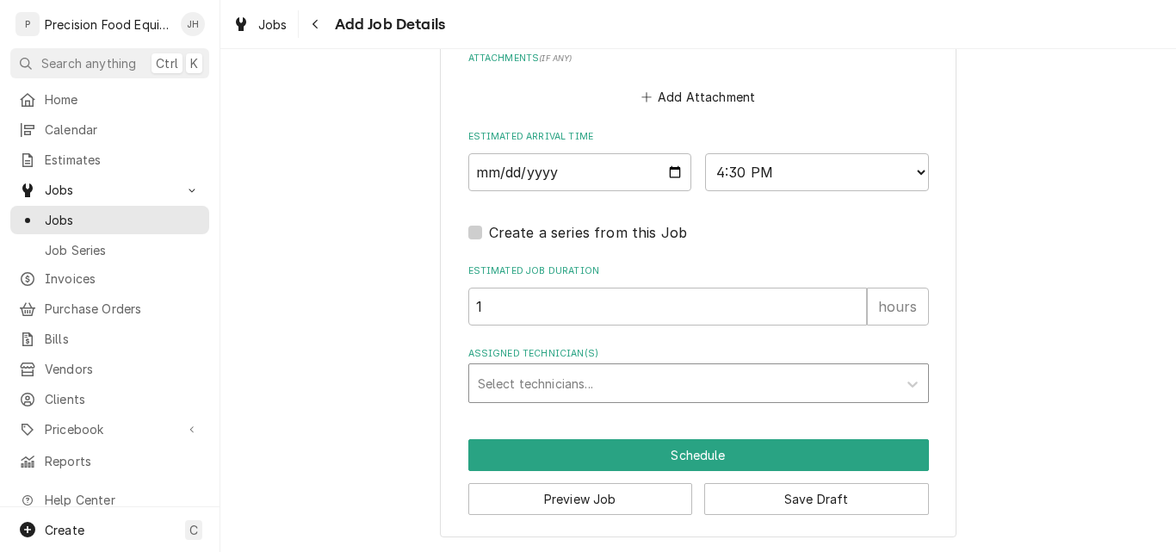
click at [506, 383] on div "Assigned Technician(s)" at bounding box center [683, 383] width 411 height 31
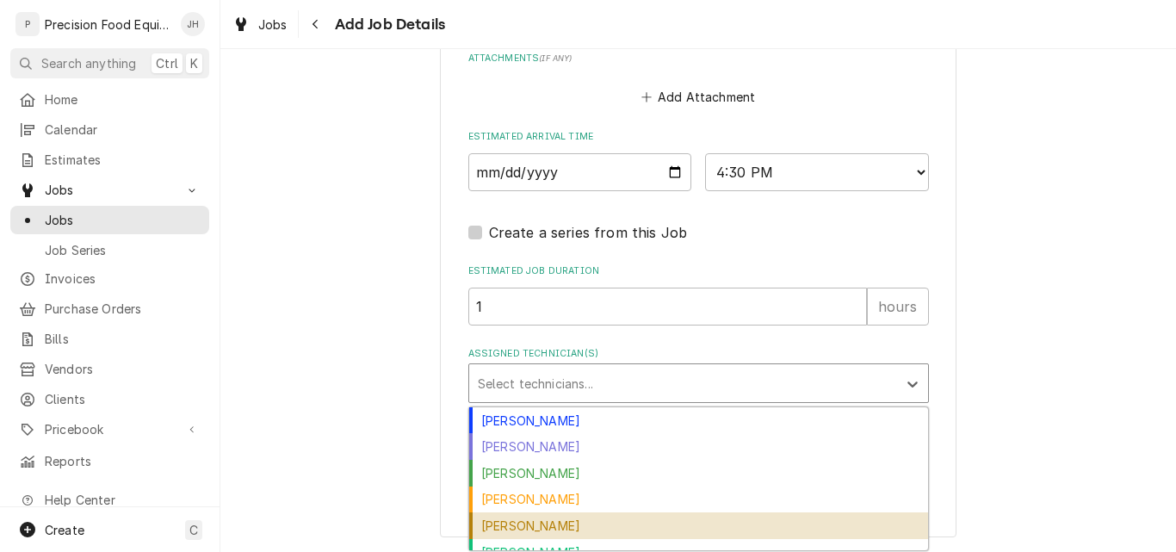
click at [518, 524] on div "[PERSON_NAME]" at bounding box center [698, 525] width 459 height 27
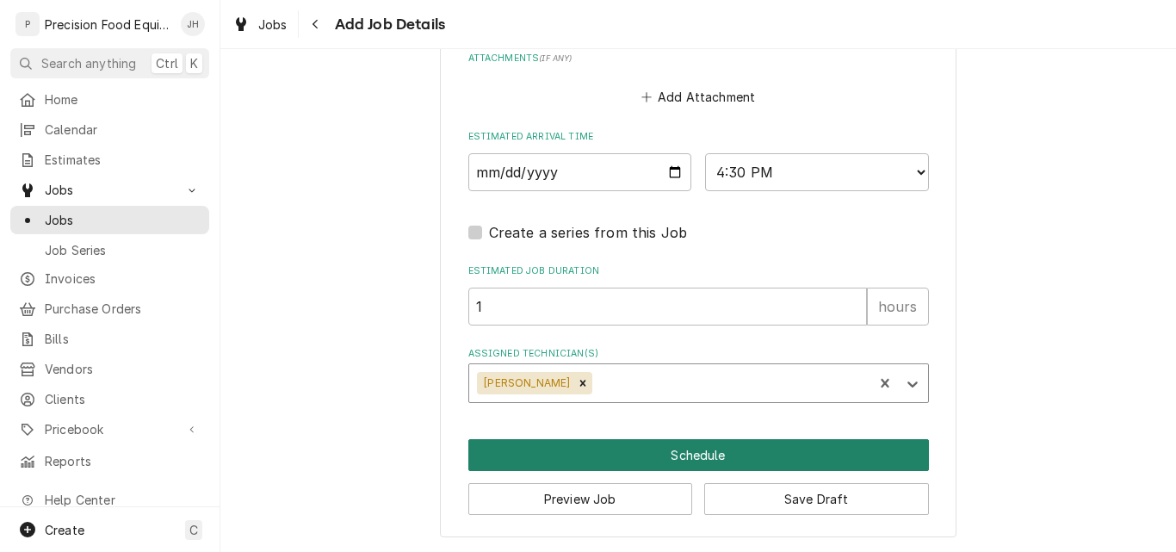
click at [683, 451] on button "Schedule" at bounding box center [698, 455] width 461 height 32
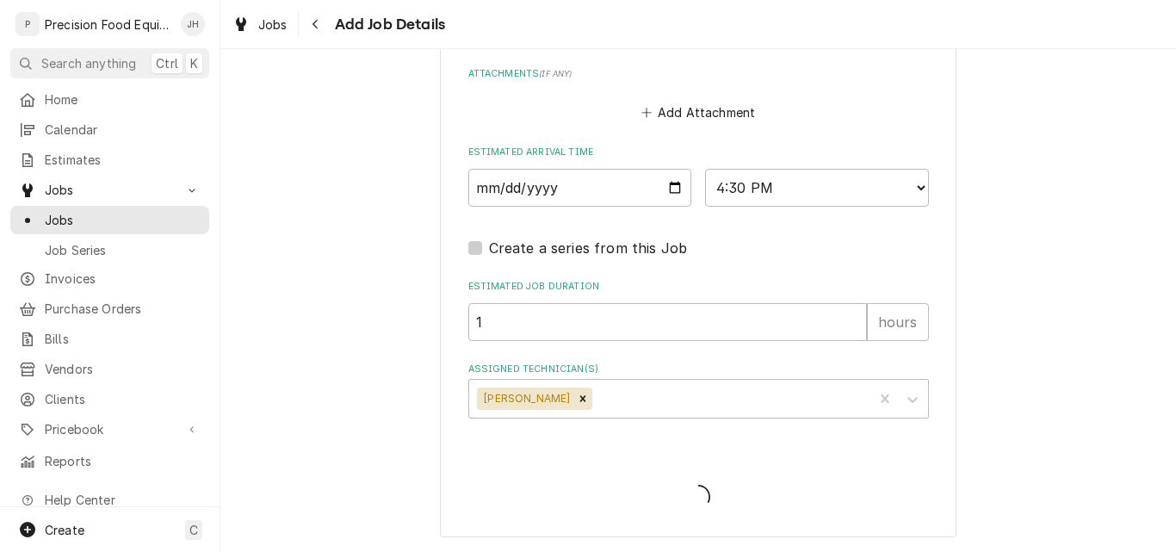
scroll to position [1412, 0]
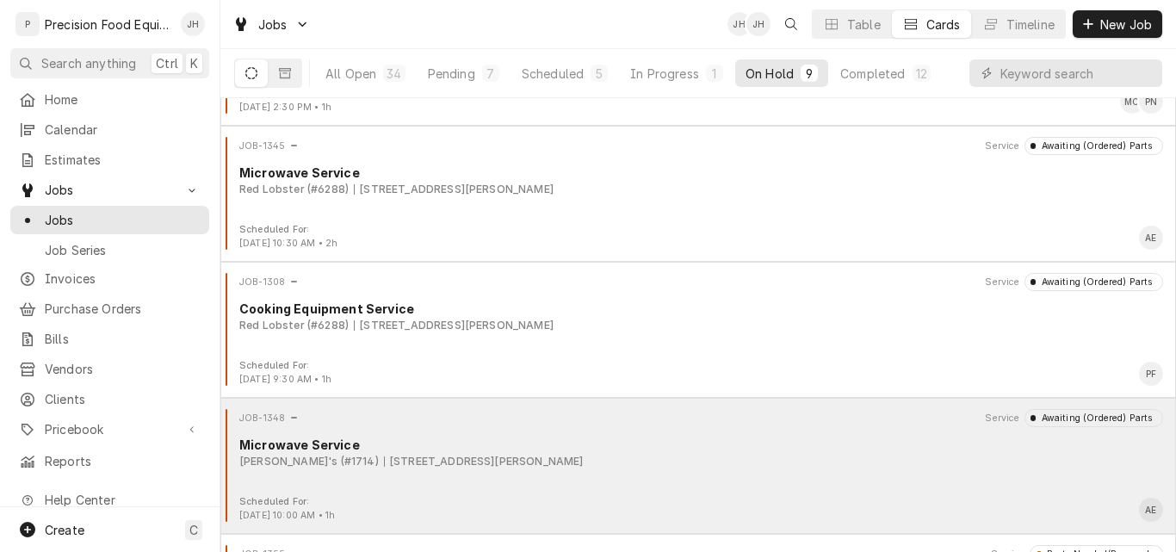
scroll to position [771, 0]
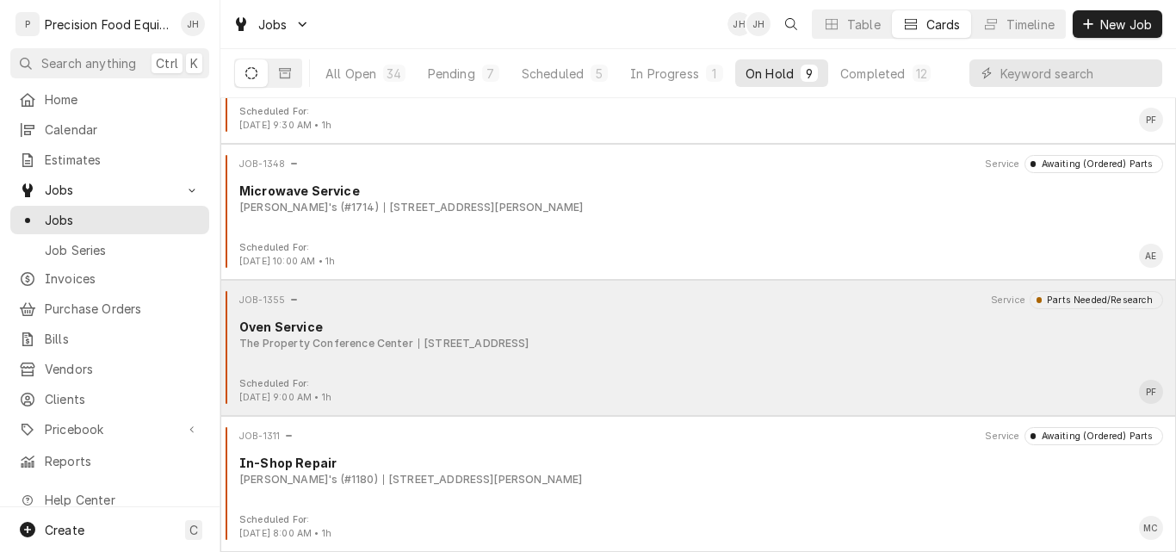
click at [719, 365] on div "JOB-1355 Service Parts Needed/Research Oven Service The Property Conference Cen…" at bounding box center [698, 334] width 942 height 86
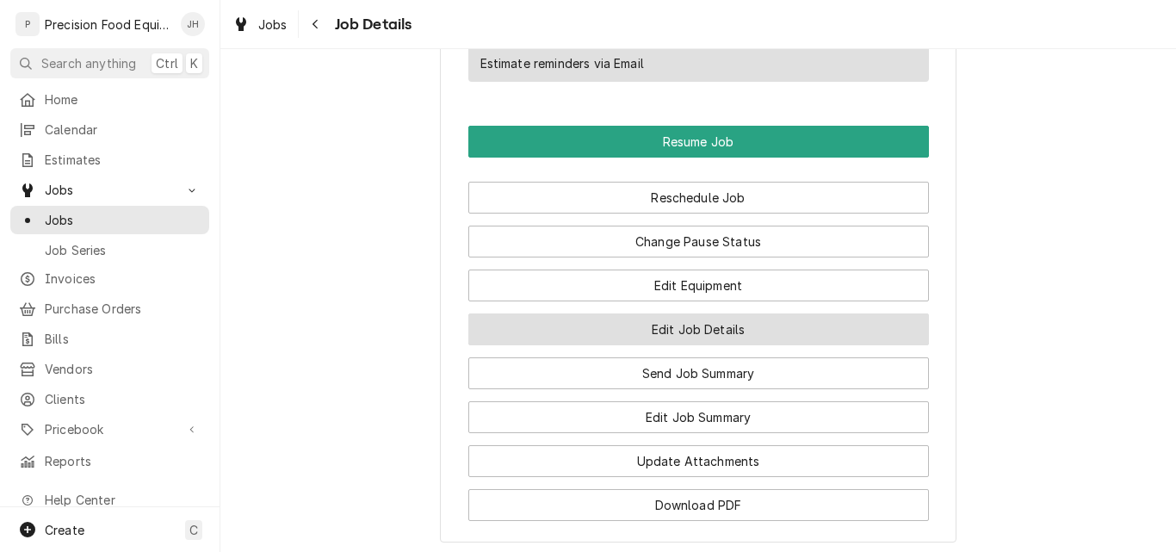
scroll to position [2153, 0]
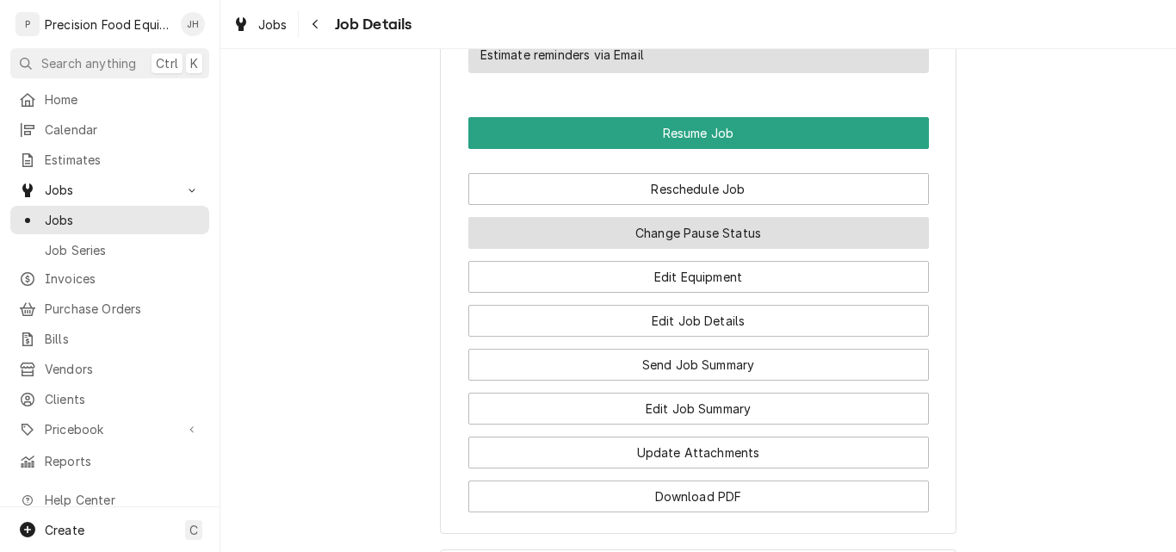
click at [734, 239] on button "Change Pause Status" at bounding box center [698, 233] width 461 height 32
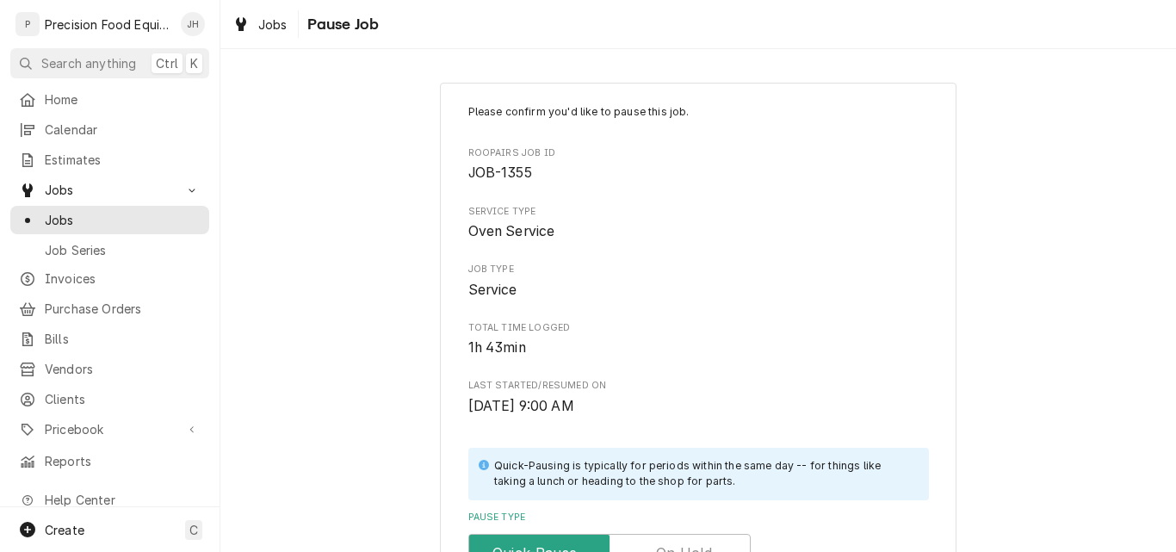
scroll to position [412, 0]
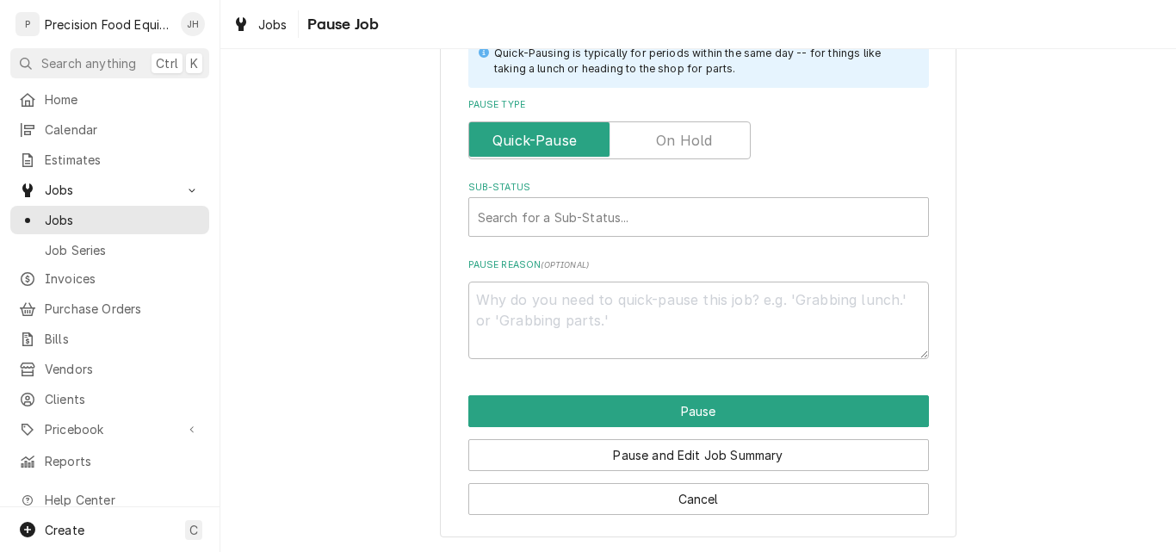
click at [678, 133] on label "Pause Type" at bounding box center [609, 140] width 282 height 38
click at [678, 133] on input "Pause Type" at bounding box center [609, 140] width 267 height 38
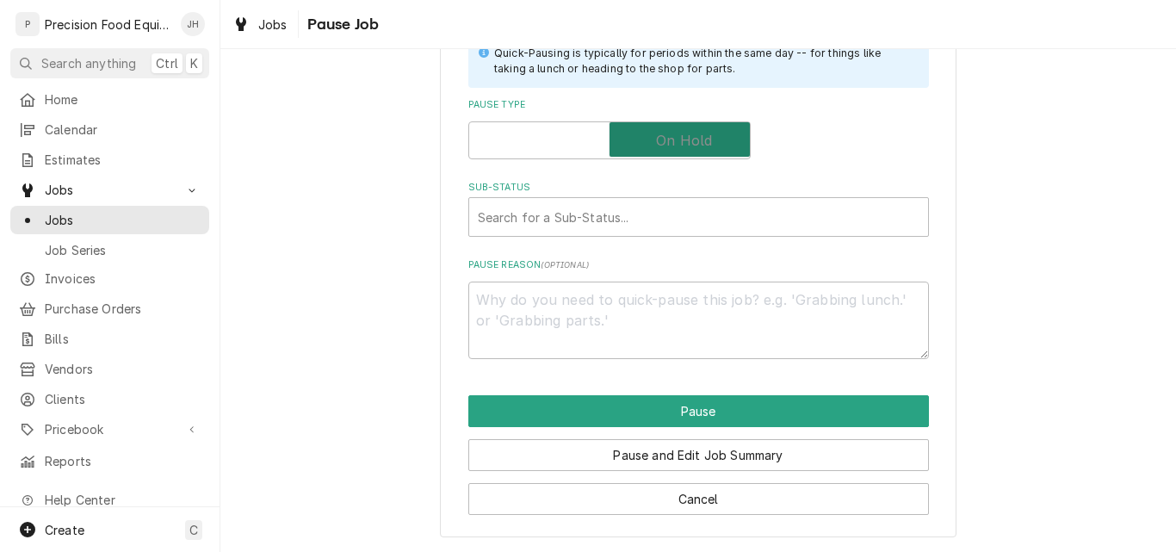
checkbox input "true"
click at [565, 218] on div "Sub-Status" at bounding box center [699, 216] width 442 height 31
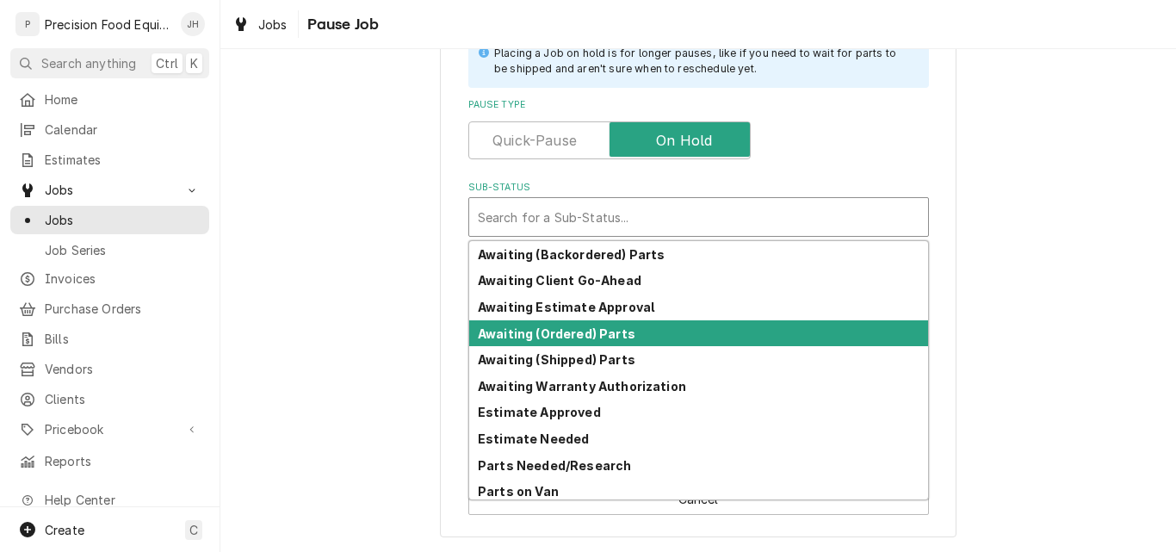
click at [549, 342] on div "Awaiting (Ordered) Parts" at bounding box center [698, 333] width 459 height 27
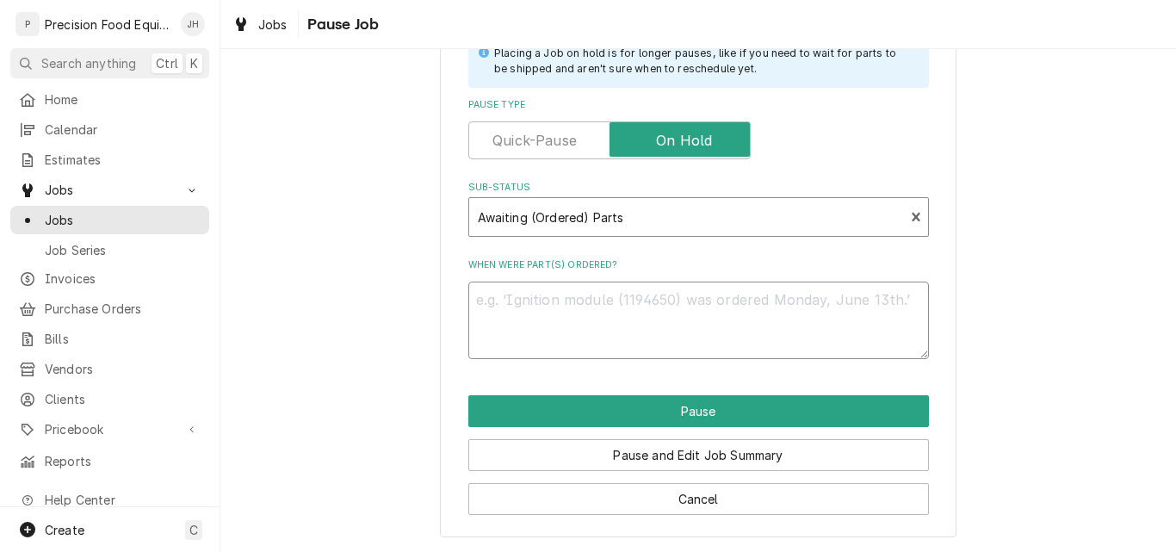
click at [519, 299] on textarea "When were part(s) ordered?" at bounding box center [698, 320] width 461 height 77
type textarea "x"
type textarea "0"
type textarea "x"
type textarea "08"
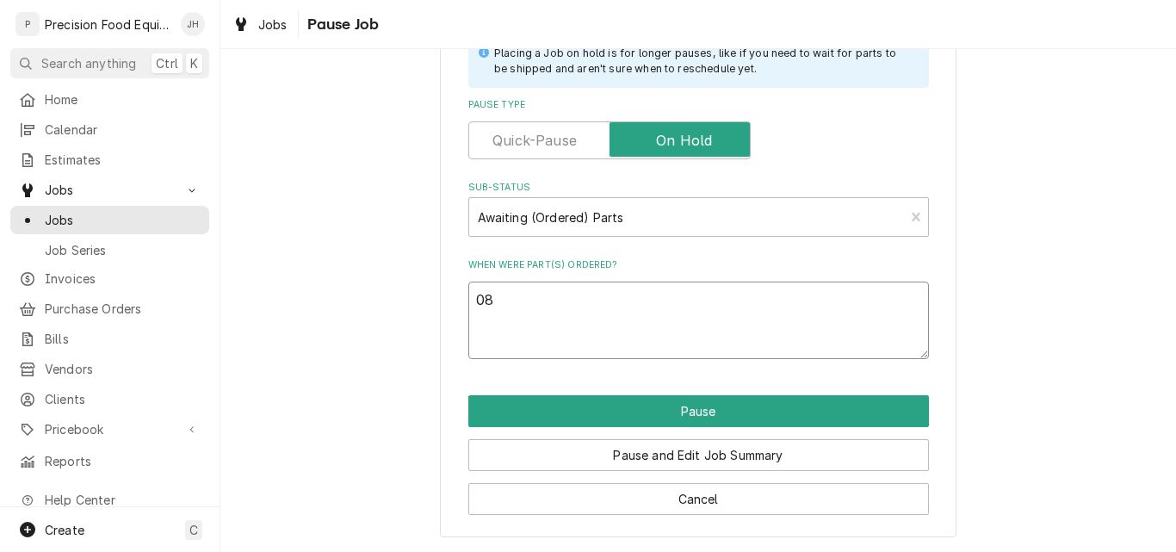
type textarea "x"
type textarea "08/"
type textarea "x"
type textarea "08/1"
type textarea "x"
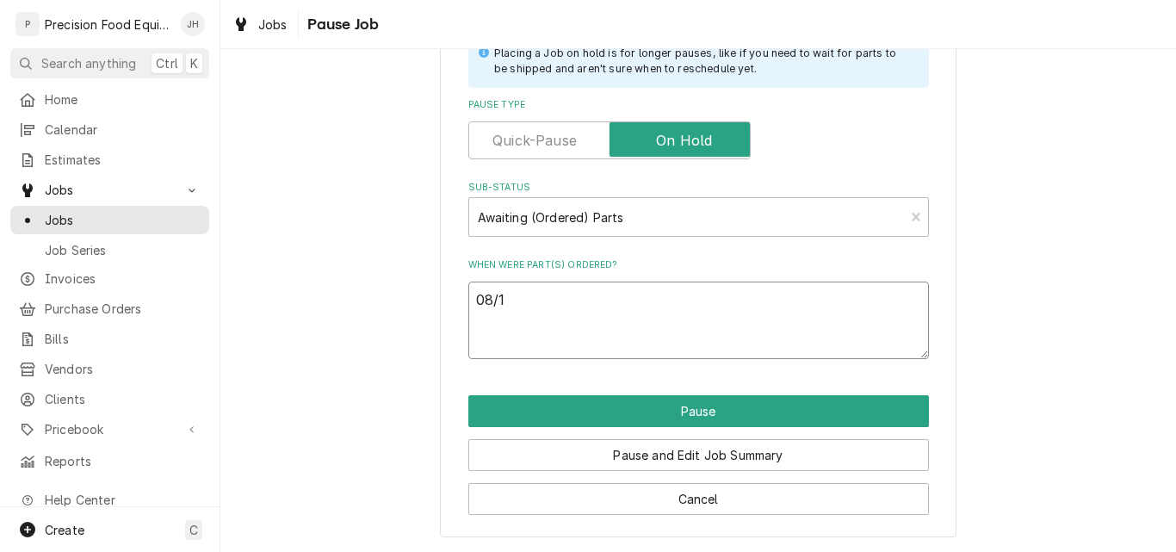
type textarea "08/13"
type textarea "x"
type textarea "08/13/"
type textarea "x"
type textarea "08/13/2"
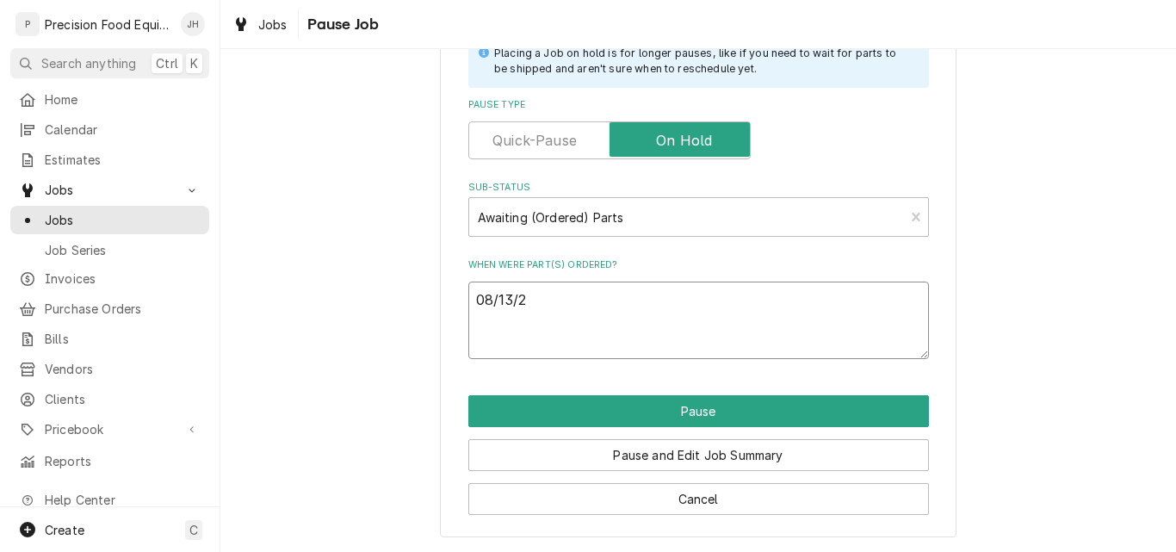
type textarea "x"
type textarea "[DATE]"
type textarea "x"
type textarea "[DATE]"
type textarea "x"
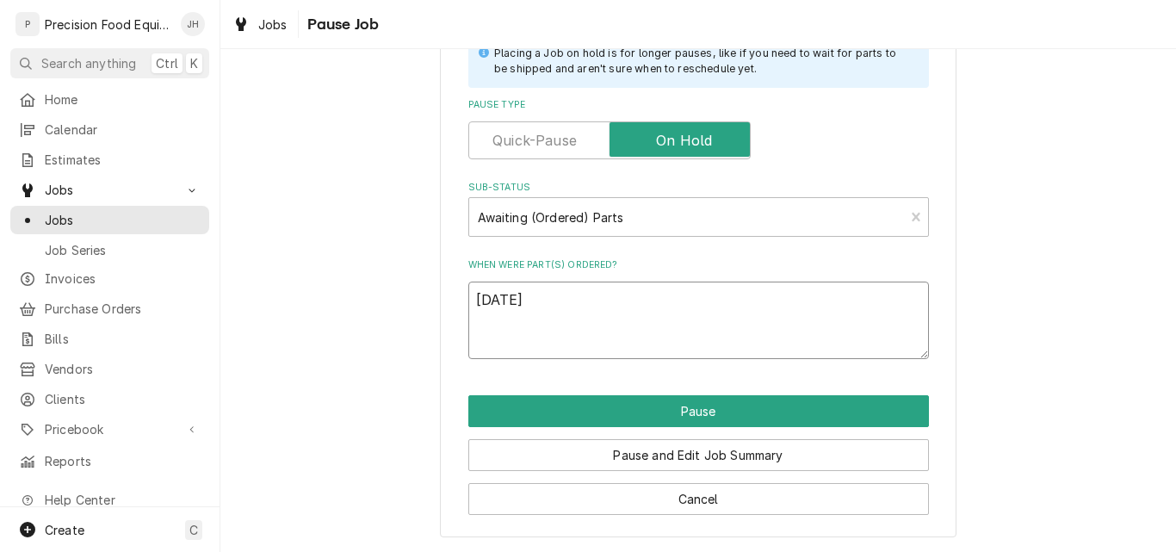
type textarea "08/13/25 G"
type textarea "x"
type textarea "08/13/25 GC"
type textarea "x"
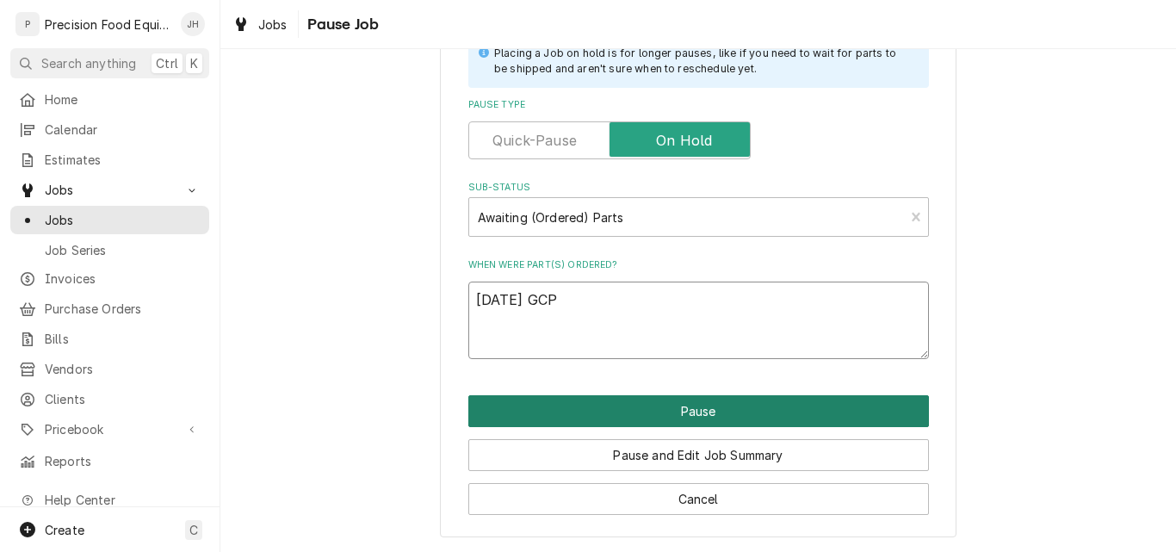
type textarea "08/13/25 GCP"
click at [669, 414] on button "Pause" at bounding box center [698, 411] width 461 height 32
type textarea "x"
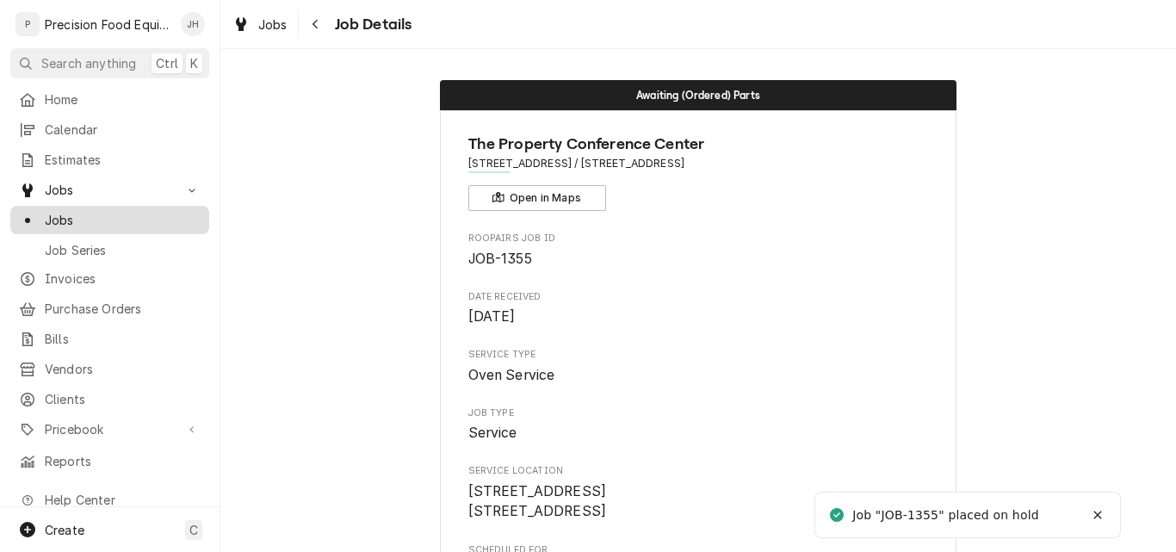
click at [67, 221] on span "Jobs" at bounding box center [123, 220] width 156 height 18
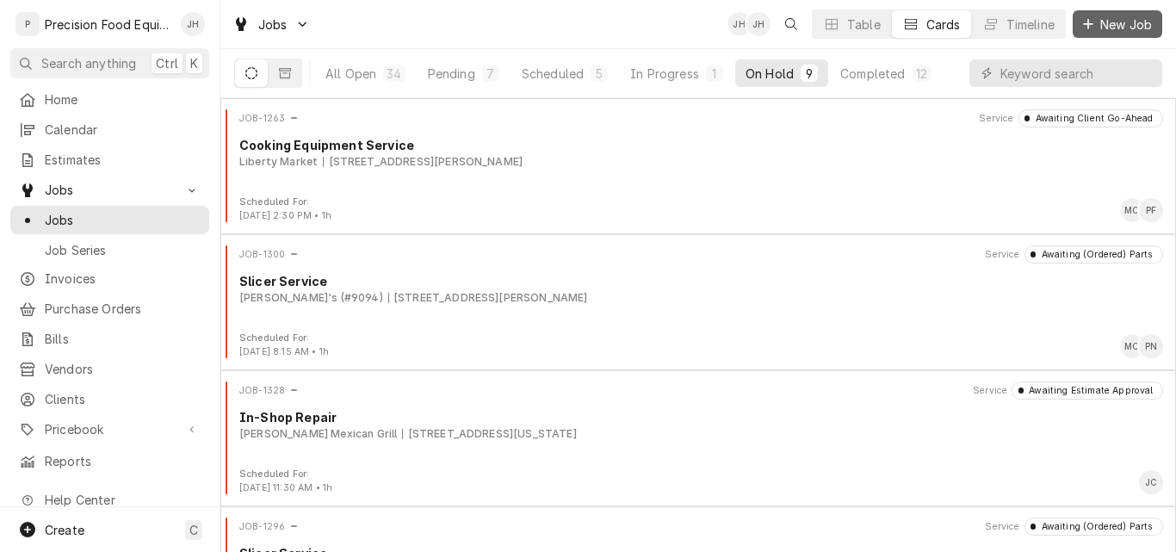
click at [1108, 27] on span "New Job" at bounding box center [1126, 24] width 59 height 18
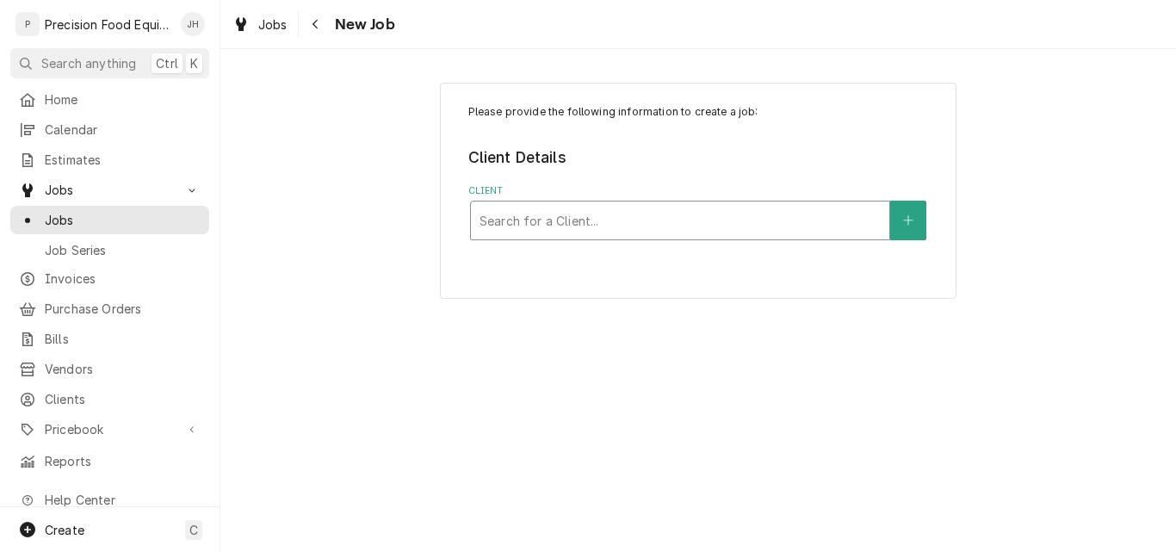
click at [543, 220] on div "Client" at bounding box center [680, 220] width 401 height 31
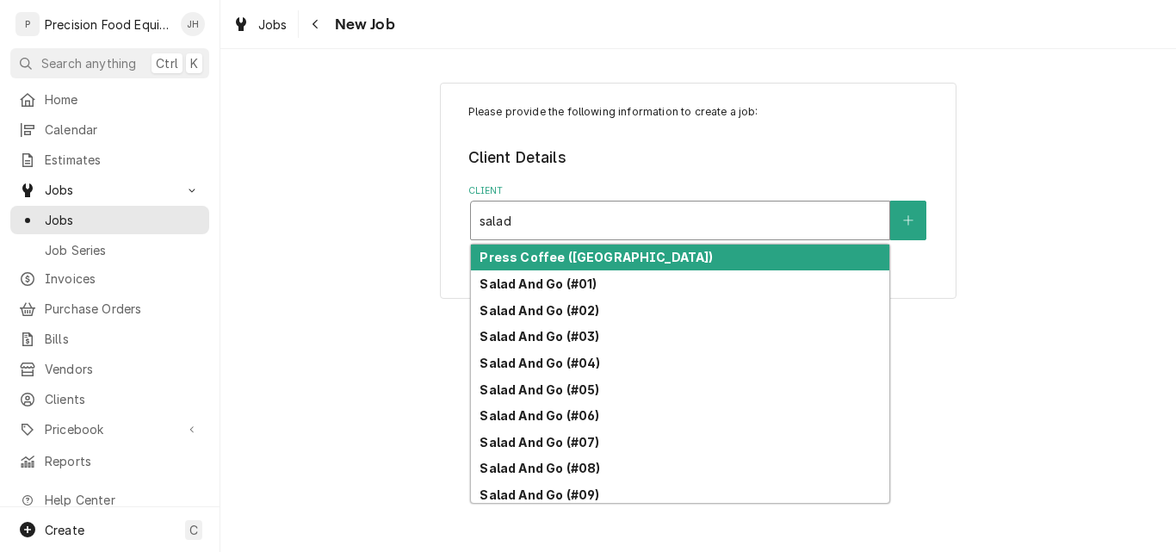
type input "salad"
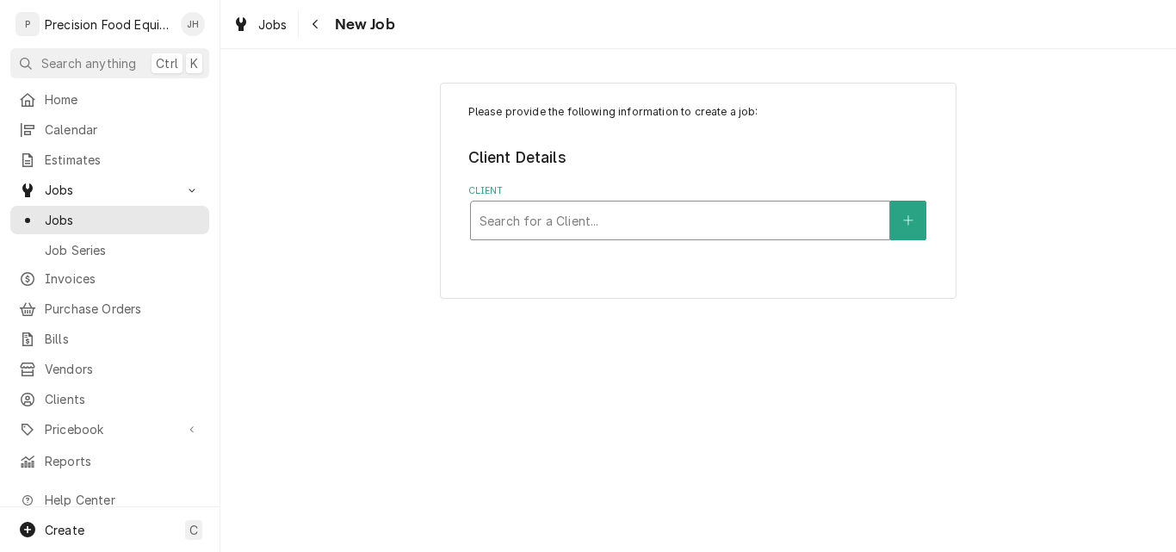
click at [520, 216] on div "Client" at bounding box center [680, 220] width 401 height 31
type input "salad 55"
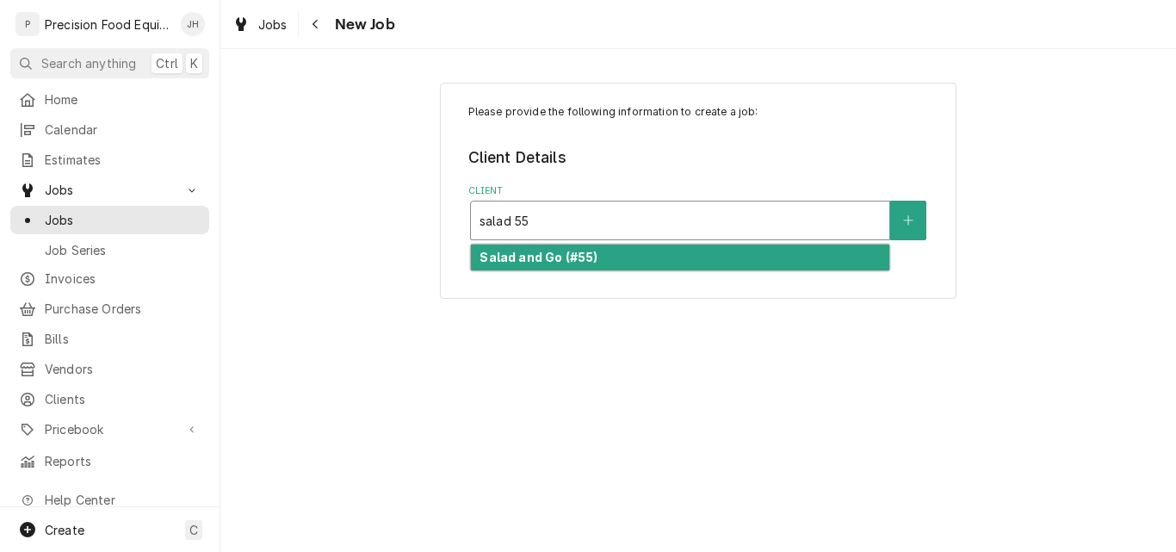
click at [733, 256] on div "Salad and Go (#55)" at bounding box center [680, 258] width 418 height 27
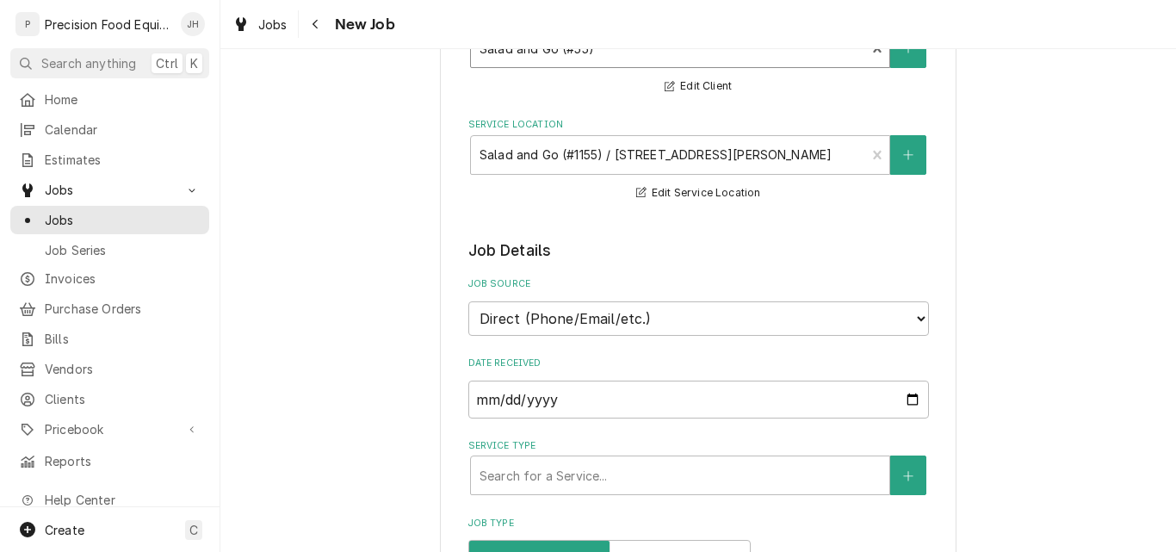
scroll to position [344, 0]
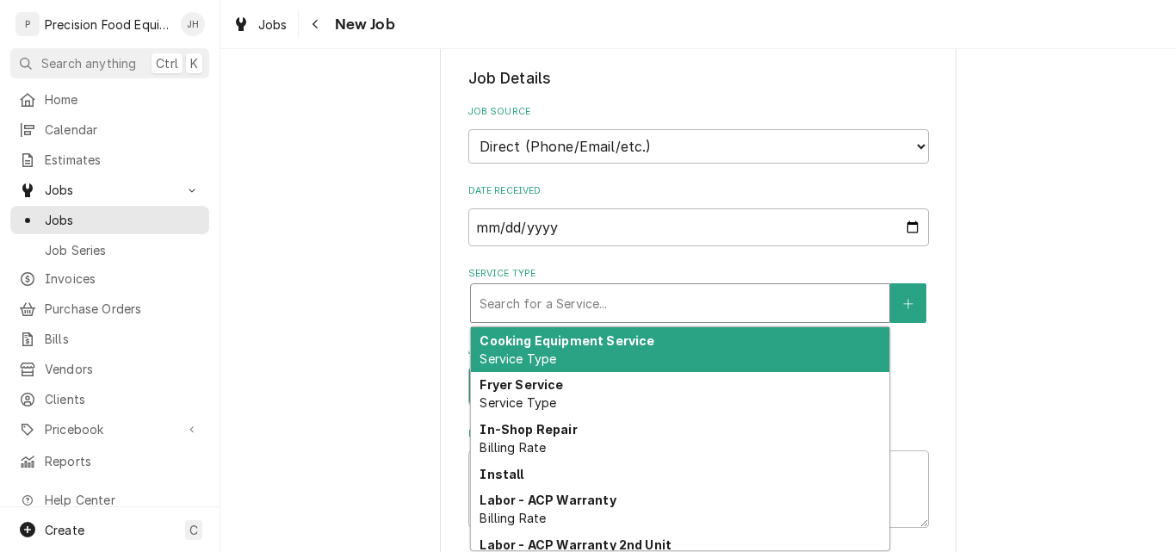
click at [562, 303] on div "Service Type" at bounding box center [680, 303] width 401 height 31
type textarea "x"
type input "m"
type textarea "x"
type input "mi"
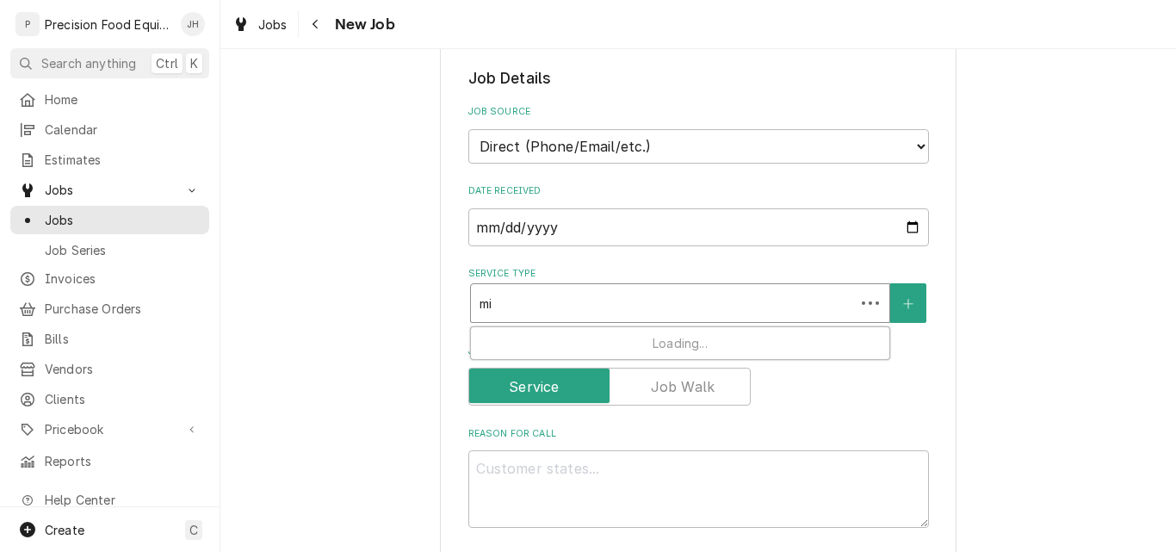
type textarea "x"
type input "mic"
type textarea "x"
type input "micr"
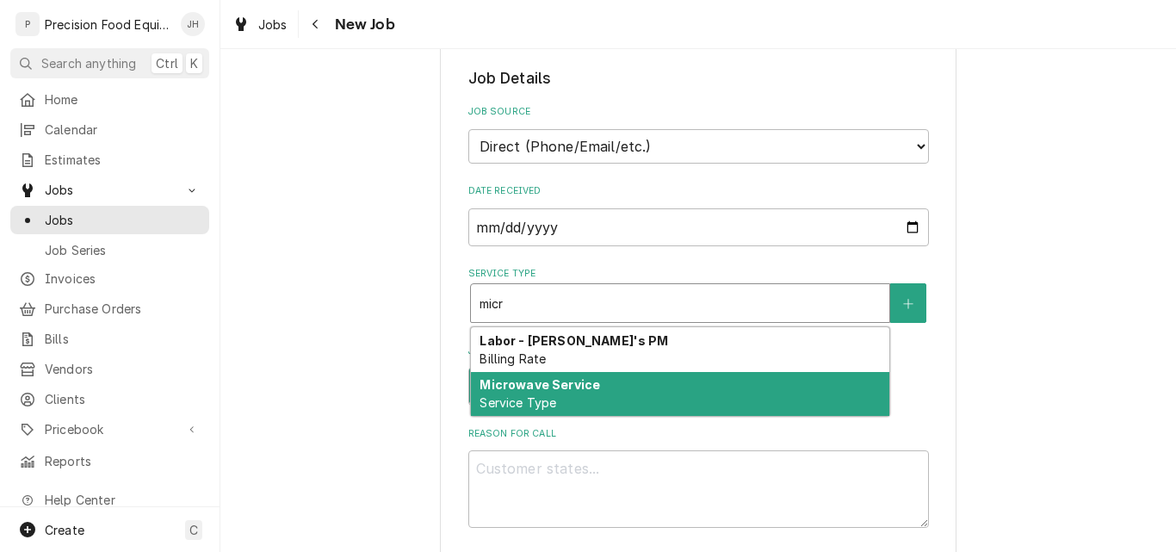
click at [574, 385] on strong "Microwave Service" at bounding box center [540, 384] width 121 height 15
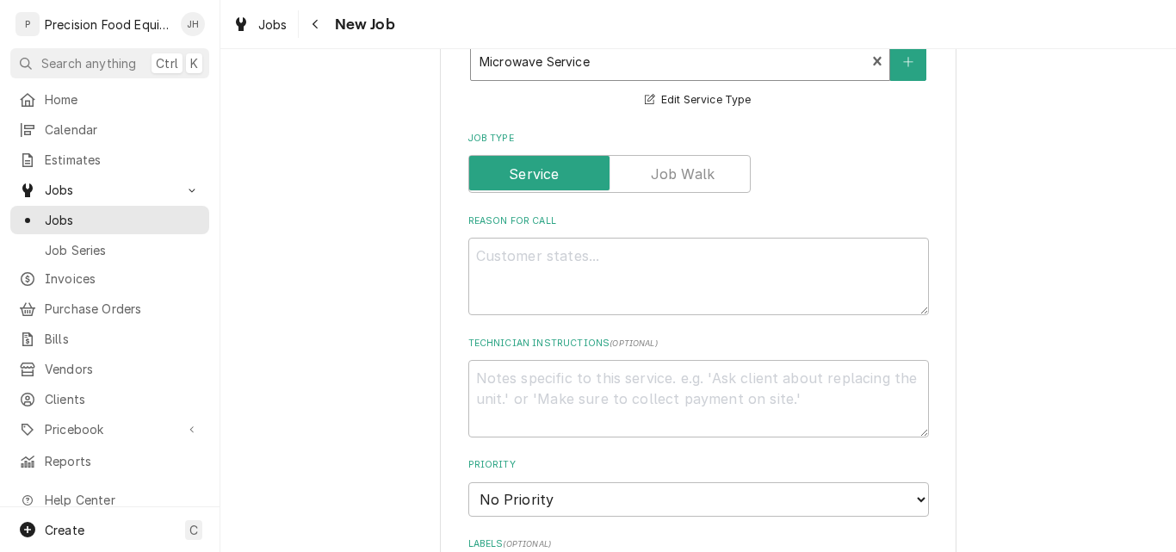
scroll to position [603, 0]
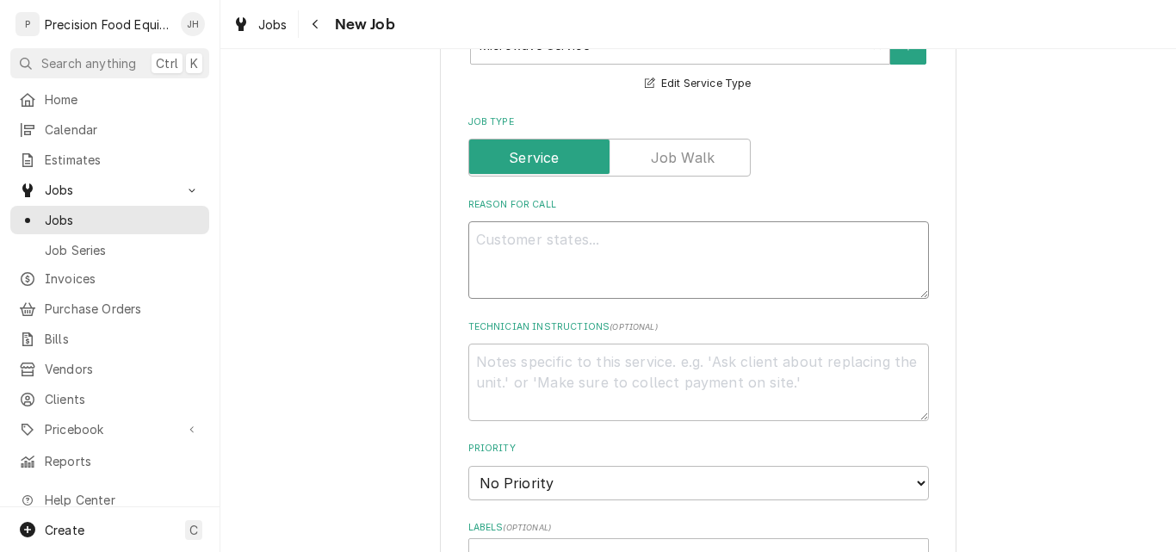
click at [492, 270] on textarea "Reason For Call" at bounding box center [698, 259] width 461 height 77
paste textarea "This is an Urgent WO, please accept or give a decline reason as quickly as poss…"
type textarea "x"
type textarea "This is an Urgent WO, please accept or give a decline reason as quickly as poss…"
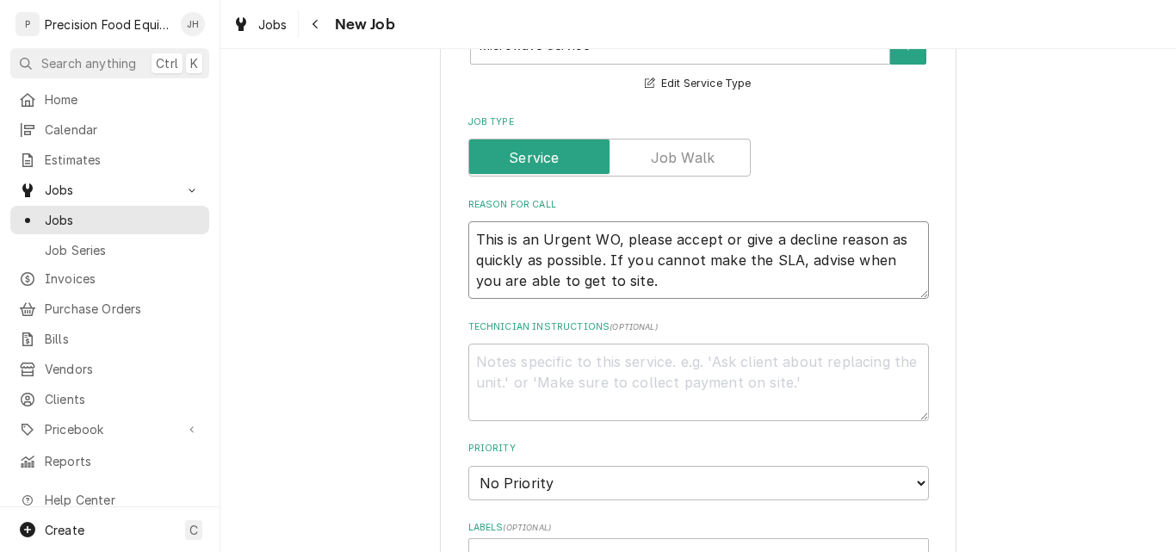
drag, startPoint x: 618, startPoint y: 238, endPoint x: 654, endPoint y: 286, distance: 59.8
click at [654, 286] on textarea "This is an Urgent WO, please accept or give a decline reason as quickly as poss…" at bounding box center [698, 259] width 461 height 77
type textarea "x"
type textarea "This is an Urgent WO,"
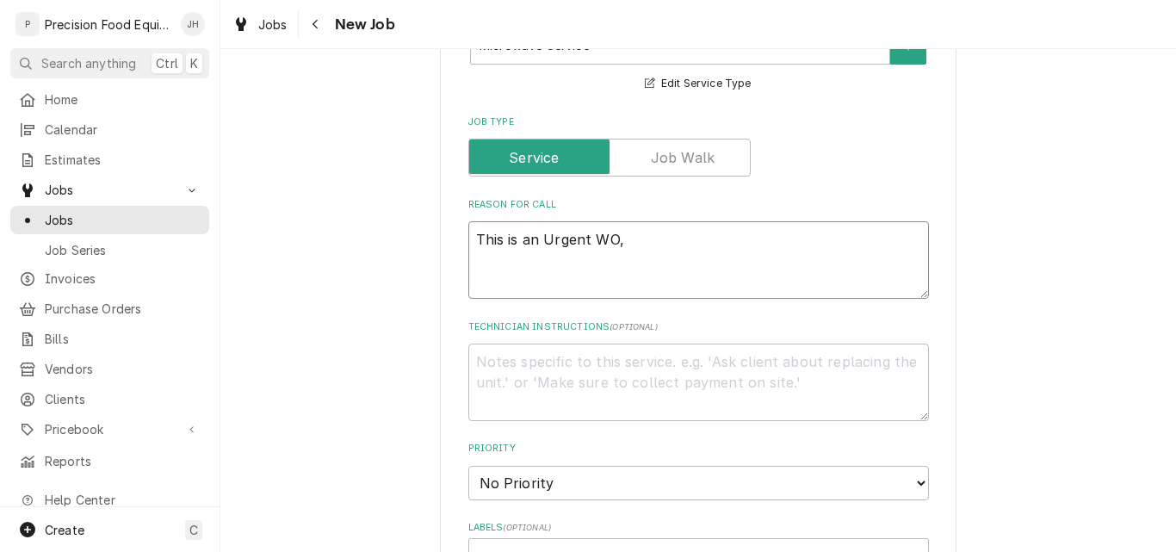
type textarea "x"
type textarea "This is an Urgent WO,"
click at [624, 239] on textarea "This is an Urgent WO," at bounding box center [698, 259] width 461 height 77
paste textarea "Has been spaparking and not cooking properly."
type textarea "x"
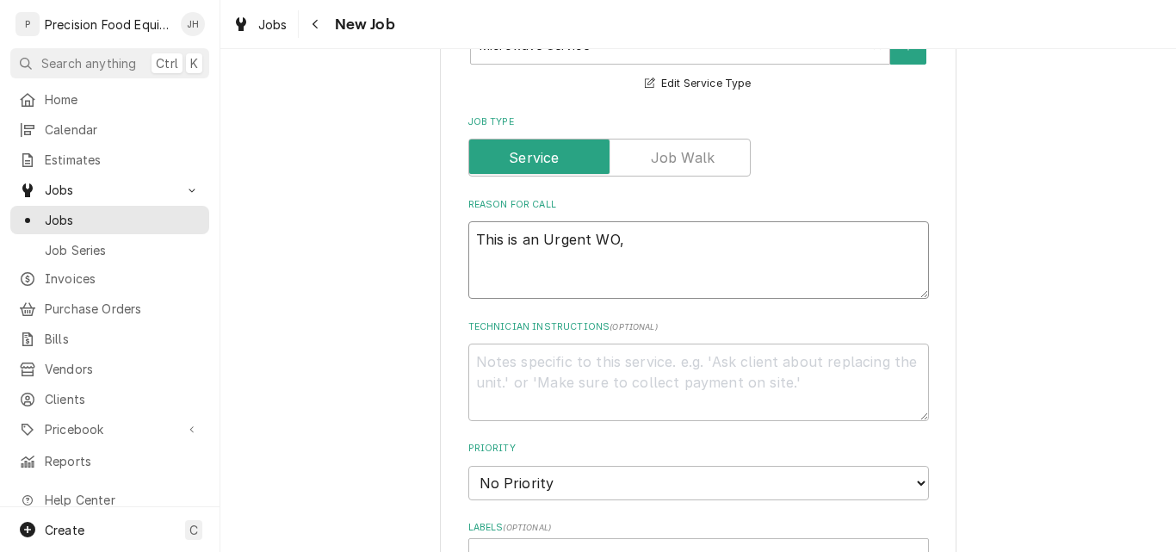
type textarea "This is an Urgent WO, Has been spaparking and not cooking properly."
click at [617, 234] on textarea "This is an Urgent WO, Has been spaparking and not cooking properly." at bounding box center [698, 259] width 461 height 77
type textarea "x"
type textarea "This is an Urgent WO, OHas been spaparking and not cooking properly."
type textarea "x"
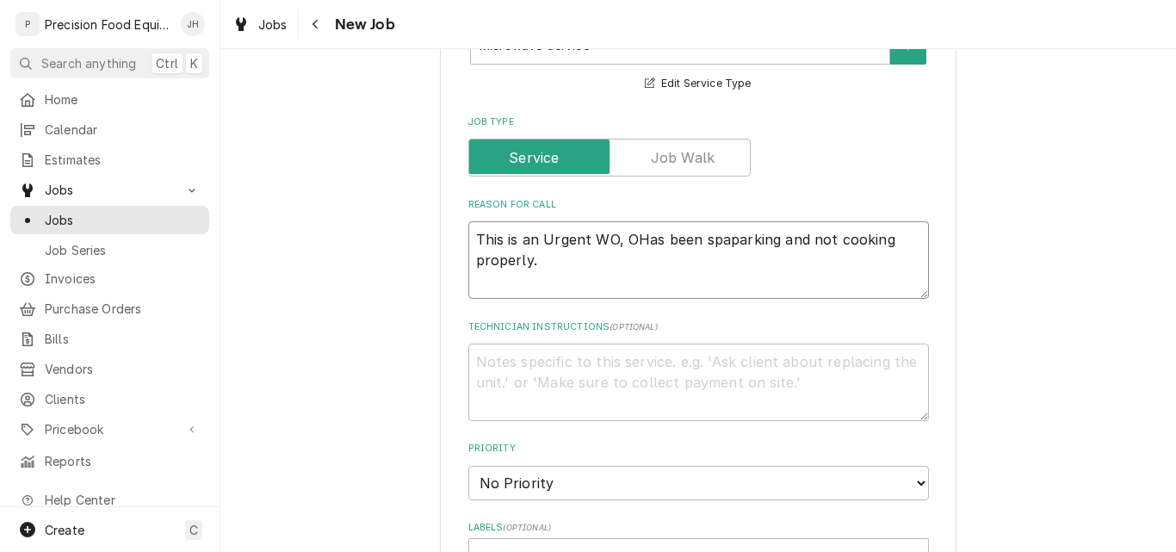
type textarea "This is an Urgent WO, OvHas been spaparking and not cooking properly."
type textarea "x"
type textarea "This is an Urgent WO, OveHas been spaparking and not cooking properly."
type textarea "x"
type textarea "This is an Urgent WO, OvenHas been spaparking and not cooking properly."
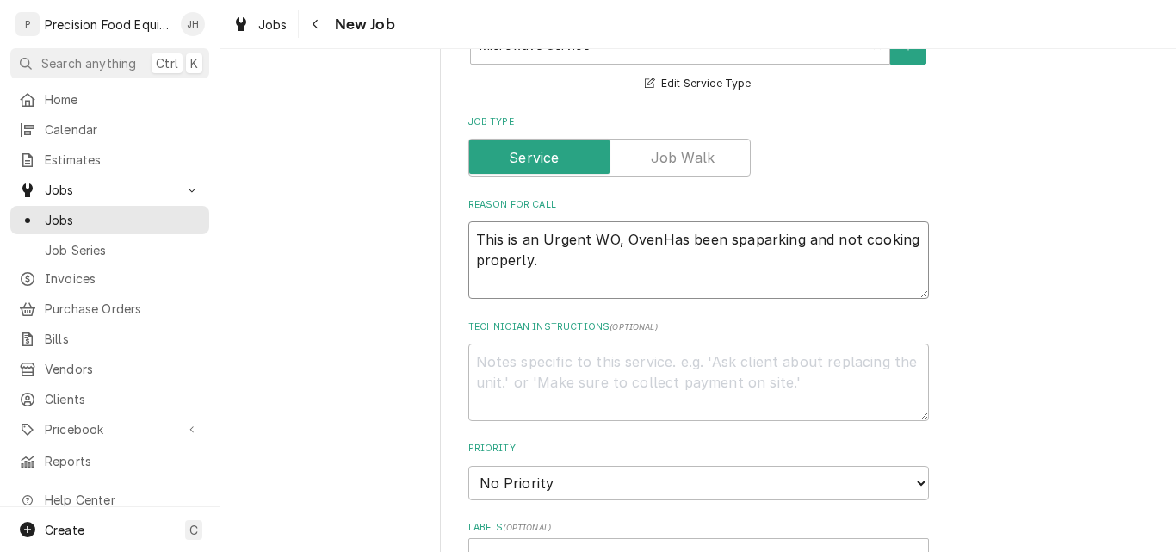
type textarea "x"
type textarea "This is an Urgent WO, Oven Has been spaparking and not cooking properly."
type textarea "x"
type textarea "This is an Urgent WO, Oven as been spaparking and not cooking properly."
type textarea "x"
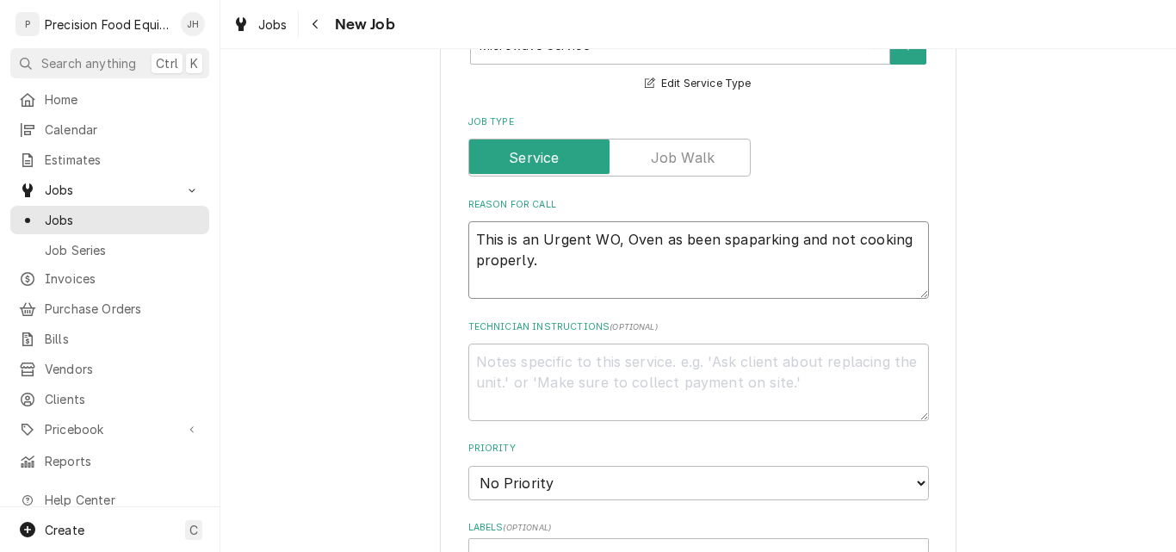
type textarea "This is an Urgent WO, Oven has been spaparking and not cooking properly."
type textarea "x"
type textarea "This is an Urgent WO, Oven has been spaarking and not cooking properly."
type textarea "x"
type textarea "This is an Urgent WO, Oven has been sparking and not cooking properly."
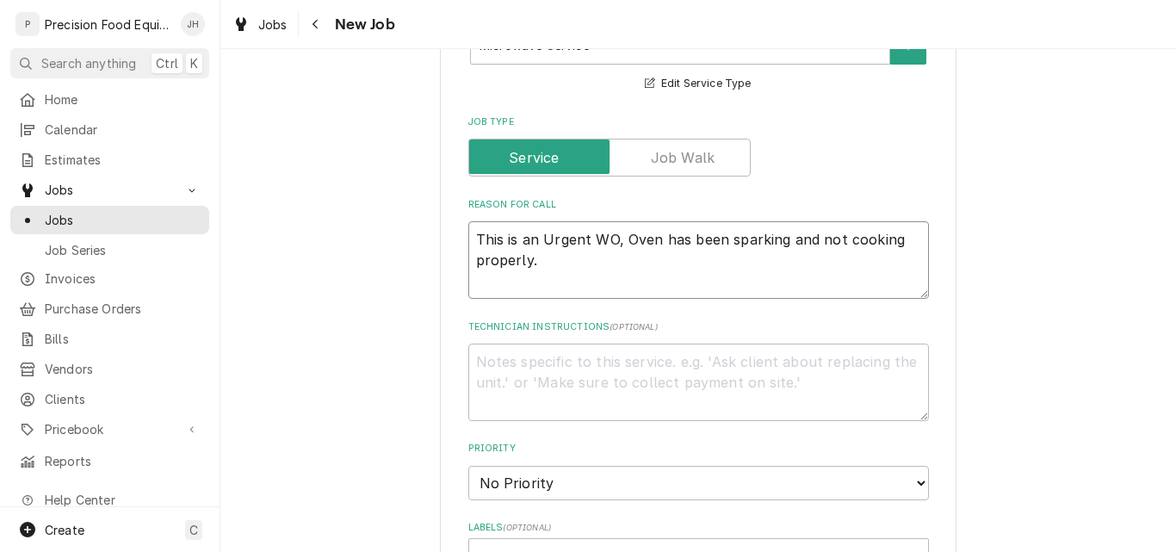
type textarea "x"
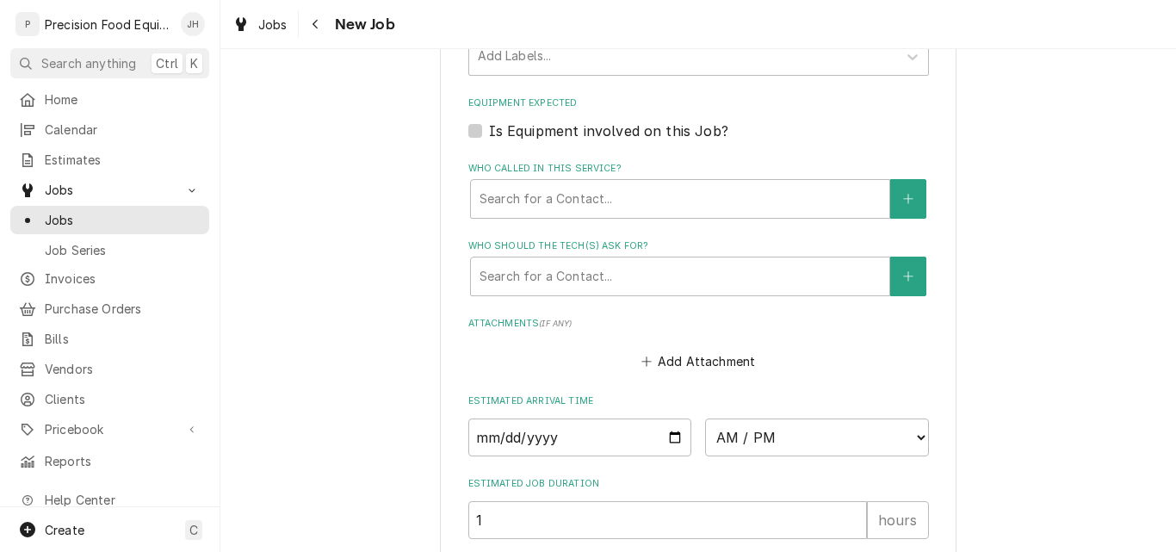
scroll to position [1119, 0]
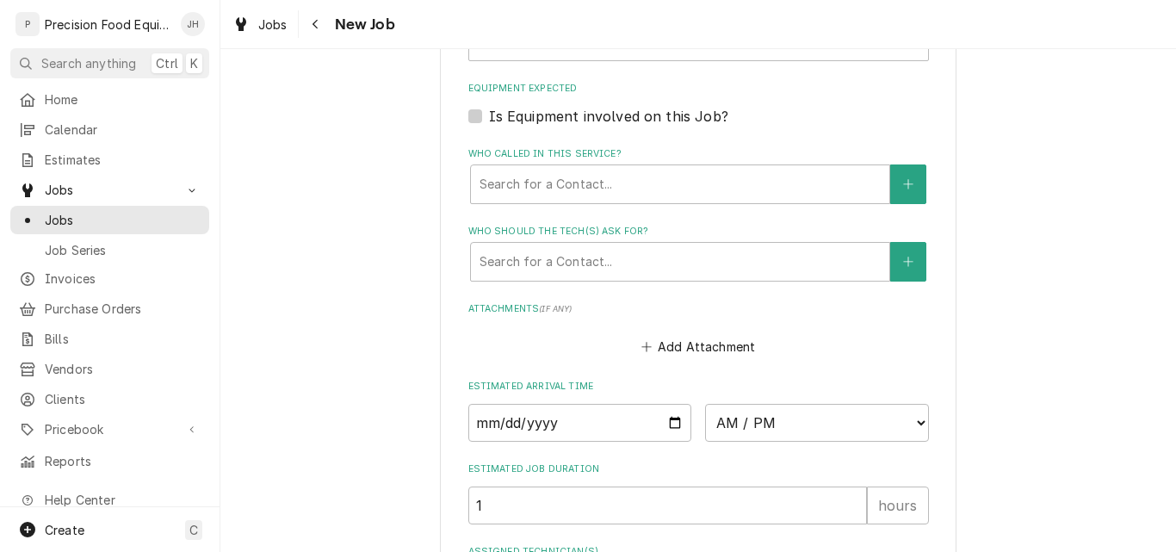
type textarea "This is an Urgent WO, Oven has been sparking and not cooking properly."
click at [666, 429] on input "Date" at bounding box center [580, 423] width 224 height 38
type input "2025-08-13"
type textarea "x"
click at [857, 428] on select "AM / PM 6:00 AM 6:15 AM 6:30 AM 6:45 AM 7:00 AM 7:15 AM 7:30 AM 7:45 AM 8:00 AM…" at bounding box center [817, 423] width 224 height 38
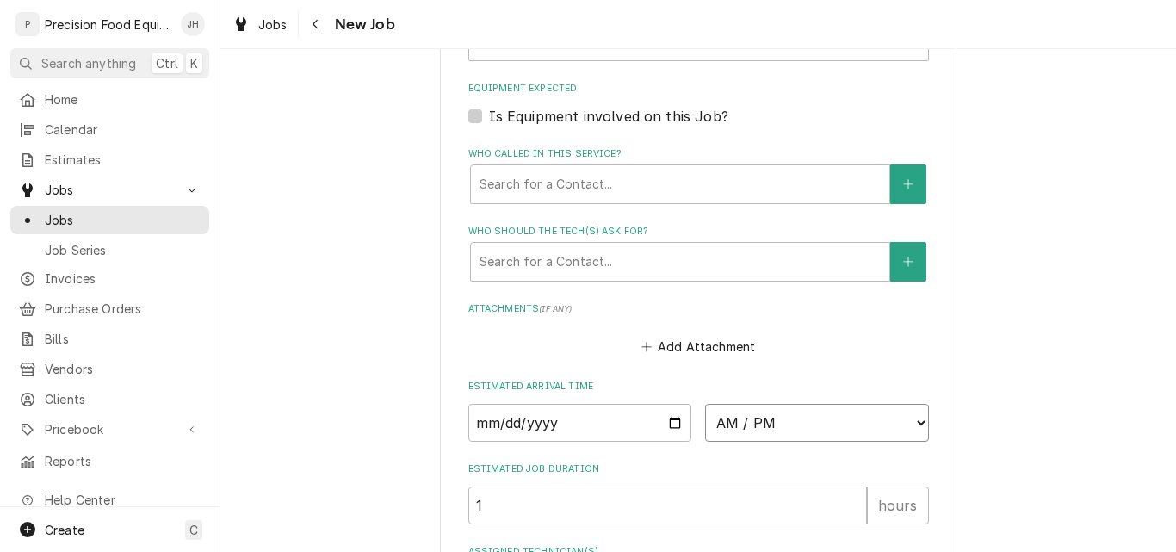
select select "06:30:00"
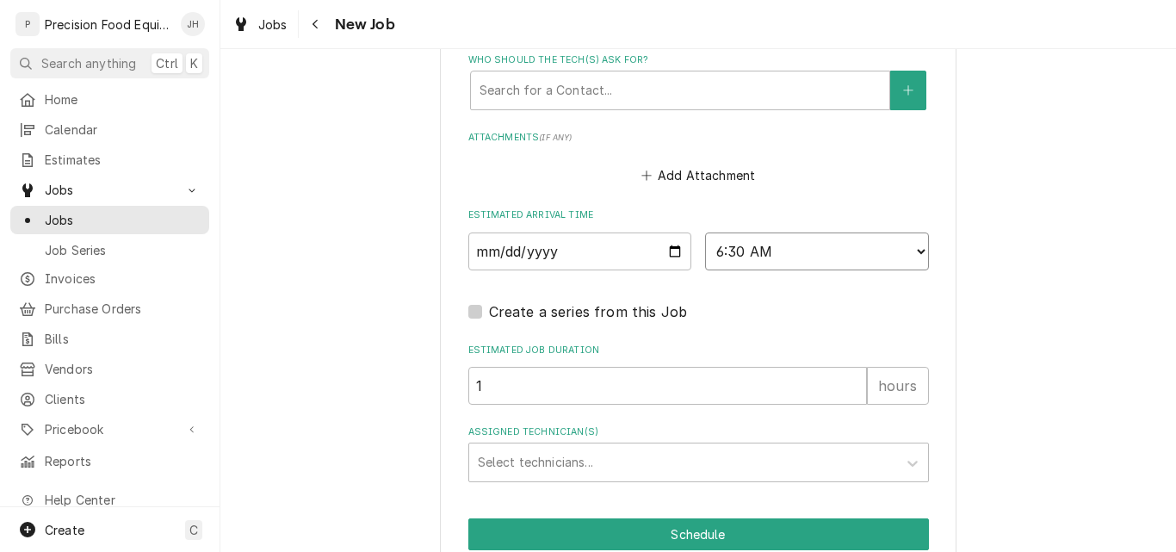
scroll to position [1292, 0]
click at [538, 456] on div "Assigned Technician(s)" at bounding box center [683, 461] width 411 height 31
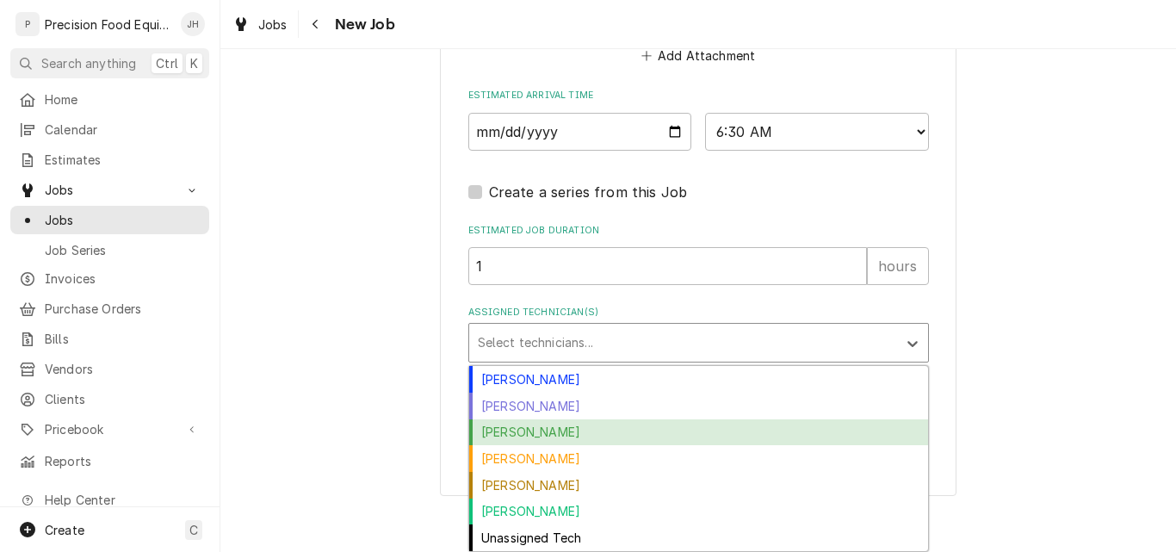
click at [476, 432] on div "Jason Hertel" at bounding box center [698, 432] width 459 height 27
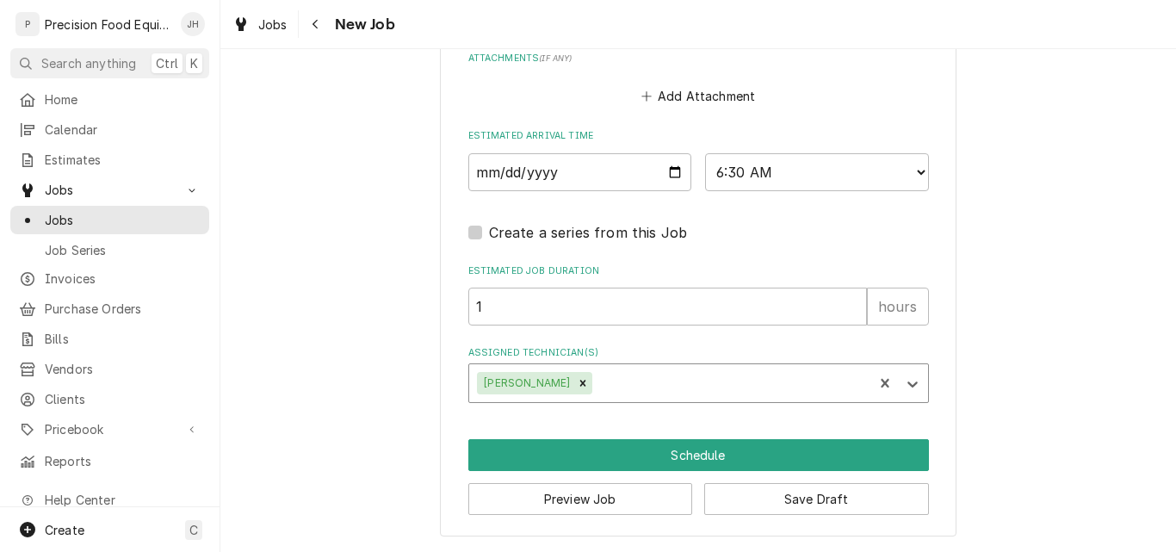
scroll to position [1370, 0]
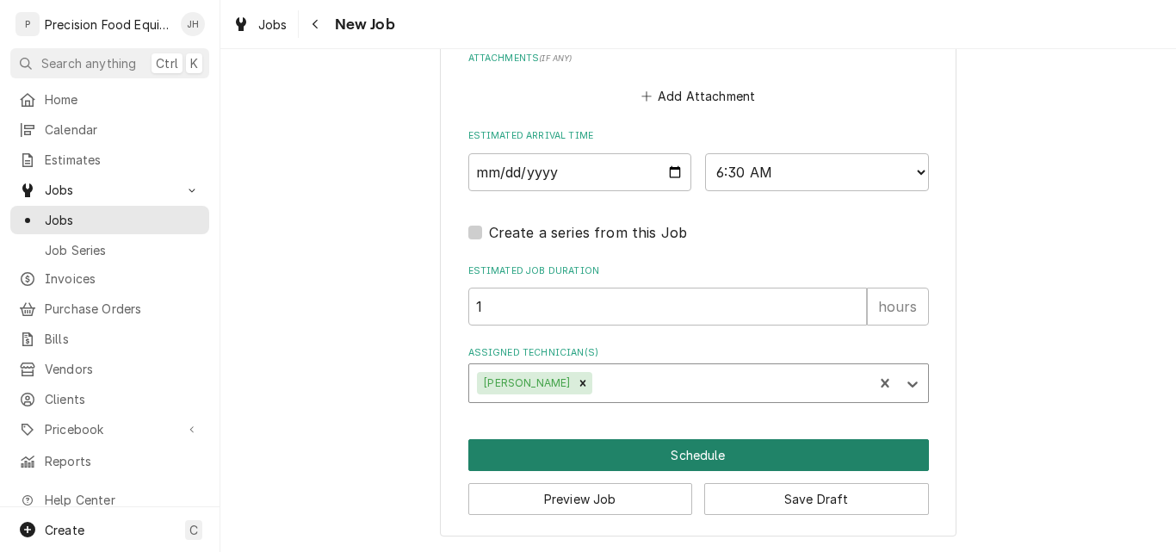
click at [716, 453] on button "Schedule" at bounding box center [698, 455] width 461 height 32
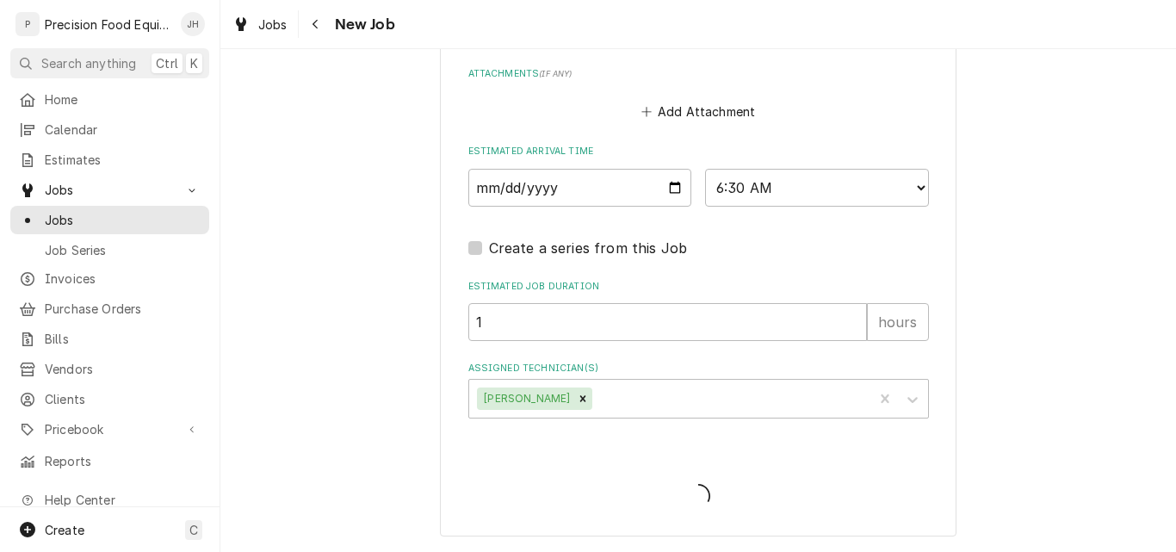
scroll to position [1354, 0]
type textarea "x"
